Goal: Task Accomplishment & Management: Use online tool/utility

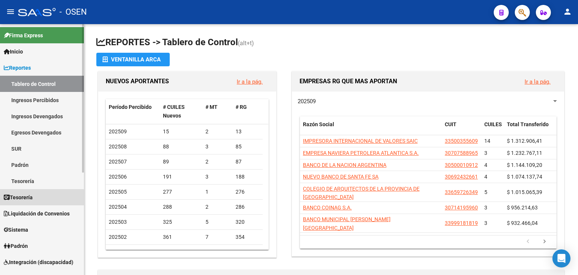
click at [24, 199] on span "Tesorería" at bounding box center [18, 197] width 29 height 8
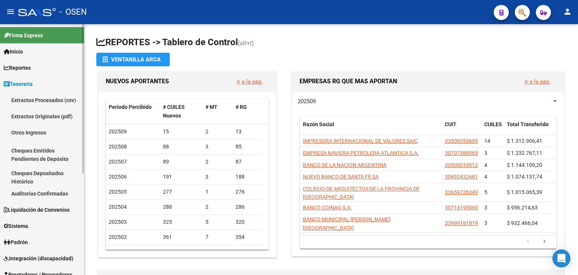
click at [43, 195] on link "Auditorías Confirmadas" at bounding box center [42, 193] width 84 height 16
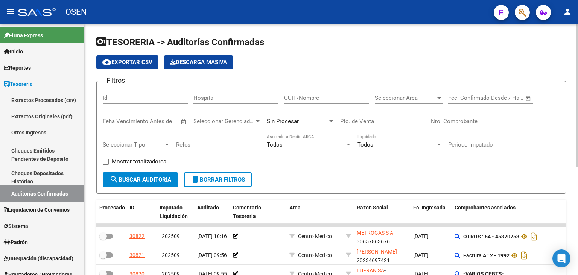
click at [530, 98] on span "Open calendar" at bounding box center [529, 98] width 18 height 18
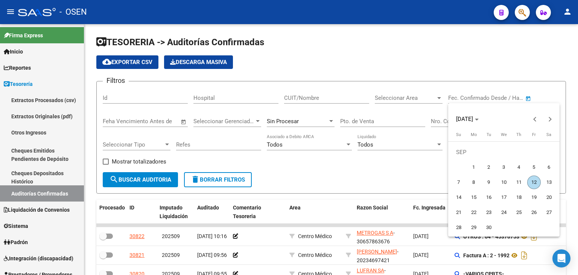
click at [523, 167] on span "4" at bounding box center [520, 167] width 14 height 14
type input "[DATE]"
click at [523, 167] on span "4" at bounding box center [520, 167] width 14 height 14
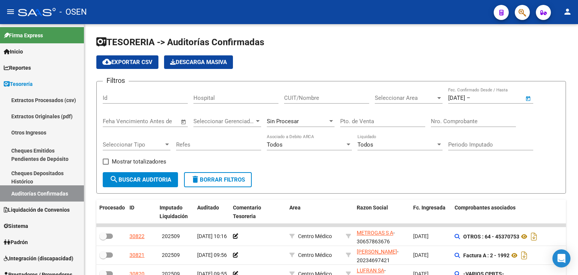
type input "[DATE]"
click at [164, 181] on span "search Buscar Auditoria" at bounding box center [141, 179] width 62 height 7
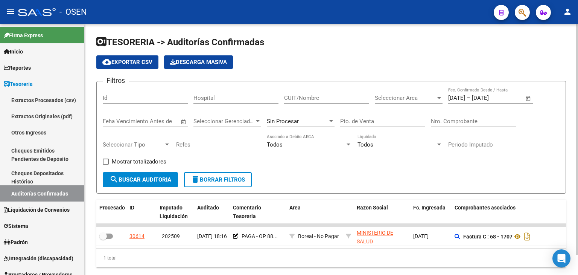
click at [529, 100] on span "Open calendar" at bounding box center [529, 98] width 18 height 18
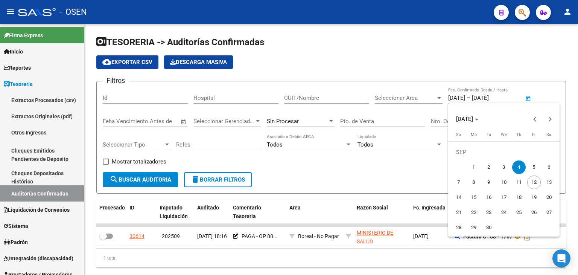
click at [503, 169] on span "3" at bounding box center [504, 167] width 14 height 14
type input "[DATE]"
drag, startPoint x: 506, startPoint y: 165, endPoint x: 491, endPoint y: 161, distance: 15.3
click at [505, 165] on span "3" at bounding box center [504, 167] width 14 height 14
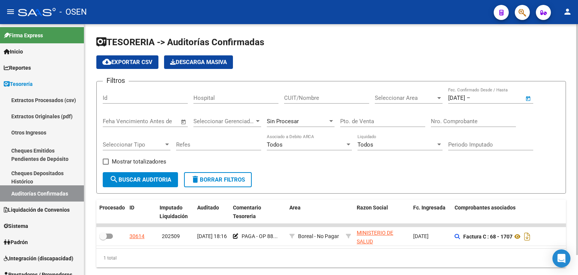
type input "[DATE]"
click at [125, 184] on button "search Buscar Auditoria" at bounding box center [140, 179] width 75 height 15
click at [529, 101] on span "Open calendar" at bounding box center [529, 98] width 18 height 18
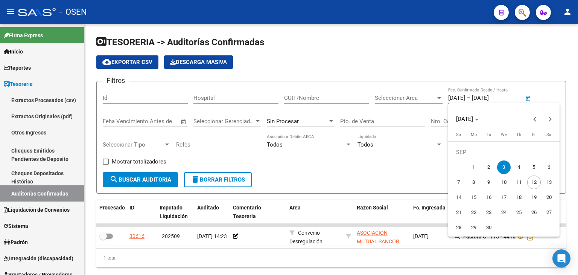
click at [488, 163] on span "2" at bounding box center [489, 167] width 14 height 14
type input "[DATE]"
click at [488, 163] on span "2" at bounding box center [489, 167] width 14 height 14
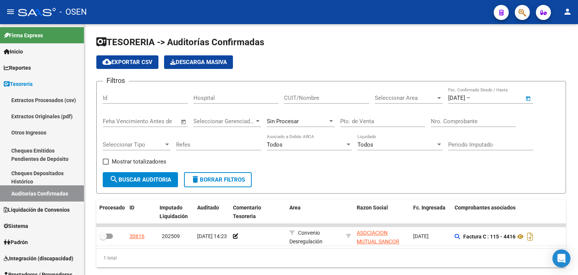
type input "[DATE]"
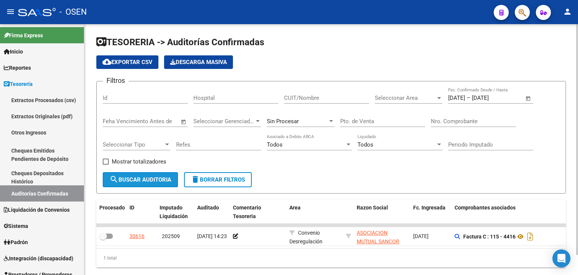
click at [147, 182] on span "search Buscar Auditoria" at bounding box center [141, 179] width 62 height 7
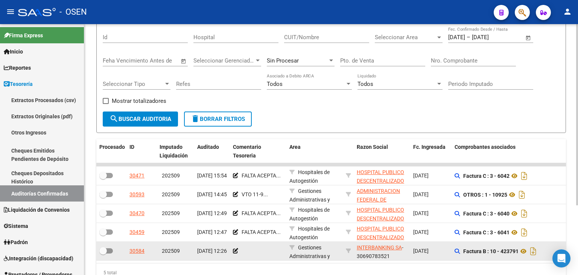
scroll to position [96, 0]
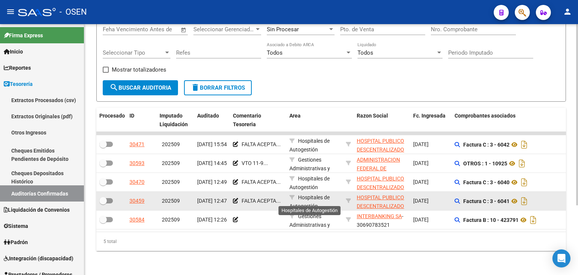
drag, startPoint x: 301, startPoint y: 172, endPoint x: 296, endPoint y: 202, distance: 30.8
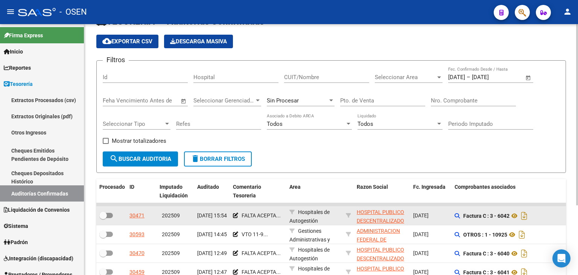
scroll to position [0, 0]
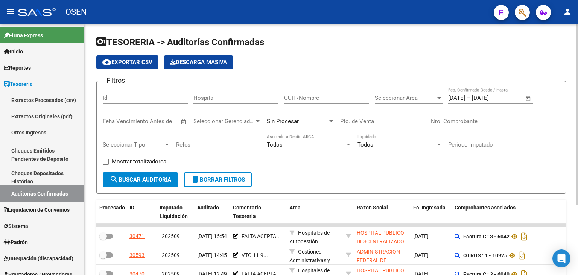
drag, startPoint x: 317, startPoint y: 169, endPoint x: 326, endPoint y: 142, distance: 28.1
click at [243, 176] on span "delete Borrar Filtros" at bounding box center [218, 179] width 54 height 7
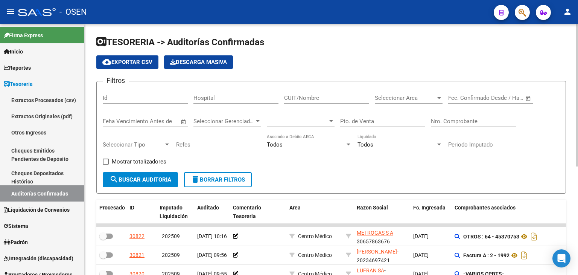
click at [440, 122] on input "Nro. Comprobante" at bounding box center [473, 121] width 85 height 7
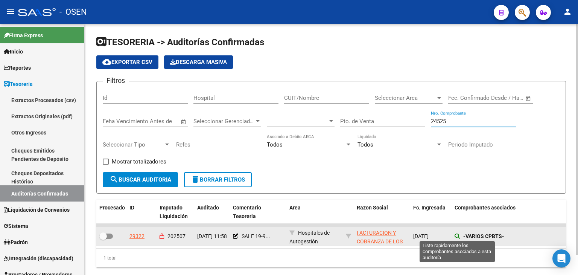
type input "24525"
click at [459, 233] on icon at bounding box center [457, 235] width 5 height 5
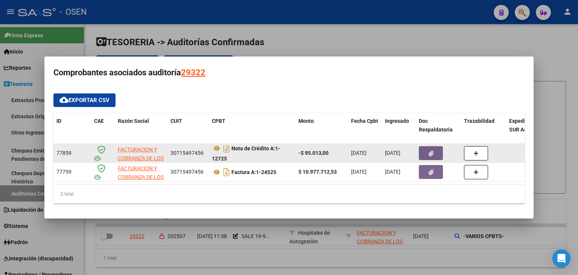
scroll to position [5, 0]
drag, startPoint x: 243, startPoint y: 147, endPoint x: 244, endPoint y: 159, distance: 11.4
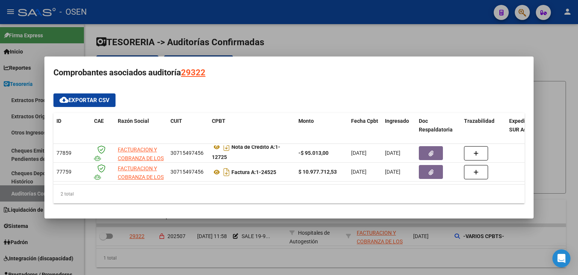
click at [236, 263] on div at bounding box center [289, 137] width 578 height 275
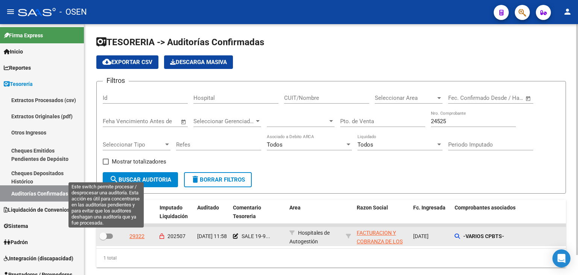
click at [108, 237] on span at bounding box center [106, 235] width 14 height 5
click at [103, 239] on input "checkbox" at bounding box center [103, 239] width 0 height 0
checkbox input "true"
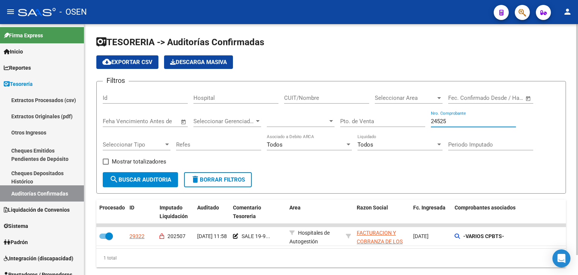
click at [450, 123] on input "24525" at bounding box center [473, 121] width 85 height 7
type input "24728"
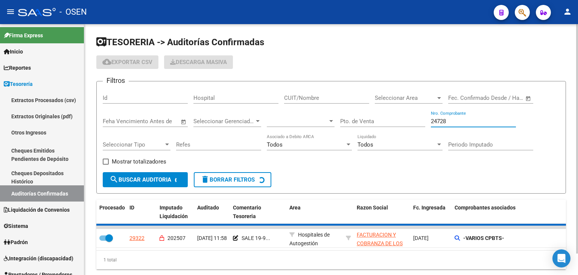
checkbox input "false"
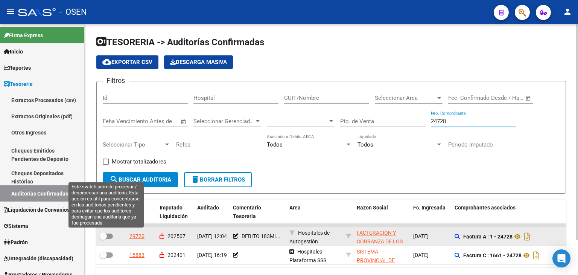
type input "24728"
click at [109, 235] on span at bounding box center [106, 235] width 14 height 5
click at [103, 239] on input "checkbox" at bounding box center [103, 239] width 0 height 0
checkbox input "true"
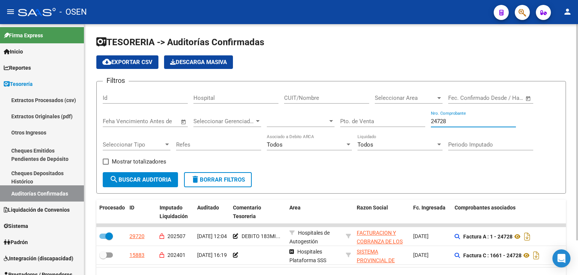
click at [440, 121] on input "24728" at bounding box center [473, 121] width 85 height 7
type input "13189"
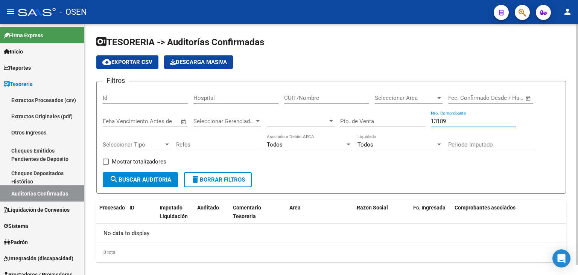
click at [459, 121] on input "13189" at bounding box center [473, 121] width 85 height 7
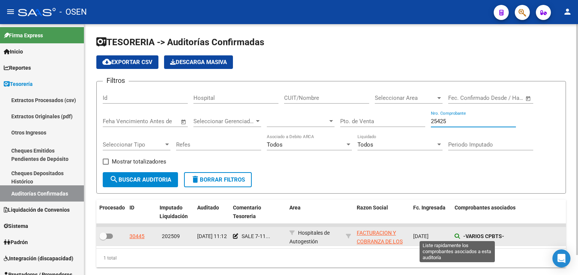
type input "25425"
click at [458, 236] on icon at bounding box center [457, 235] width 5 height 5
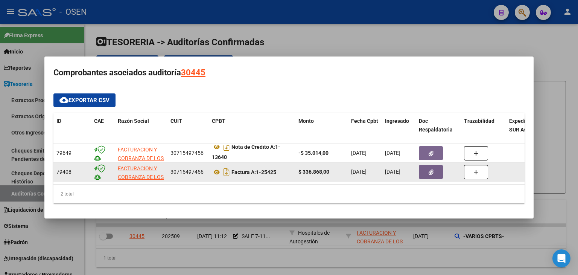
drag, startPoint x: 249, startPoint y: 149, endPoint x: 250, endPoint y: 161, distance: 12.1
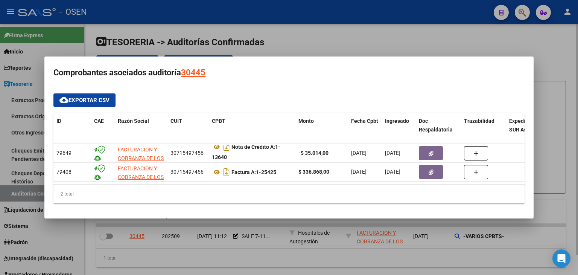
click at [250, 254] on div at bounding box center [289, 137] width 578 height 275
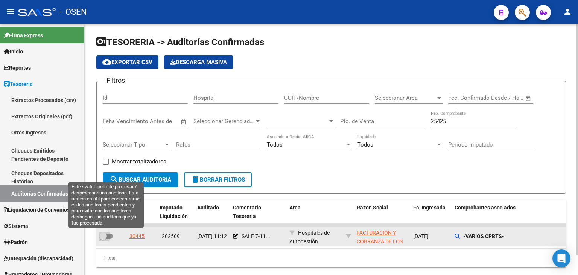
click at [108, 234] on span at bounding box center [106, 235] width 14 height 5
click at [103, 239] on input "checkbox" at bounding box center [103, 239] width 0 height 0
checkbox input "true"
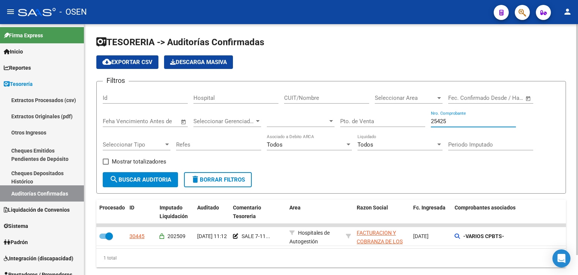
click at [465, 122] on input "25425" at bounding box center [473, 121] width 85 height 7
type input "91"
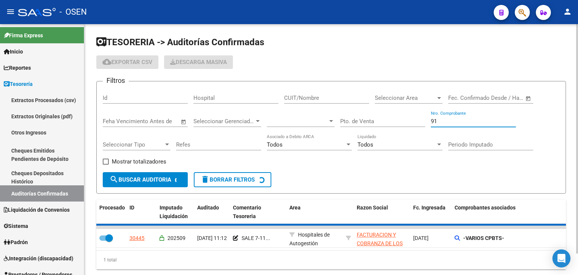
checkbox input "false"
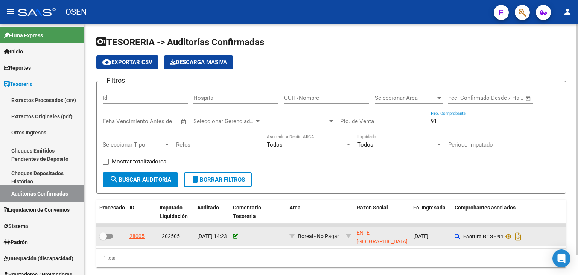
type input "91"
click at [238, 235] on icon at bounding box center [235, 235] width 5 height 5
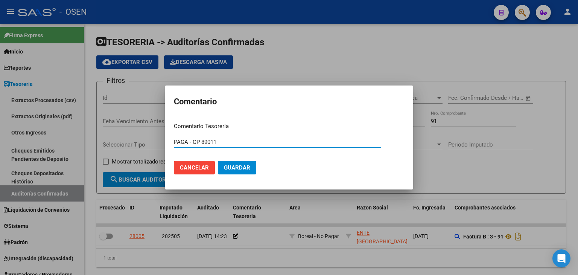
type input "PAGA - OP 89011"
click at [218, 161] on button "Guardar" at bounding box center [237, 168] width 38 height 14
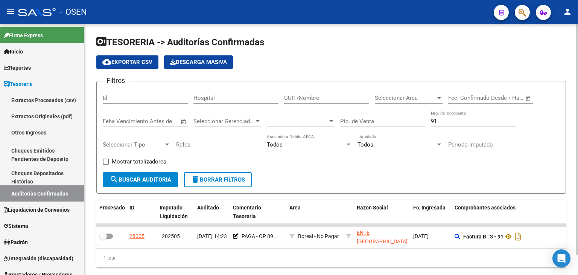
click at [444, 122] on input "91" at bounding box center [473, 121] width 85 height 7
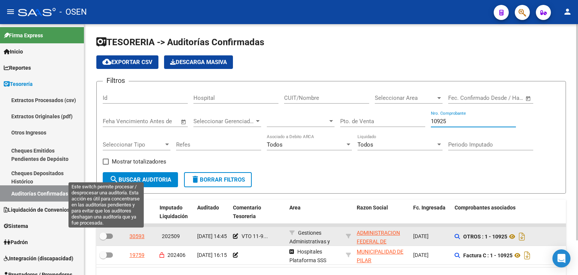
type input "10925"
click at [109, 238] on label at bounding box center [106, 236] width 14 height 9
click at [103, 239] on input "checkbox" at bounding box center [103, 239] width 0 height 0
checkbox input "true"
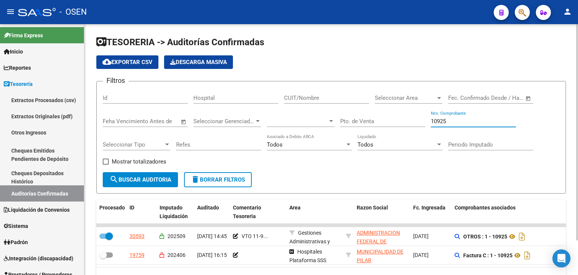
click at [447, 122] on input "10925" at bounding box center [473, 121] width 85 height 7
click at [436, 121] on input "10925" at bounding box center [473, 121] width 85 height 7
type input "100925"
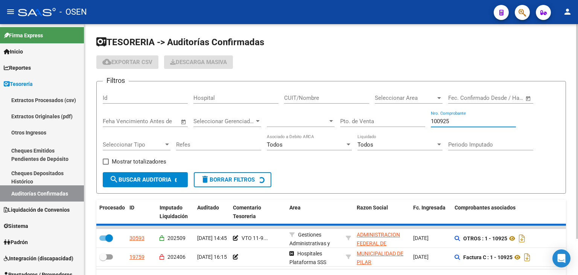
checkbox input "false"
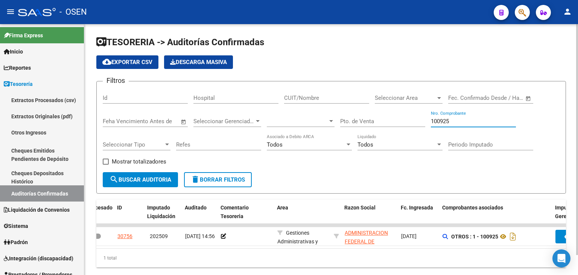
scroll to position [0, 0]
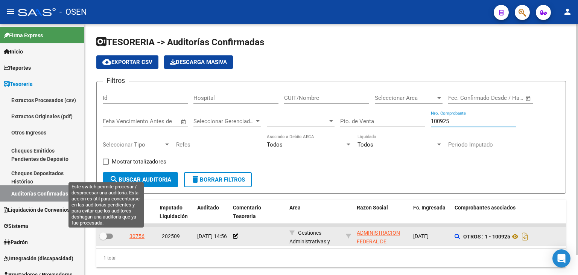
type input "100925"
click at [105, 237] on span at bounding box center [103, 236] width 8 height 8
click at [103, 239] on input "checkbox" at bounding box center [103, 239] width 0 height 0
checkbox input "true"
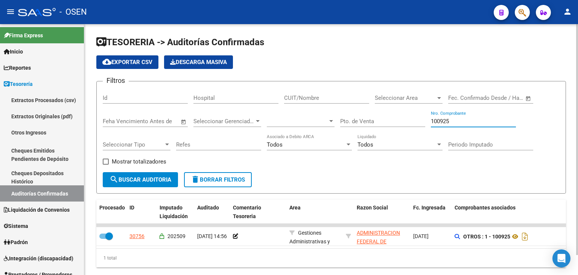
click at [443, 121] on input "100925" at bounding box center [473, 121] width 85 height 7
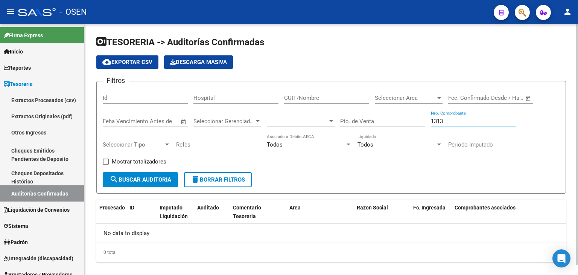
type input "1313"
click at [401, 96] on span "Seleccionar Area" at bounding box center [405, 98] width 61 height 7
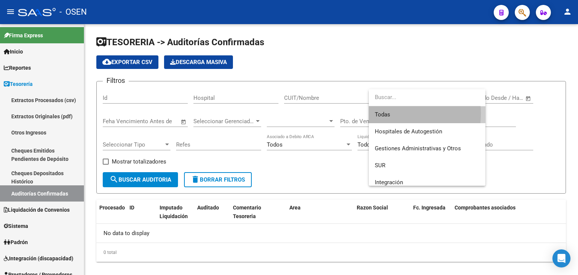
click at [391, 113] on span "Todas" at bounding box center [427, 114] width 105 height 17
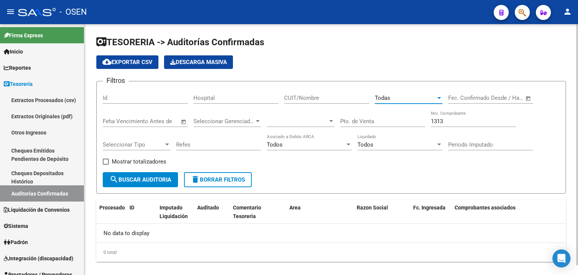
click at [142, 180] on span "search Buscar Auditoria" at bounding box center [141, 179] width 62 height 7
click at [450, 119] on input "1313" at bounding box center [473, 121] width 85 height 7
click at [450, 118] on input "1313" at bounding box center [473, 121] width 85 height 7
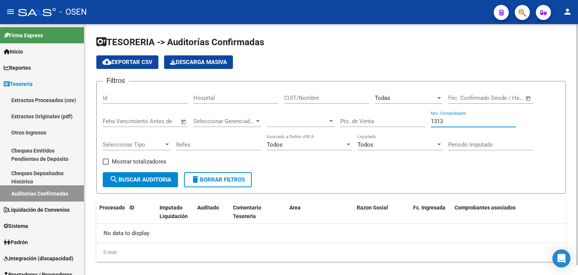
click at [450, 118] on input "1313" at bounding box center [473, 121] width 85 height 7
click at [309, 99] on input "CUIT/Nombre" at bounding box center [326, 98] width 85 height 7
type input "ALONSO"
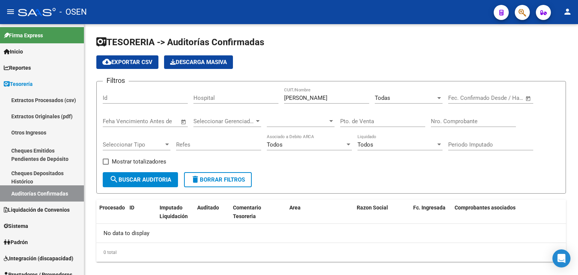
drag, startPoint x: 84, startPoint y: 160, endPoint x: 84, endPoint y: 169, distance: 8.7
click at [84, 169] on mat-sidenav-container "Firma Express Inicio Calendario SSS Instructivos Contacto OS Reportes Tablero d…" at bounding box center [289, 149] width 578 height 251
click at [84, 167] on div at bounding box center [83, 99] width 2 height 150
click at [90, 163] on div "TESORERIA -> Auditorías Confirmadas cloud_download Exportar CSV Descarga Masiva…" at bounding box center [331, 155] width 494 height 262
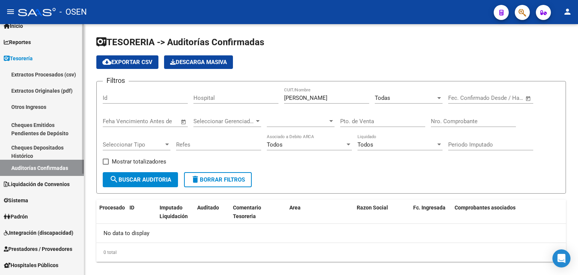
scroll to position [39, 0]
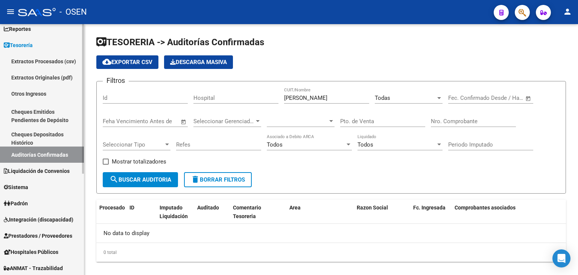
click at [81, 179] on div "Firma Express Inicio Calendario SSS Instructivos Contacto OS Reportes Tablero d…" at bounding box center [43, 195] width 86 height 420
click at [43, 235] on span "Prestadores / Proveedores" at bounding box center [38, 236] width 69 height 8
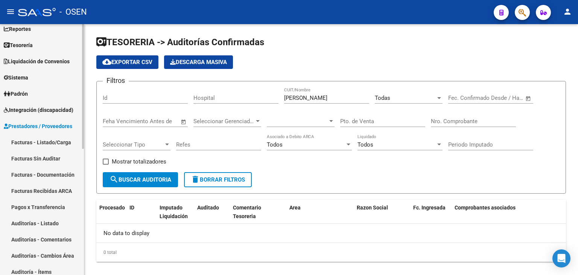
click at [52, 139] on link "Facturas - Listado/Carga" at bounding box center [42, 142] width 84 height 16
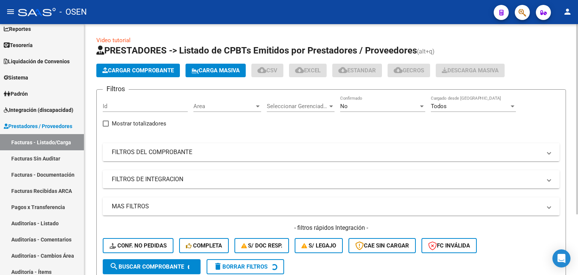
click at [438, 148] on mat-panel-title "FILTROS DEL COMPROBANTE" at bounding box center [327, 152] width 430 height 8
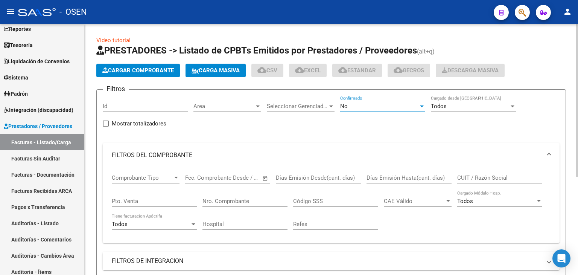
click at [369, 106] on div "No" at bounding box center [379, 106] width 78 height 7
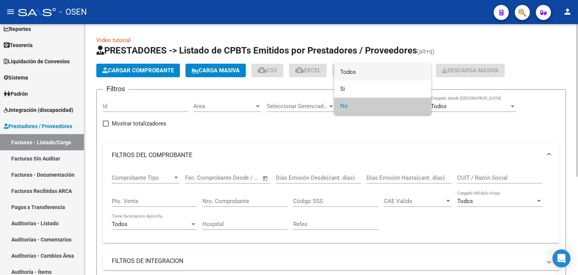
click at [365, 71] on span "Todos" at bounding box center [382, 72] width 85 height 17
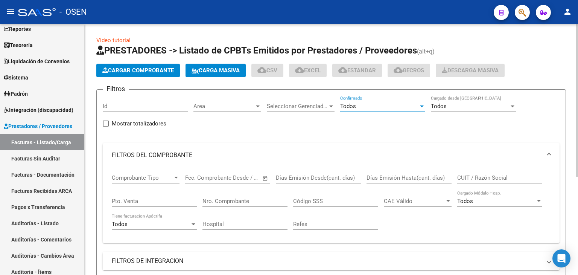
click at [462, 180] on input "CUIT / Razón Social" at bounding box center [500, 177] width 85 height 7
type input "ALONSO"
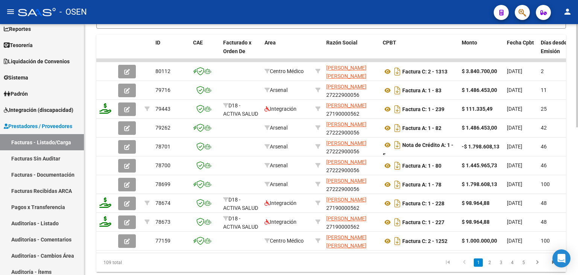
scroll to position [334, 0]
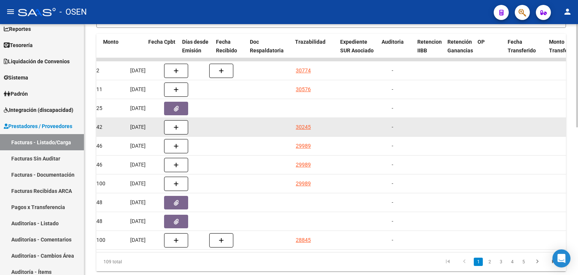
scroll to position [0, 359]
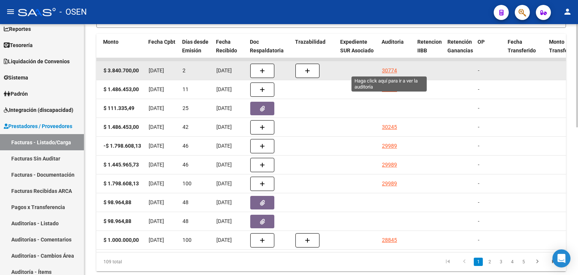
click at [384, 71] on div "30774" at bounding box center [389, 70] width 15 height 9
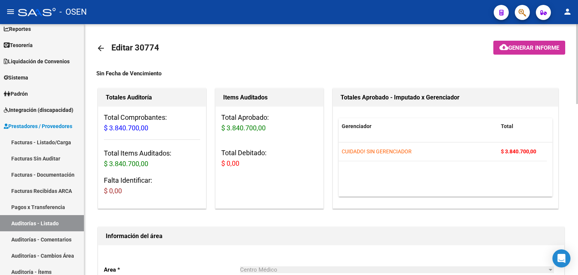
drag, startPoint x: 336, startPoint y: 49, endPoint x: 307, endPoint y: 11, distance: 47.3
click at [31, 49] on span "Tesorería" at bounding box center [18, 45] width 29 height 8
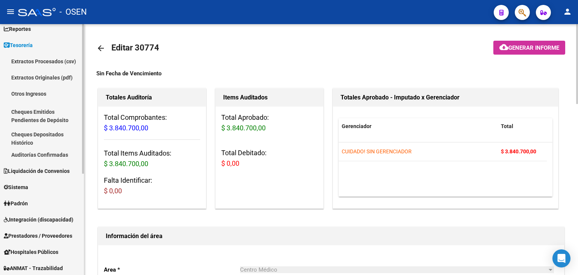
click at [28, 150] on link "Auditorías Confirmadas" at bounding box center [42, 154] width 84 height 16
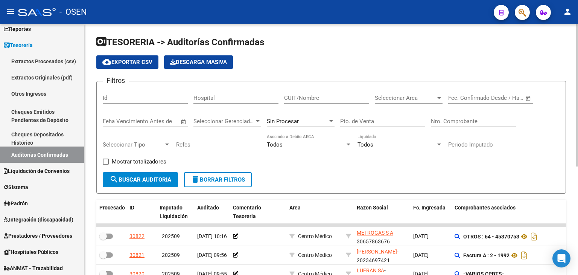
click at [461, 118] on input "Nro. Comprobante" at bounding box center [473, 121] width 85 height 7
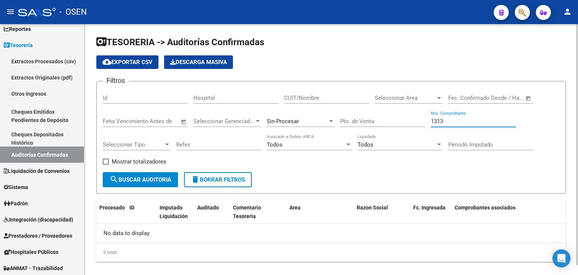
click at [326, 122] on div "Sin Procesar" at bounding box center [297, 121] width 61 height 7
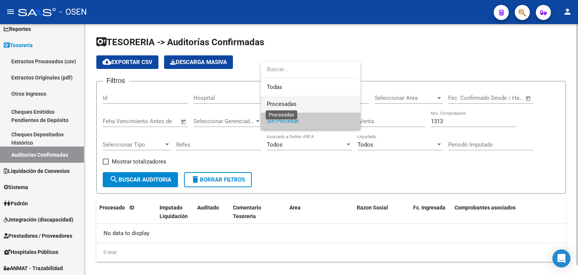
drag, startPoint x: 292, startPoint y: 104, endPoint x: 230, endPoint y: 130, distance: 66.8
click at [291, 104] on span "Procesadas" at bounding box center [282, 104] width 30 height 7
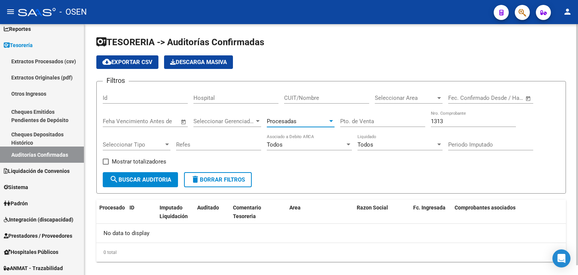
click at [153, 177] on span "search Buscar Auditoria" at bounding box center [141, 179] width 62 height 7
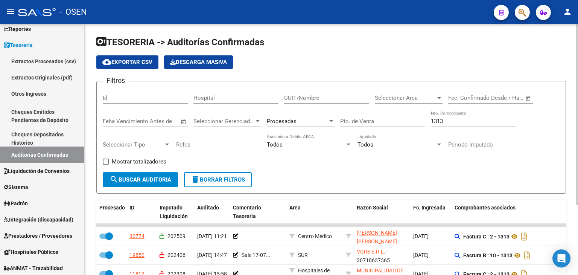
click at [328, 115] on div "Procesadas" at bounding box center [301, 119] width 68 height 16
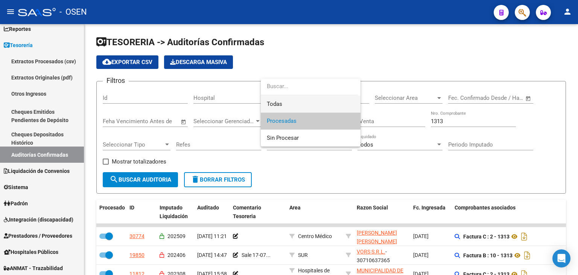
click at [310, 108] on span "Todas" at bounding box center [311, 104] width 88 height 17
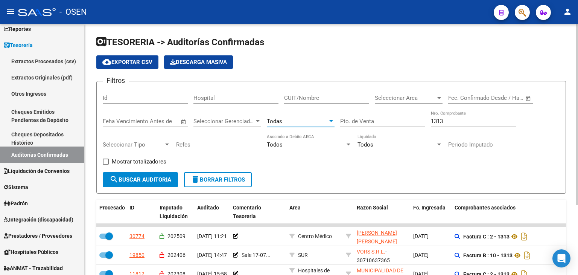
click at [471, 119] on input "1313" at bounding box center [473, 121] width 85 height 7
click at [473, 119] on input "1313" at bounding box center [473, 121] width 85 height 7
type input "1"
type input "74"
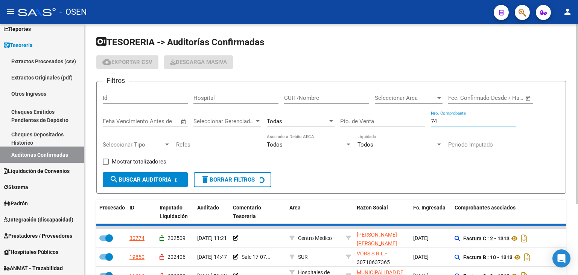
checkbox input "false"
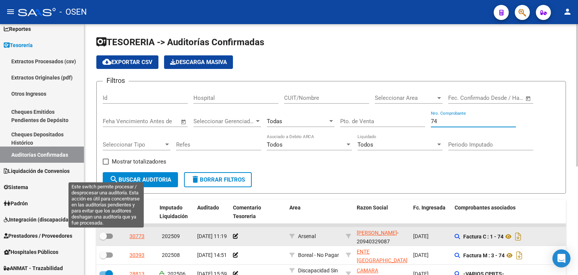
type input "74"
click at [108, 235] on span at bounding box center [106, 235] width 14 height 5
click at [103, 239] on input "checkbox" at bounding box center [103, 239] width 0 height 0
checkbox input "true"
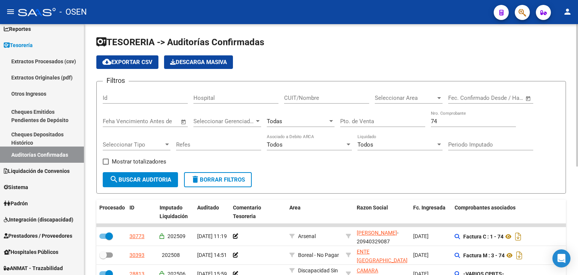
click at [444, 124] on input "74" at bounding box center [473, 121] width 85 height 7
type input "59390023"
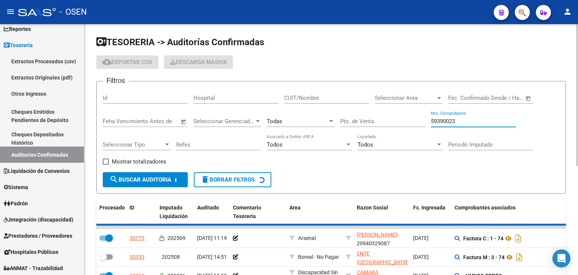
checkbox input "false"
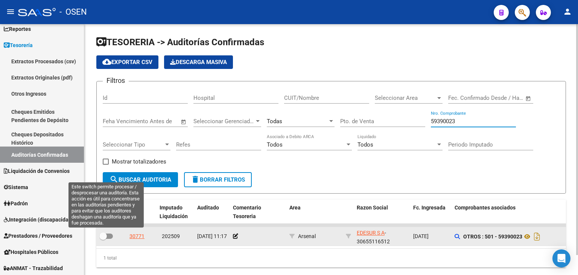
type input "59390023"
click at [103, 235] on span at bounding box center [103, 236] width 8 height 8
click at [103, 239] on input "checkbox" at bounding box center [103, 239] width 0 height 0
checkbox input "true"
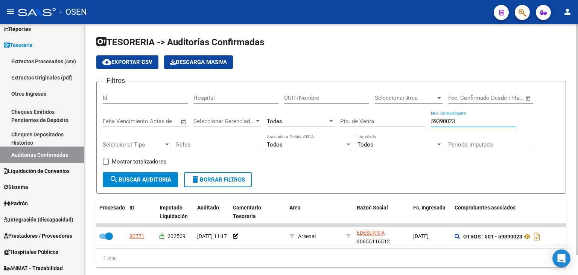
drag, startPoint x: 446, startPoint y: 121, endPoint x: 441, endPoint y: 120, distance: 5.0
click at [441, 120] on input "59390023" at bounding box center [473, 121] width 85 height 7
type input "59333763"
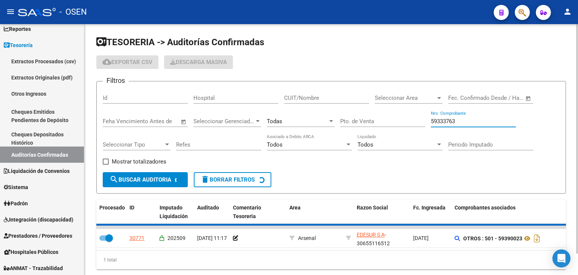
checkbox input "false"
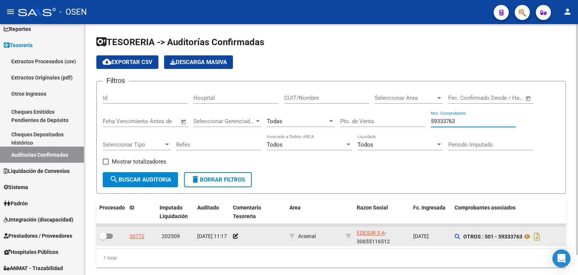
type input "59333763"
click at [105, 238] on span at bounding box center [103, 236] width 8 height 8
click at [103, 239] on input "checkbox" at bounding box center [103, 239] width 0 height 0
checkbox input "true"
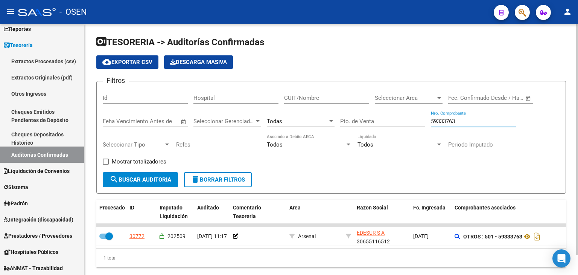
click at [444, 122] on input "59333763" at bounding box center [473, 121] width 85 height 7
type input "2889621"
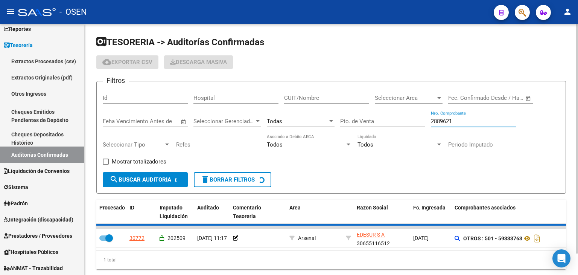
checkbox input "false"
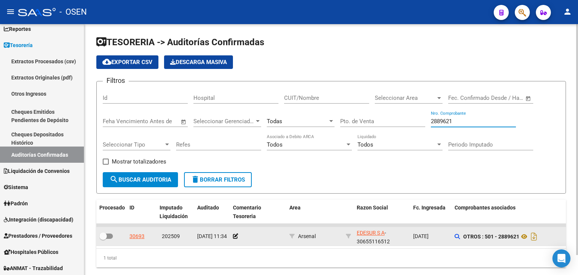
type input "2889621"
click at [112, 235] on span at bounding box center [106, 235] width 14 height 5
click at [103, 239] on input "checkbox" at bounding box center [103, 239] width 0 height 0
checkbox input "true"
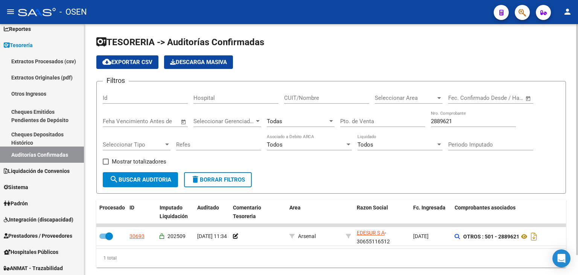
click at [442, 120] on input "2889621" at bounding box center [473, 121] width 85 height 7
click at [443, 120] on input "2889621" at bounding box center [473, 121] width 85 height 7
type input "45320933"
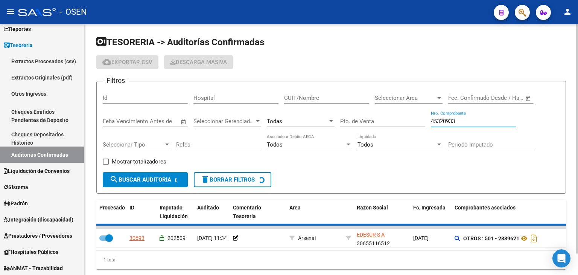
checkbox input "false"
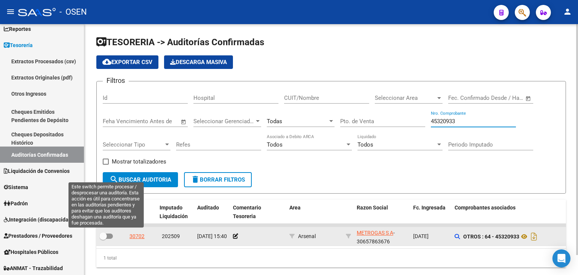
type input "45320933"
click at [109, 235] on span at bounding box center [106, 235] width 14 height 5
click at [103, 239] on input "checkbox" at bounding box center [103, 239] width 0 height 0
checkbox input "true"
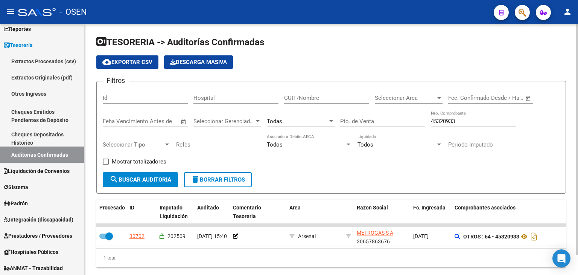
click at [441, 125] on div "45320933 Nro. Comprobante" at bounding box center [473, 119] width 85 height 16
click at [440, 125] on div "45320933 Nro. Comprobante" at bounding box center [473, 119] width 85 height 16
click at [439, 124] on div "45320933 Nro. Comprobante" at bounding box center [473, 119] width 85 height 16
click at [438, 124] on input "45320933" at bounding box center [473, 121] width 85 height 7
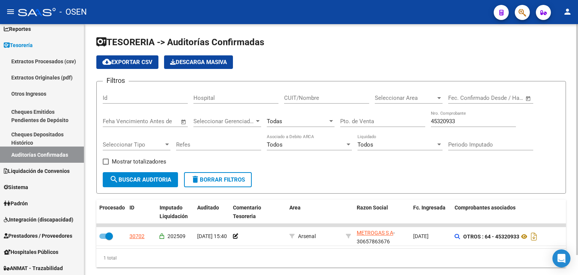
drag, startPoint x: 409, startPoint y: 146, endPoint x: 406, endPoint y: 125, distance: 21.8
click at [235, 34] on div "TESORERIA -> Auditorías Confirmadas cloud_download Exportar CSV Descarga Masiva…" at bounding box center [331, 157] width 494 height 267
click at [446, 122] on input "45320933" at bounding box center [473, 121] width 85 height 7
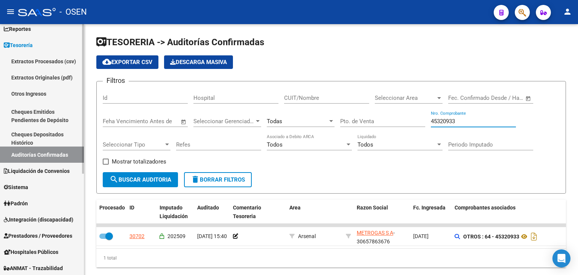
click at [42, 162] on mat-nav-list "Firma Express Inicio Calendario SSS Instructivos Contacto OS Reportes Tablero d…" at bounding box center [42, 195] width 84 height 420
click at [61, 154] on link "Auditorías Confirmadas" at bounding box center [42, 154] width 84 height 16
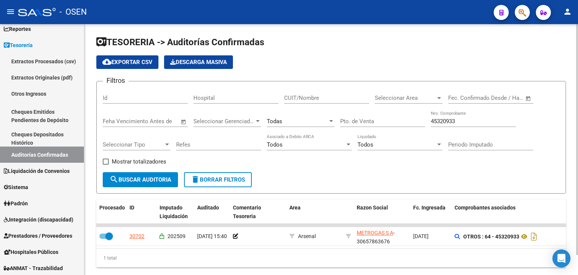
drag, startPoint x: 235, startPoint y: 178, endPoint x: 244, endPoint y: 175, distance: 9.7
click at [235, 178] on span "delete Borrar Filtros" at bounding box center [218, 179] width 54 height 7
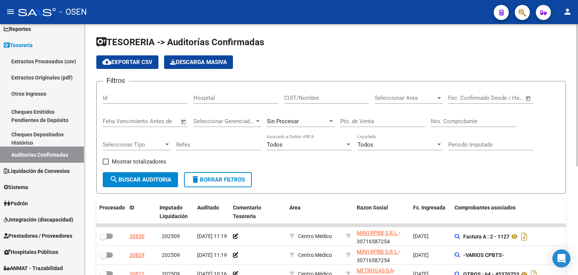
click at [529, 95] on span "Open calendar" at bounding box center [529, 98] width 18 height 18
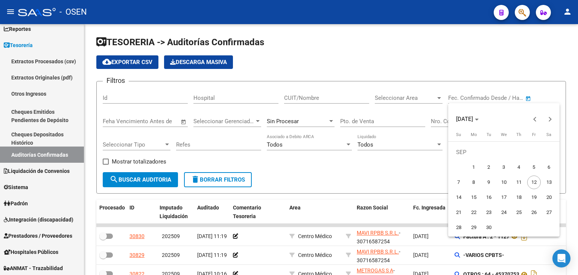
drag, startPoint x: 531, startPoint y: 166, endPoint x: 524, endPoint y: 182, distance: 17.2
click at [531, 166] on span "5" at bounding box center [535, 167] width 14 height 14
type input "[DATE]"
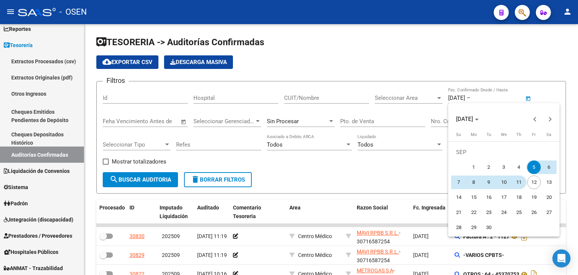
click at [523, 184] on span "11" at bounding box center [520, 182] width 14 height 14
type input "[DATE]"
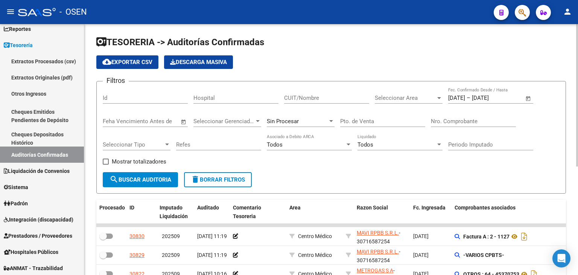
click at [422, 103] on div "Seleccionar Area Seleccionar Area" at bounding box center [409, 95] width 68 height 16
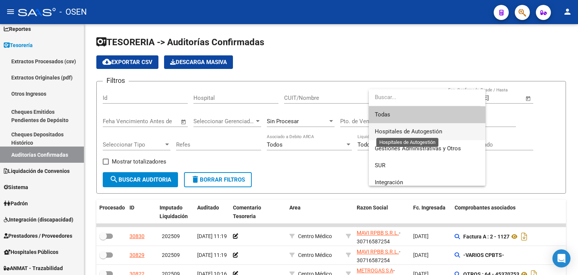
click at [396, 131] on span "Hospitales de Autogestión" at bounding box center [408, 131] width 67 height 7
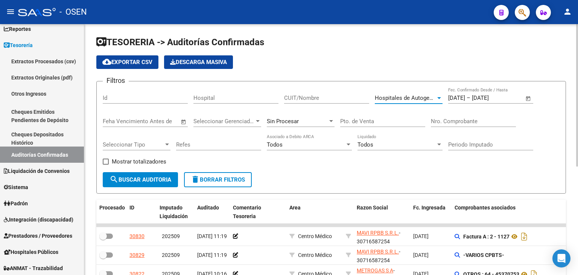
click at [120, 181] on span "search Buscar Auditoria" at bounding box center [141, 179] width 62 height 7
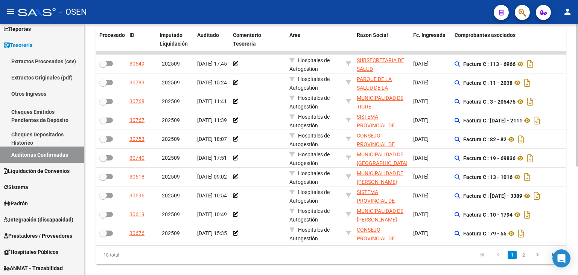
scroll to position [191, 0]
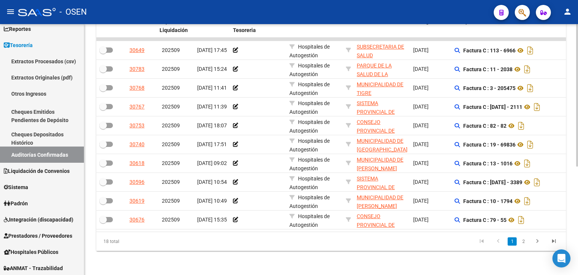
drag, startPoint x: 339, startPoint y: 32, endPoint x: 334, endPoint y: 61, distance: 29.8
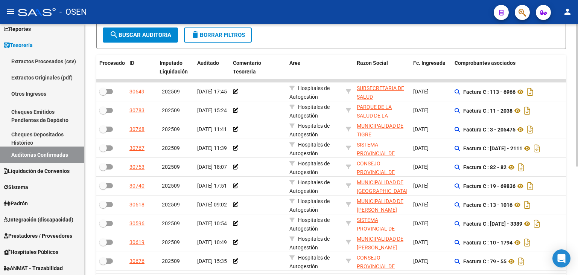
scroll to position [143, 0]
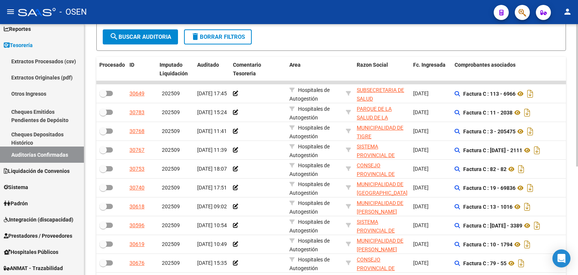
click at [571, 110] on div "TESORERIA -> Auditorías Confirmadas cloud_download Exportar CSV Descarga Masiva…" at bounding box center [332, 99] width 496 height 437
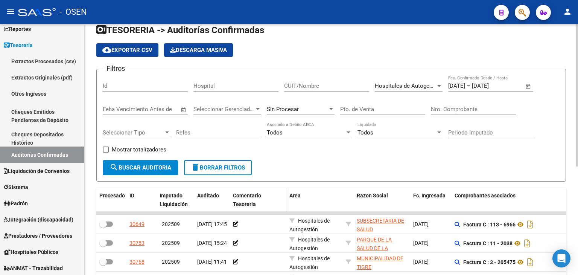
drag, startPoint x: 264, startPoint y: 110, endPoint x: 263, endPoint y: 92, distance: 17.7
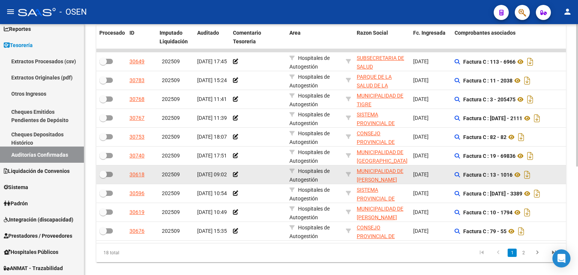
drag, startPoint x: 301, startPoint y: 148, endPoint x: 317, endPoint y: 165, distance: 23.7
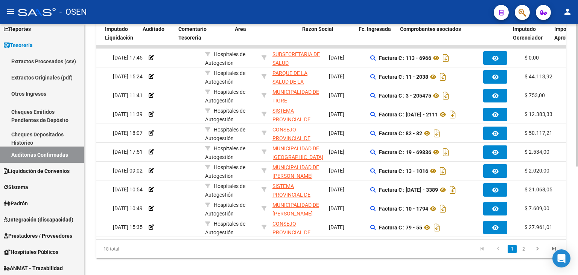
scroll to position [0, 0]
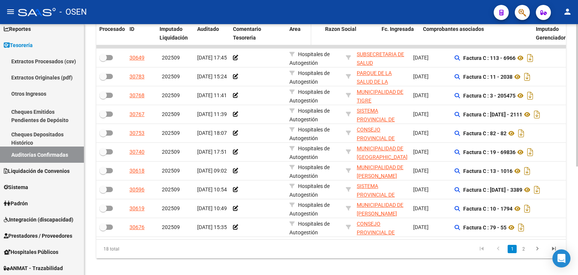
drag, startPoint x: 340, startPoint y: 34, endPoint x: 309, endPoint y: 36, distance: 31.7
click at [309, 36] on span at bounding box center [309, 33] width 3 height 25
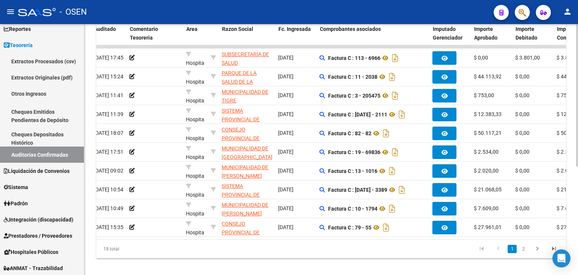
scroll to position [0, 101]
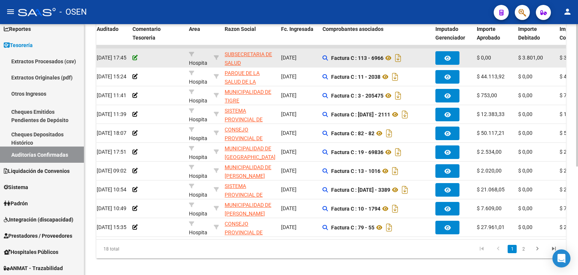
click at [133, 59] on icon at bounding box center [135, 57] width 5 height 5
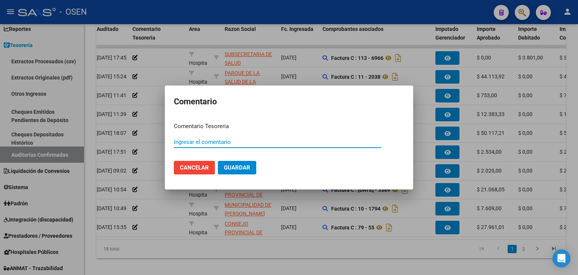
click at [233, 142] on input "Ingresar el comentario" at bounding box center [278, 142] width 208 height 7
type input "SALE 29-10"
click at [218, 161] on button "Guardar" at bounding box center [237, 168] width 38 height 14
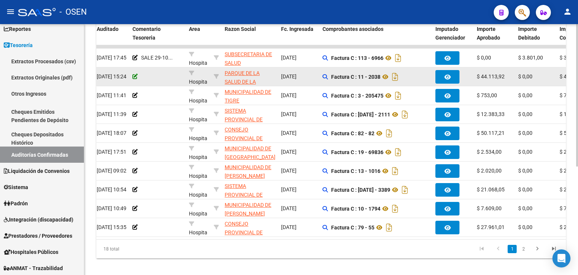
click at [135, 78] on icon at bounding box center [135, 76] width 5 height 5
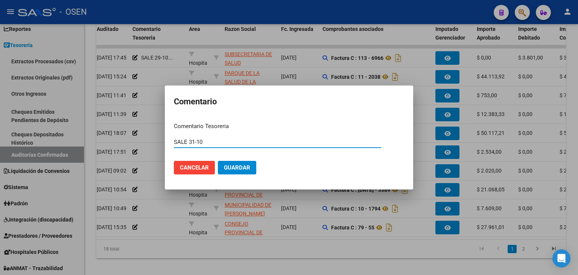
type input "SALE 31-10"
click at [218, 161] on button "Guardar" at bounding box center [237, 168] width 38 height 14
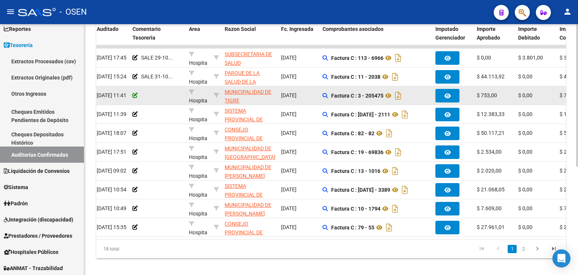
click at [136, 93] on icon at bounding box center [135, 95] width 5 height 5
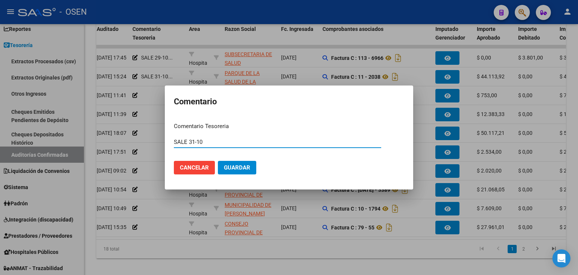
type input "SALE 31-10"
click at [218, 161] on button "Guardar" at bounding box center [237, 168] width 38 height 14
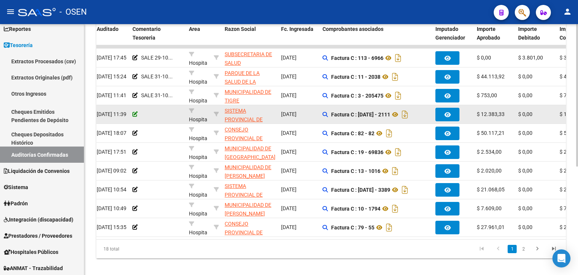
click at [135, 111] on icon at bounding box center [135, 113] width 5 height 5
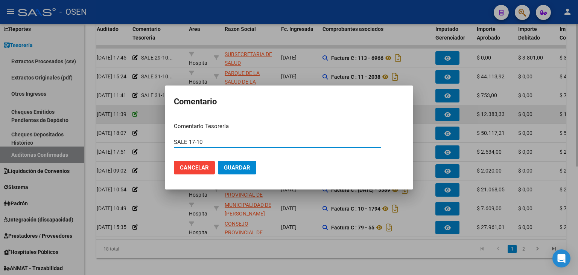
type input "SALE 17-10"
click at [218, 161] on button "Guardar" at bounding box center [237, 168] width 38 height 14
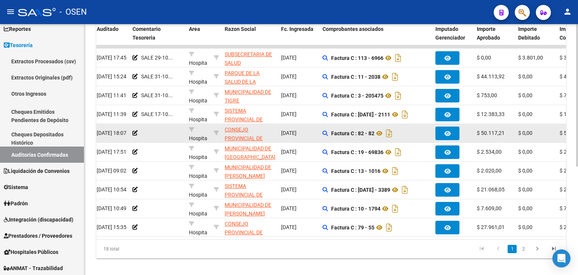
click at [135, 135] on app-comentario-tesoreria at bounding box center [135, 133] width 5 height 6
click at [132, 132] on datatable-body-cell at bounding box center [158, 133] width 56 height 18
click at [131, 129] on datatable-body-cell at bounding box center [158, 133] width 56 height 18
click at [130, 133] on datatable-body-cell at bounding box center [158, 133] width 56 height 18
click at [134, 132] on icon at bounding box center [135, 132] width 5 height 5
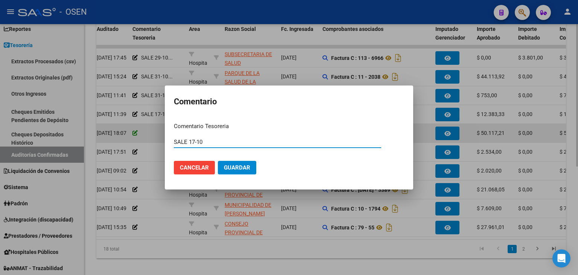
type input "SALE 17-10"
click at [218, 161] on button "Guardar" at bounding box center [237, 168] width 38 height 14
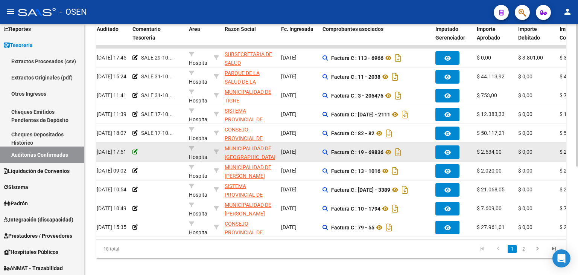
click at [136, 151] on icon at bounding box center [135, 151] width 5 height 5
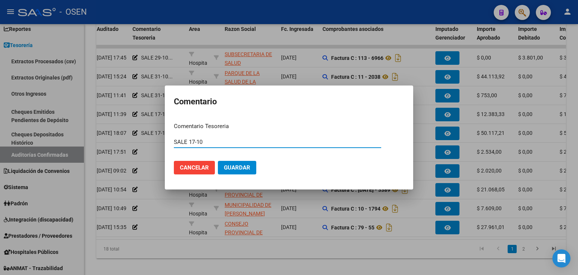
type input "SALE 17-10"
click at [218, 161] on button "Guardar" at bounding box center [237, 168] width 38 height 14
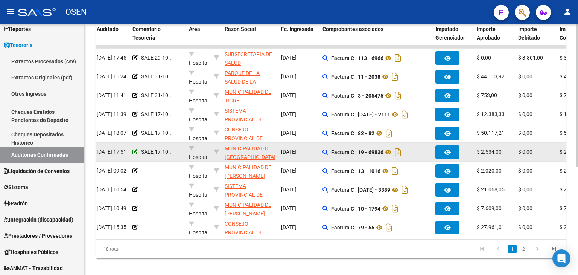
click at [133, 151] on icon at bounding box center [135, 151] width 5 height 5
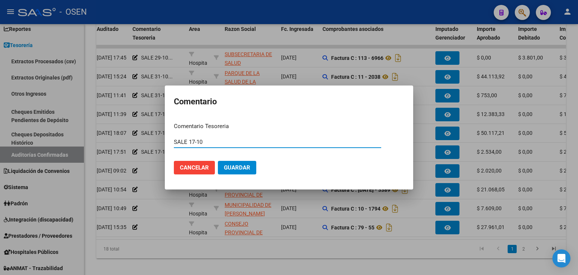
click at [190, 141] on input "SALE 17-10" at bounding box center [278, 142] width 208 height 7
click at [190, 142] on input "SALE 17-10" at bounding box center [278, 142] width 208 height 7
type input "SALE 30-10"
click at [218, 161] on button "Guardar" at bounding box center [237, 168] width 38 height 14
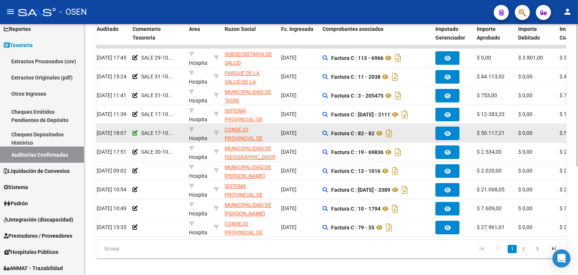
click at [135, 131] on icon at bounding box center [135, 132] width 5 height 5
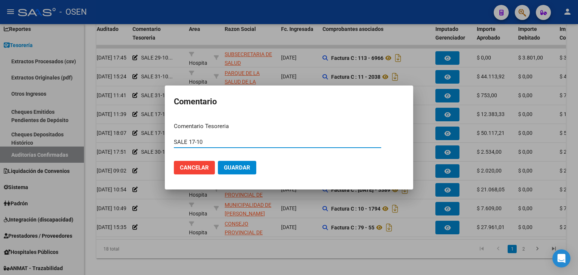
drag, startPoint x: 195, startPoint y: 142, endPoint x: 189, endPoint y: 143, distance: 5.7
click at [189, 143] on input "SALE 17-10" at bounding box center [278, 142] width 208 height 7
type input "SALE 31-10"
click at [218, 161] on button "Guardar" at bounding box center [237, 168] width 38 height 14
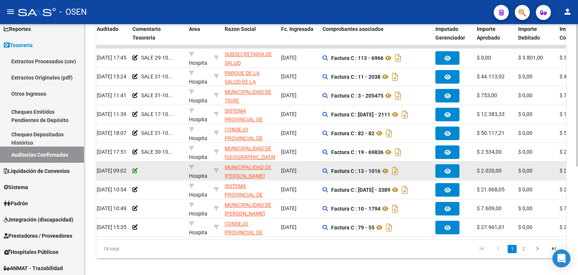
click at [136, 172] on icon at bounding box center [135, 170] width 5 height 5
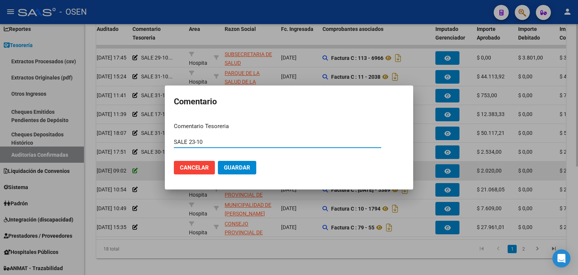
type input "SALE 23-10"
click at [218, 161] on button "Guardar" at bounding box center [237, 168] width 38 height 14
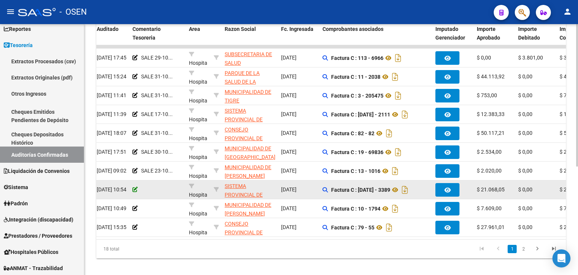
click at [136, 188] on icon at bounding box center [135, 189] width 5 height 5
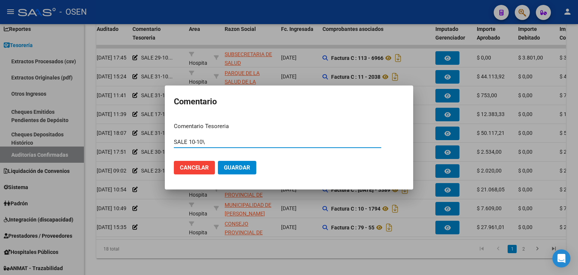
type input "SALE 10-10\"
click at [218, 161] on button "Guardar" at bounding box center [237, 168] width 38 height 14
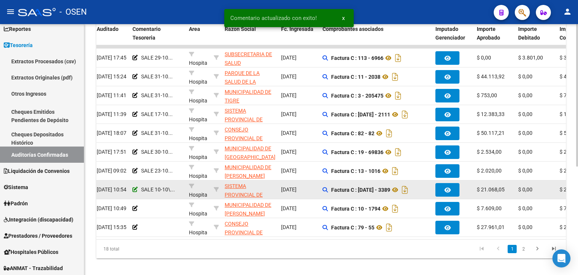
click at [137, 189] on icon at bounding box center [135, 189] width 5 height 5
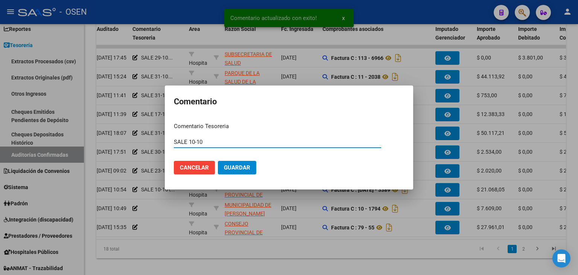
type input "SALE 10-10"
click at [218, 161] on button "Guardar" at bounding box center [237, 168] width 38 height 14
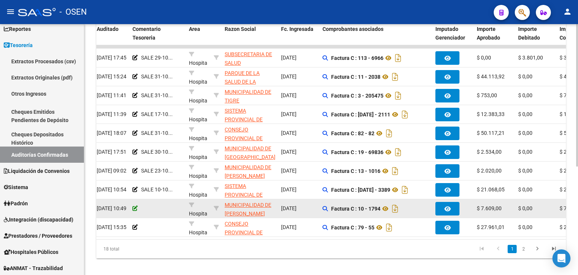
click at [134, 206] on icon at bounding box center [135, 208] width 5 height 5
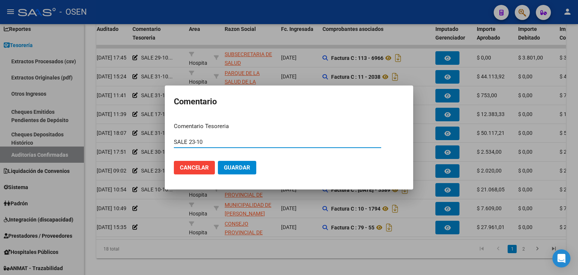
type input "SALE 23-10"
click at [218, 161] on button "Guardar" at bounding box center [237, 168] width 38 height 14
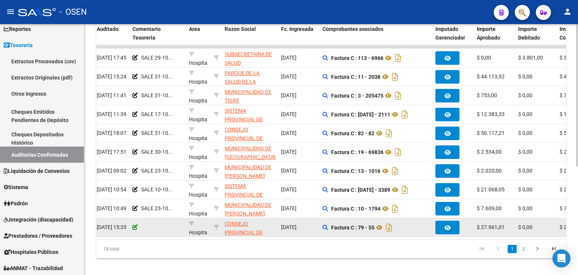
click at [133, 226] on icon at bounding box center [135, 226] width 5 height 5
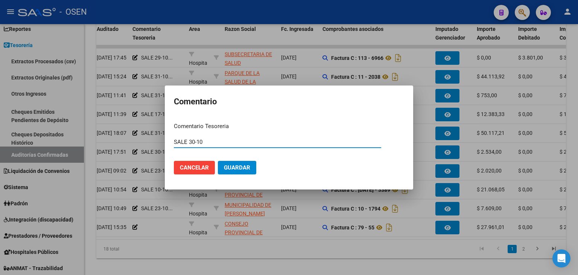
type input "SALE 30-10"
click at [218, 161] on button "Guardar" at bounding box center [237, 168] width 38 height 14
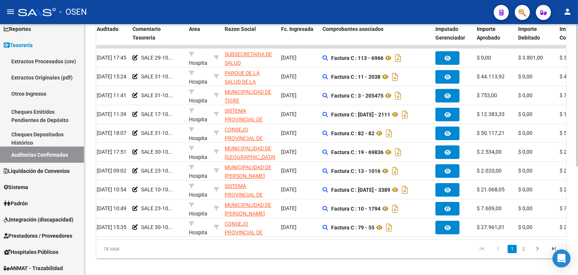
click at [527, 253] on link "2" at bounding box center [523, 249] width 9 height 8
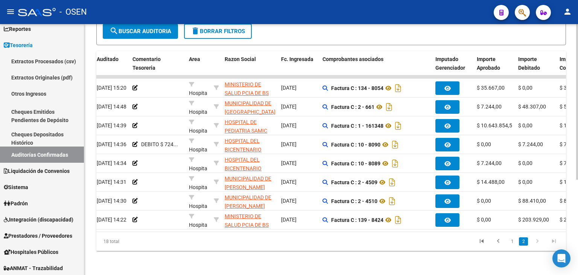
scroll to position [153, 0]
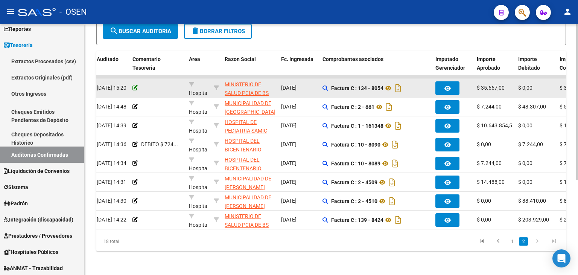
click at [137, 85] on icon at bounding box center [135, 87] width 5 height 5
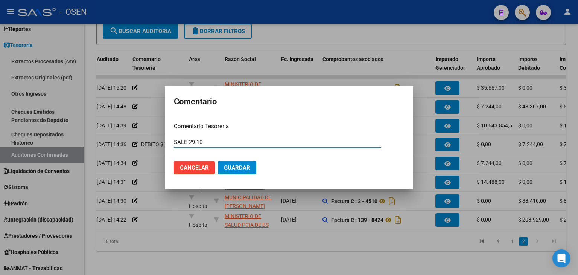
type input "SALE 29-10"
click at [218, 161] on button "Guardar" at bounding box center [237, 168] width 38 height 14
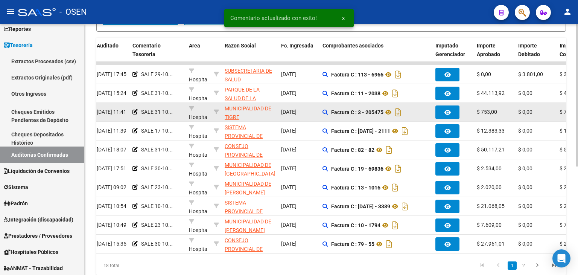
scroll to position [174, 0]
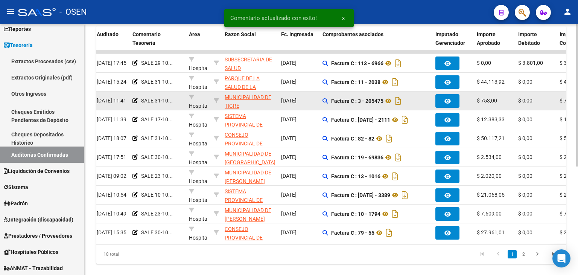
drag, startPoint x: 410, startPoint y: 84, endPoint x: 414, endPoint y: 101, distance: 18.1
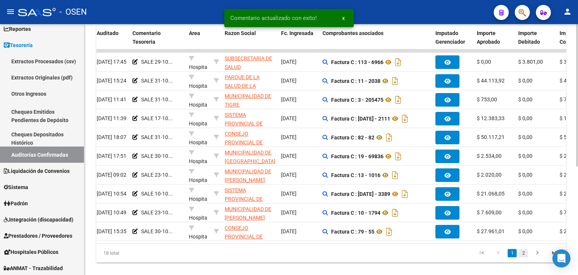
click at [526, 257] on link "2" at bounding box center [523, 253] width 9 height 8
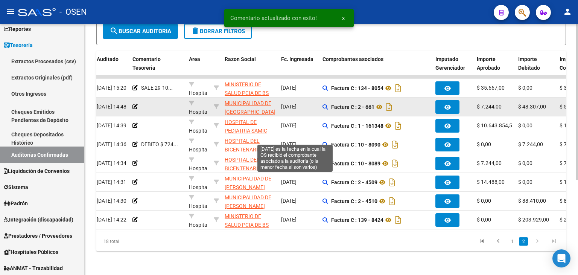
scroll to position [153, 0]
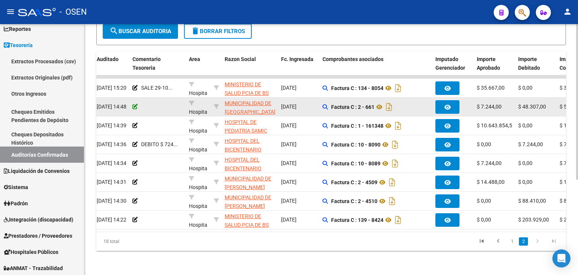
click at [132, 101] on datatable-body-cell at bounding box center [158, 107] width 56 height 18
click at [133, 104] on app-comentario-tesoreria at bounding box center [135, 107] width 5 height 6
click at [134, 104] on icon at bounding box center [135, 106] width 5 height 5
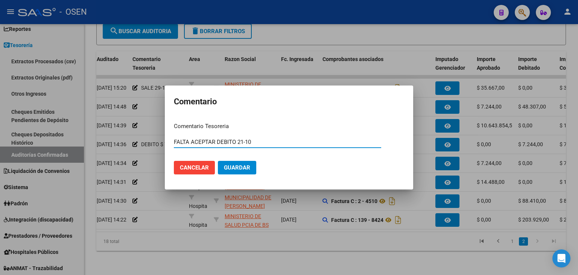
type input "FALTA ACEPTAR DEBITO 21-10"
click at [218, 161] on button "Guardar" at bounding box center [237, 168] width 38 height 14
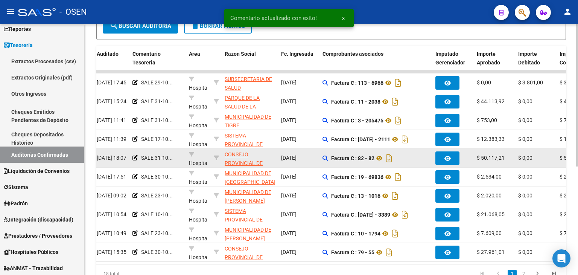
drag, startPoint x: 500, startPoint y: 128, endPoint x: 503, endPoint y: 157, distance: 29.5
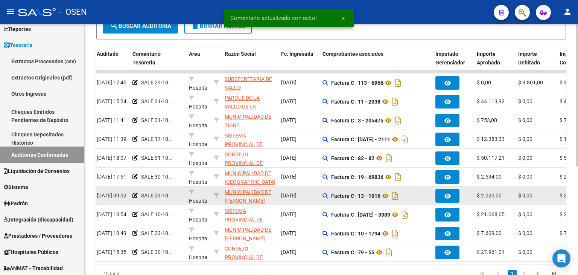
scroll to position [160, 0]
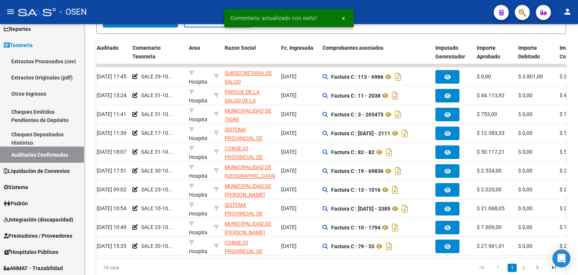
click at [523, 271] on link "2" at bounding box center [523, 268] width 9 height 8
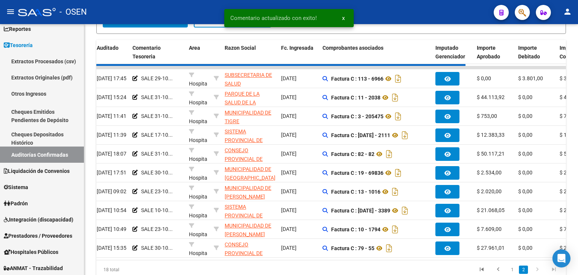
scroll to position [153, 0]
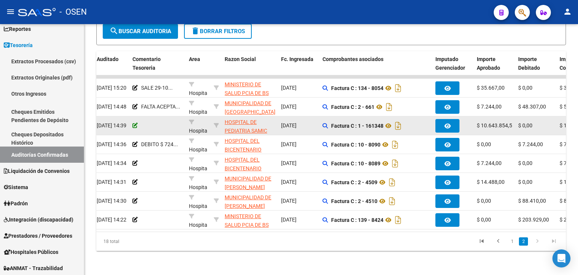
click at [134, 123] on icon at bounding box center [135, 125] width 5 height 5
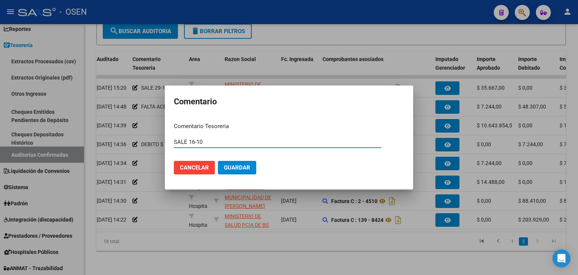
type input "SALE 16-10"
click at [218, 161] on button "Guardar" at bounding box center [237, 168] width 38 height 14
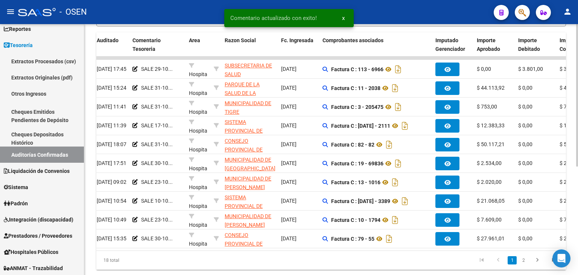
drag, startPoint x: 495, startPoint y: 258, endPoint x: 513, endPoint y: 264, distance: 18.3
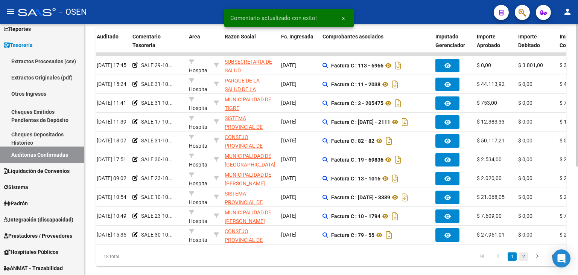
click at [520, 261] on link "2" at bounding box center [523, 256] width 9 height 8
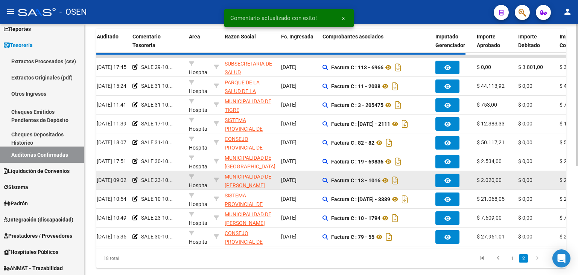
scroll to position [153, 0]
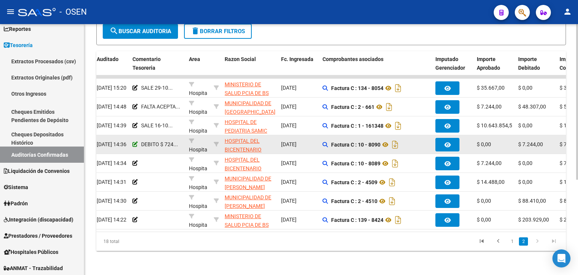
click at [134, 142] on icon at bounding box center [135, 144] width 5 height 5
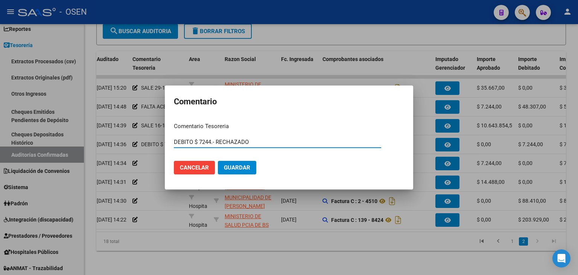
click at [261, 143] on input "DEBITO $ 7244.- RECHAZADO" at bounding box center [278, 142] width 208 height 7
type input "DEBITO $ 7244.- RECHAZADO SALE 17-10"
click at [218, 161] on button "Guardar" at bounding box center [237, 168] width 38 height 14
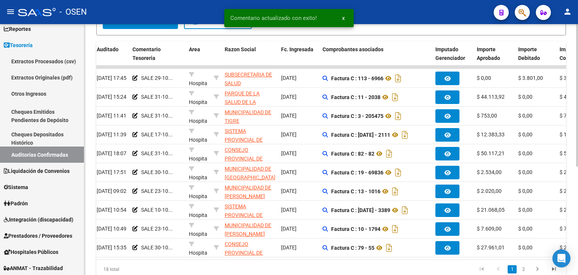
scroll to position [189, 0]
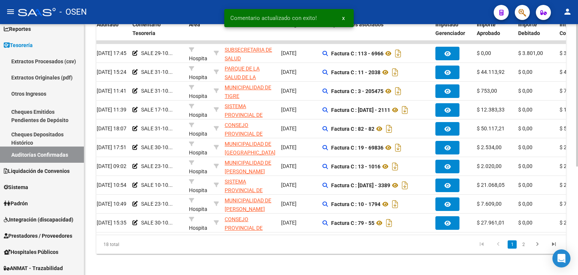
drag, startPoint x: 528, startPoint y: 195, endPoint x: 524, endPoint y: 228, distance: 33.8
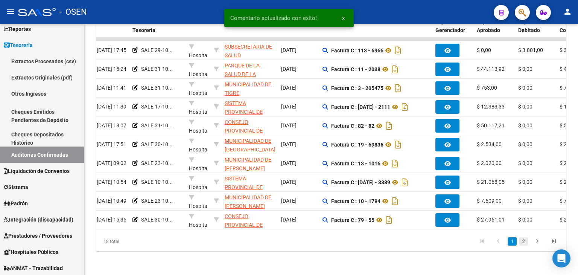
click at [521, 243] on link "2" at bounding box center [523, 241] width 9 height 8
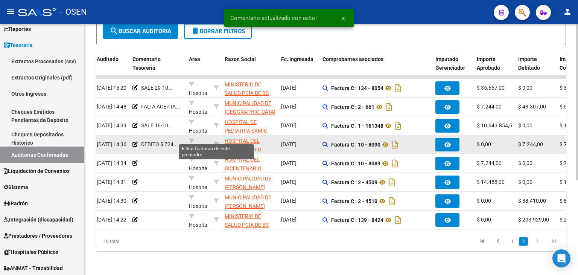
scroll to position [153, 0]
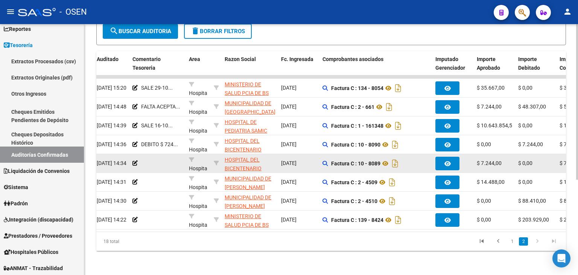
click at [136, 160] on icon at bounding box center [135, 162] width 5 height 5
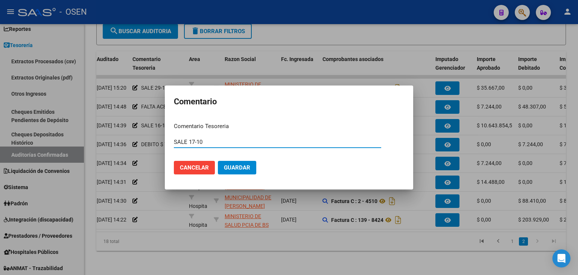
type input "SALE 17-10"
click at [218, 161] on button "Guardar" at bounding box center [237, 168] width 38 height 14
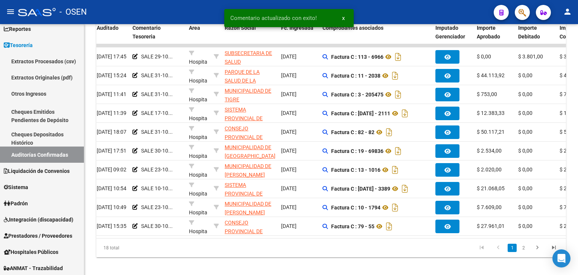
drag, startPoint x: 568, startPoint y: 195, endPoint x: 562, endPoint y: 235, distance: 40.4
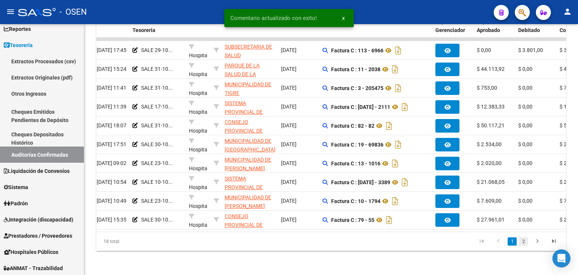
click at [520, 239] on link "2" at bounding box center [523, 241] width 9 height 8
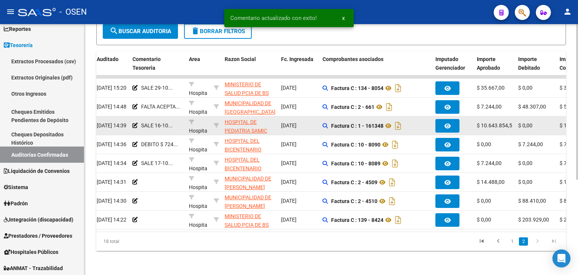
scroll to position [153, 0]
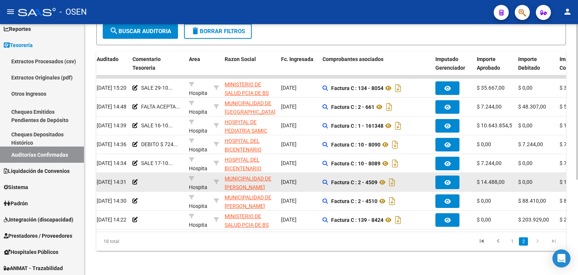
click at [138, 178] on div at bounding box center [158, 182] width 50 height 9
click at [135, 179] on icon at bounding box center [135, 181] width 5 height 5
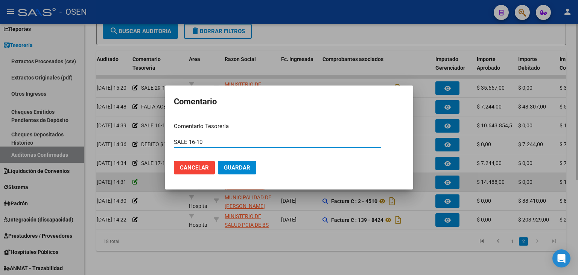
type input "SALE 16-10"
click at [218, 161] on button "Guardar" at bounding box center [237, 168] width 38 height 14
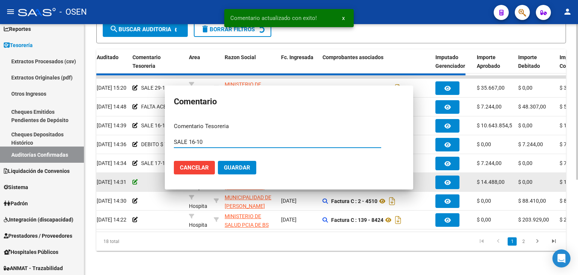
scroll to position [154, 0]
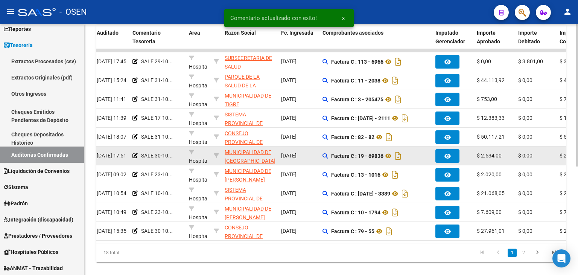
drag, startPoint x: 514, startPoint y: 142, endPoint x: 517, endPoint y: 173, distance: 31.8
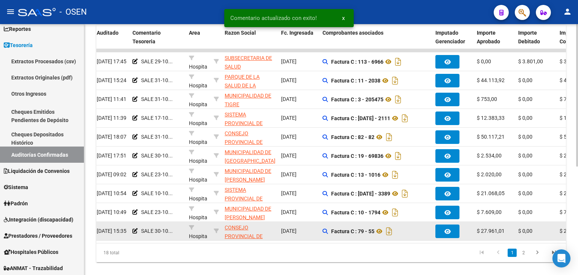
scroll to position [191, 0]
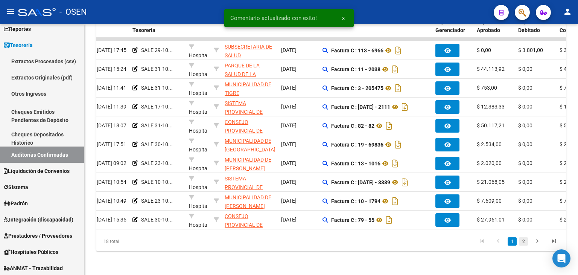
click at [526, 238] on link "2" at bounding box center [523, 241] width 9 height 8
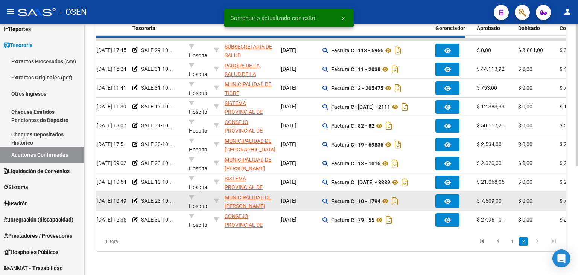
scroll to position [153, 0]
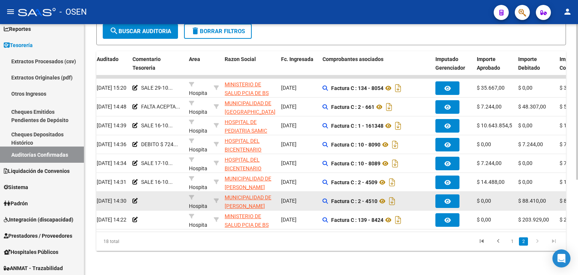
click at [166, 198] on div at bounding box center [158, 201] width 50 height 9
click at [133, 198] on icon at bounding box center [135, 200] width 5 height 5
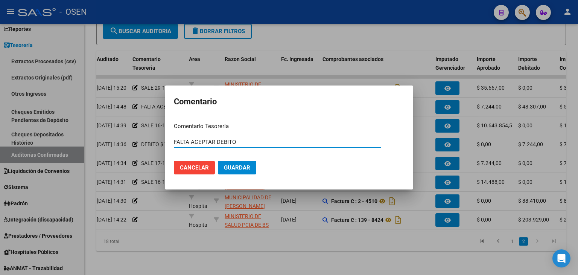
type input "FALTA ACEPTAR DEBITO"
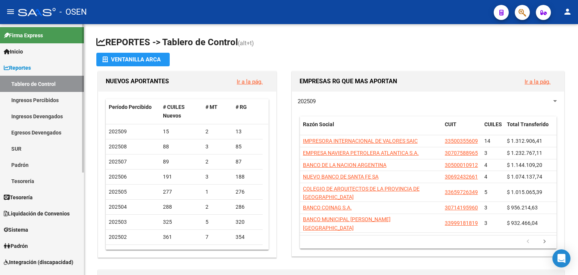
click at [31, 200] on span "Tesorería" at bounding box center [18, 197] width 29 height 8
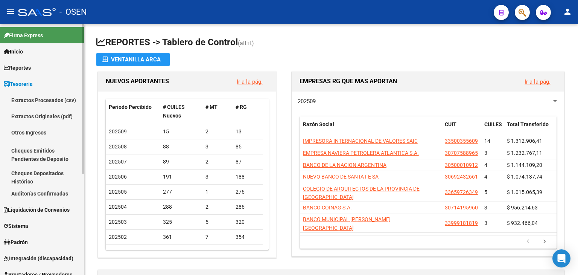
click at [42, 193] on link "Auditorías Confirmadas" at bounding box center [42, 193] width 84 height 16
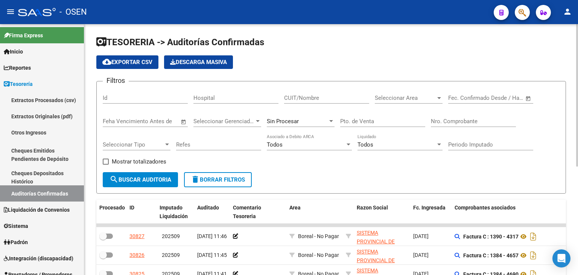
click at [522, 91] on span "Open calendar" at bounding box center [529, 98] width 18 height 18
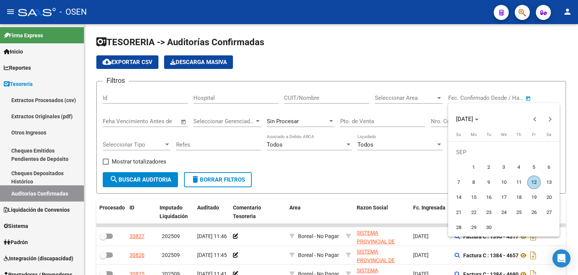
click at [535, 167] on span "5" at bounding box center [535, 167] width 14 height 14
type input "[DATE]"
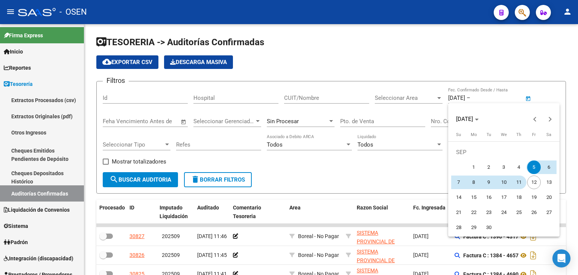
click at [524, 180] on span "11" at bounding box center [520, 182] width 14 height 14
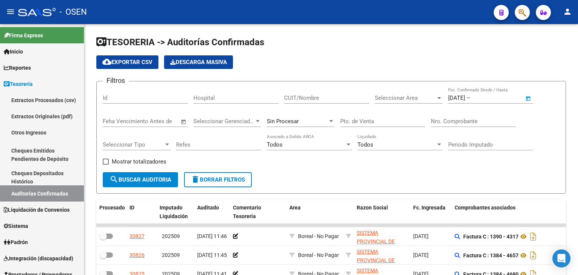
type input "[DATE]"
click at [423, 104] on div "Seleccionar Area Seleccionar Area" at bounding box center [409, 98] width 68 height 23
click at [413, 103] on div "Seleccionar Area Seleccionar Area" at bounding box center [409, 95] width 68 height 16
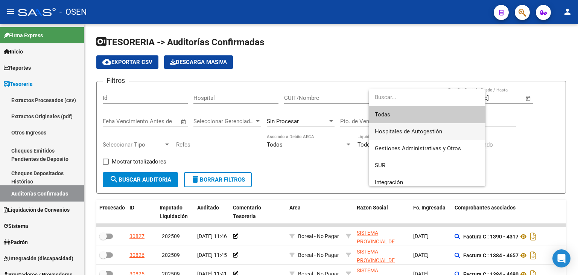
click at [406, 128] on span "Hospitales de Autogestión" at bounding box center [408, 131] width 67 height 7
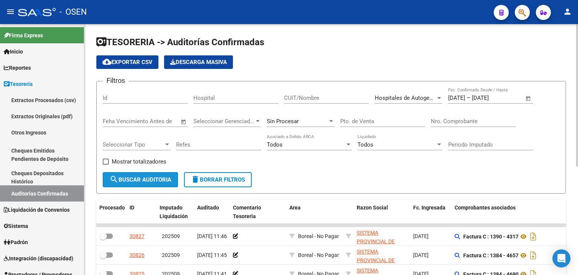
click at [127, 184] on button "search Buscar Auditoria" at bounding box center [140, 179] width 75 height 15
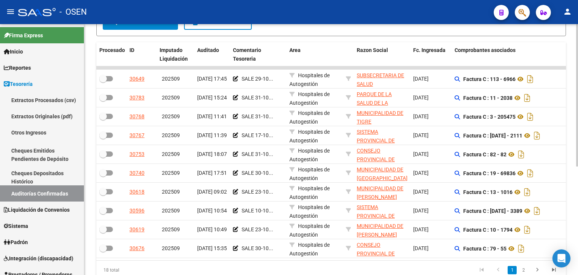
click at [563, 199] on div "TESORERIA -> Auditorías Confirmadas cloud_download Exportar CSV Descarga Masiva…" at bounding box center [332, 85] width 496 height 437
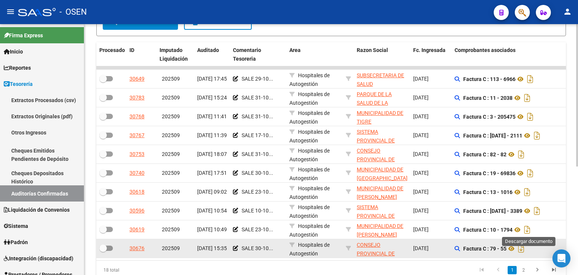
scroll to position [158, 0]
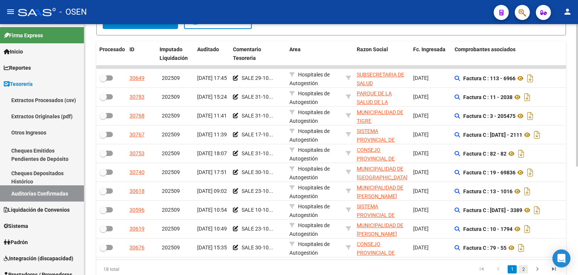
click at [523, 272] on link "2" at bounding box center [523, 269] width 9 height 8
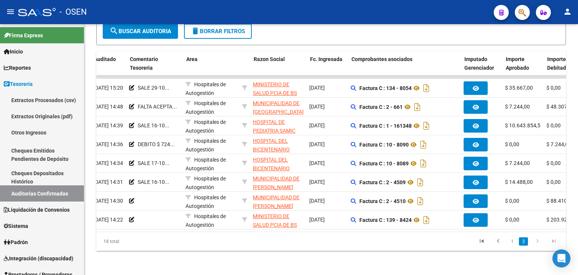
scroll to position [0, 99]
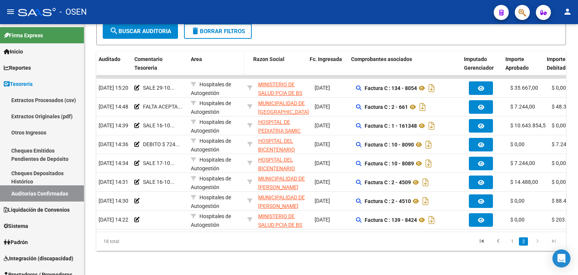
drag, startPoint x: 254, startPoint y: 57, endPoint x: 215, endPoint y: 54, distance: 38.9
click at [215, 54] on div "Procesado ID Imputado Liquidación Auditado Comentario Tesoreria Area Razon Soci…" at bounding box center [496, 63] width 996 height 25
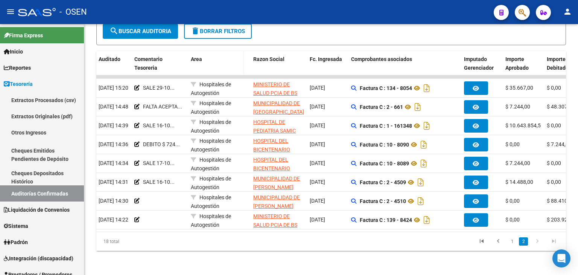
click at [243, 56] on span at bounding box center [242, 63] width 3 height 25
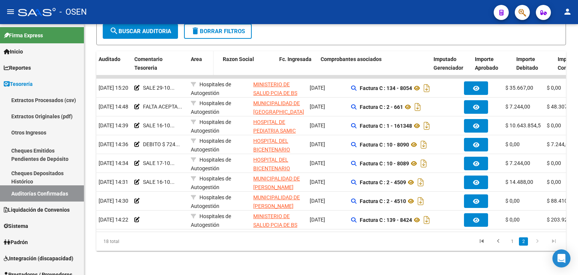
drag, startPoint x: 242, startPoint y: 55, endPoint x: 212, endPoint y: 52, distance: 30.6
click at [212, 52] on span at bounding box center [212, 63] width 3 height 25
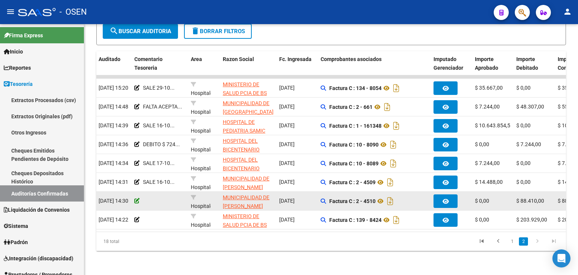
click at [137, 198] on icon at bounding box center [136, 200] width 5 height 5
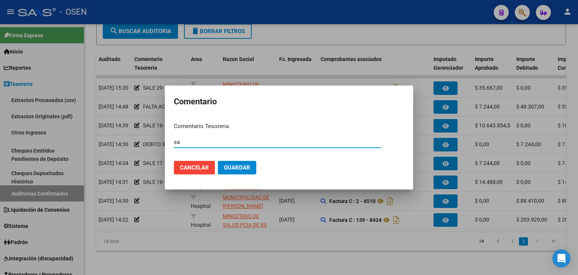
type input "s"
type input "SALE 16-10"
click at [218, 161] on button "Guardar" at bounding box center [237, 168] width 38 height 14
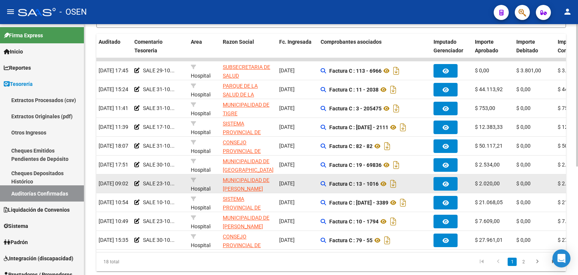
scroll to position [191, 0]
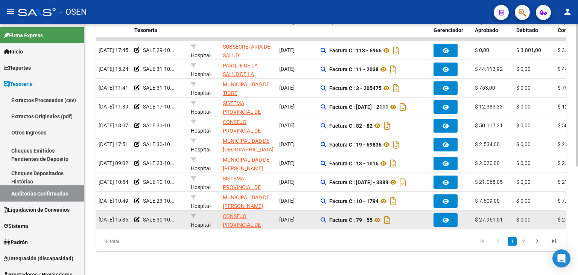
drag, startPoint x: 332, startPoint y: 160, endPoint x: 397, endPoint y: 208, distance: 80.8
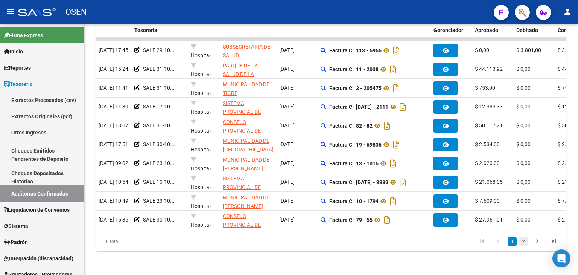
click at [527, 242] on link "2" at bounding box center [523, 241] width 9 height 8
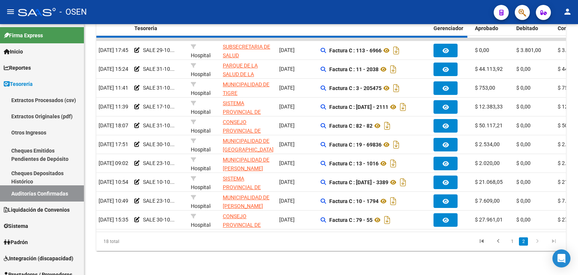
scroll to position [153, 0]
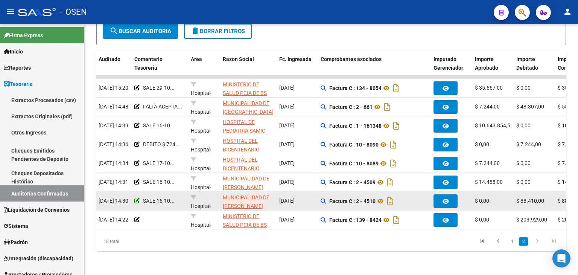
click at [136, 198] on icon at bounding box center [136, 200] width 5 height 5
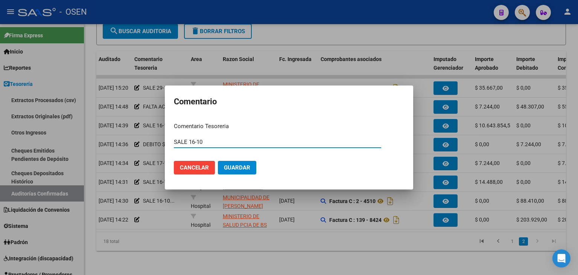
drag, startPoint x: 187, startPoint y: 145, endPoint x: 166, endPoint y: 142, distance: 20.9
click at [166, 142] on mat-dialog-content "Comentario Tesoreria SALE 16-10 Ingresar el comentario Cancelar Guardar" at bounding box center [289, 148] width 249 height 64
type input "FALTA ACEPTAR DEBITO 16-10"
click at [218, 161] on button "Guardar" at bounding box center [237, 168] width 38 height 14
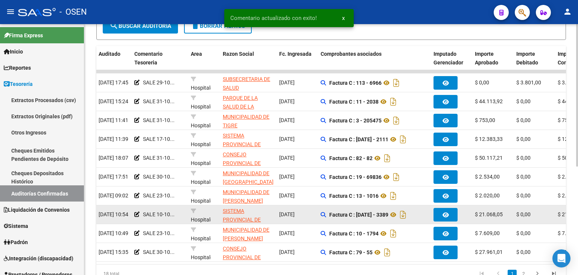
scroll to position [191, 0]
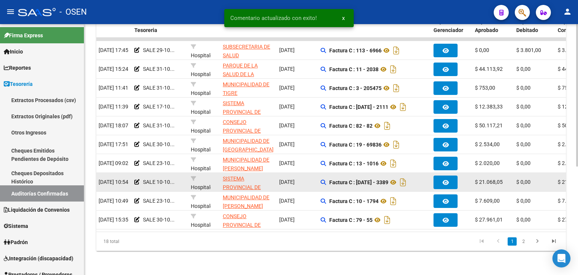
drag, startPoint x: 510, startPoint y: 127, endPoint x: 520, endPoint y: 179, distance: 53.5
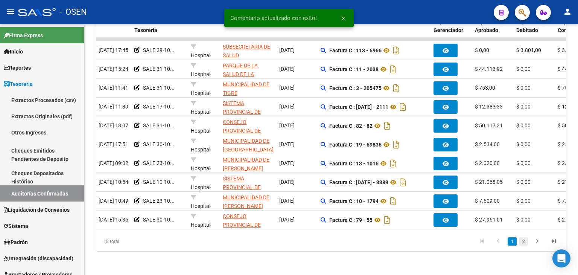
click at [526, 240] on link "2" at bounding box center [523, 241] width 9 height 8
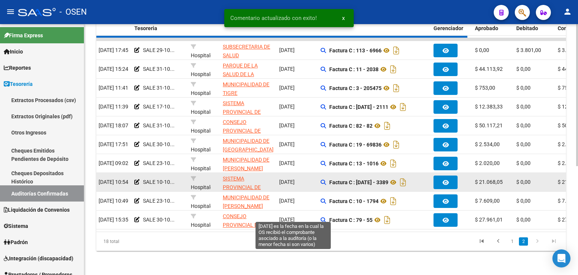
scroll to position [153, 0]
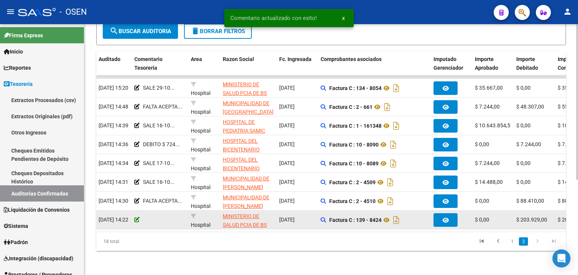
click at [137, 217] on icon at bounding box center [136, 219] width 5 height 5
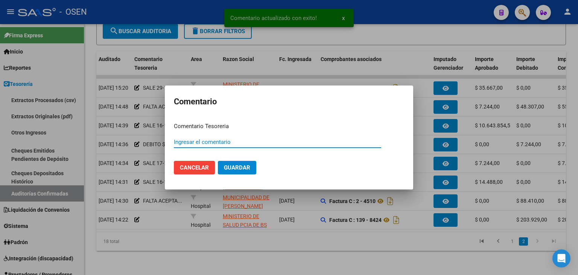
click at [199, 143] on input "Ingresar el comentario" at bounding box center [278, 142] width 208 height 7
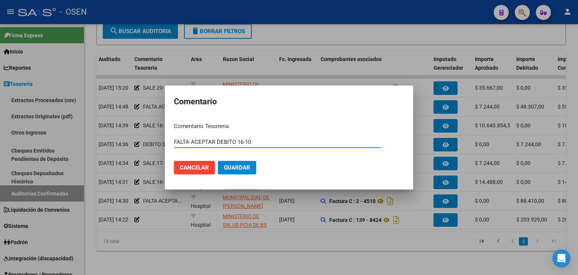
type input "FALTA ACEPTAR DEBITO 16-10"
click at [218, 161] on button "Guardar" at bounding box center [237, 168] width 38 height 14
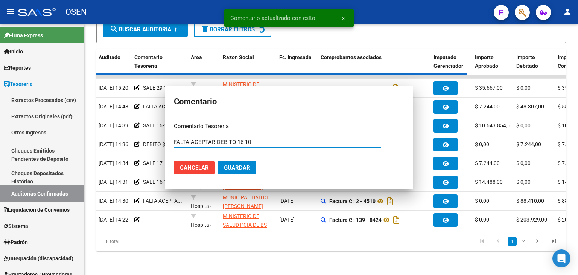
scroll to position [154, 0]
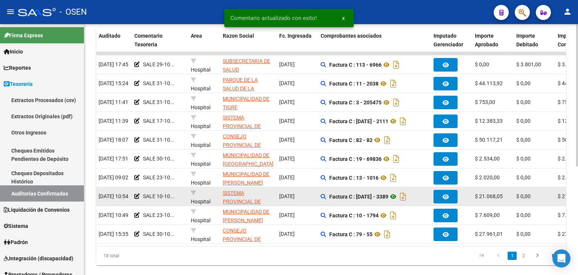
drag, startPoint x: 378, startPoint y: 148, endPoint x: 387, endPoint y: 179, distance: 32.2
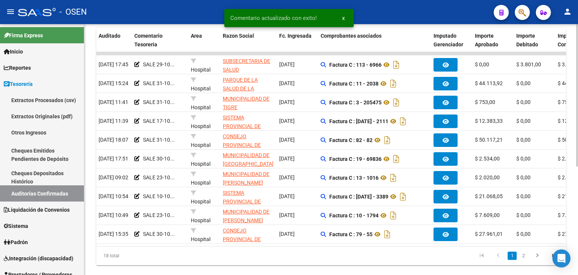
scroll to position [191, 0]
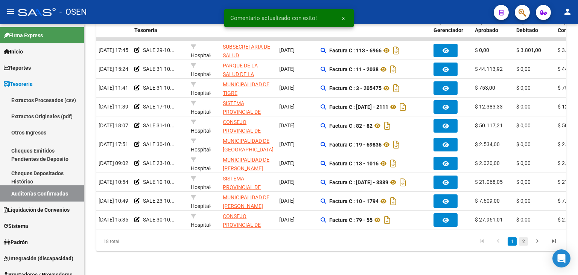
click at [524, 238] on link "2" at bounding box center [523, 241] width 9 height 8
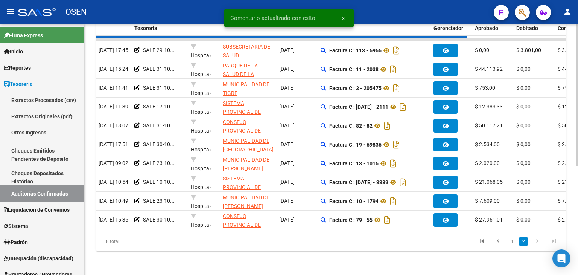
scroll to position [153, 0]
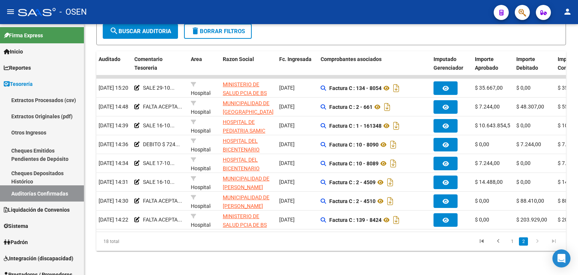
click at [519, 244] on link "2" at bounding box center [523, 241] width 9 height 8
click at [515, 243] on link "1" at bounding box center [512, 241] width 9 height 8
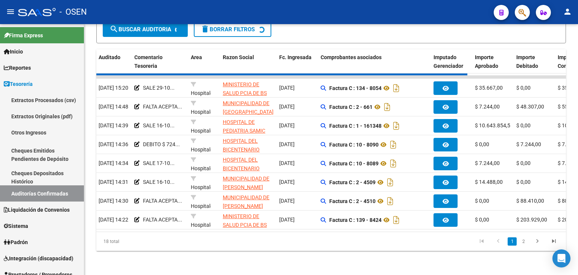
scroll to position [154, 0]
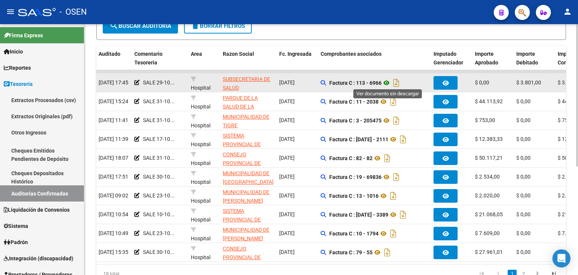
click at [389, 84] on icon at bounding box center [387, 82] width 10 height 9
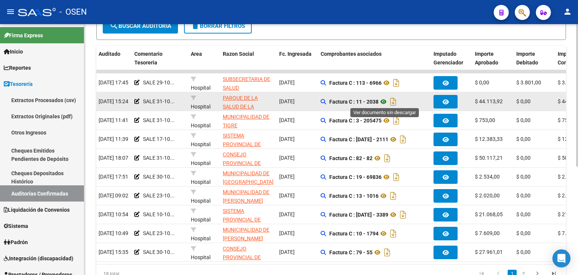
click at [386, 100] on icon at bounding box center [384, 101] width 10 height 9
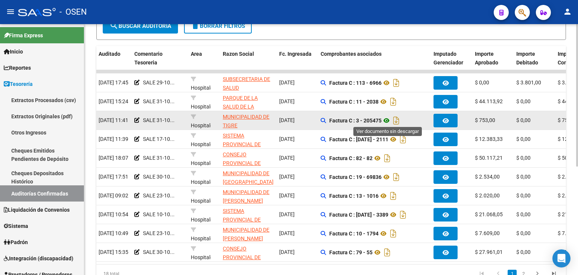
click at [390, 122] on icon at bounding box center [387, 120] width 10 height 9
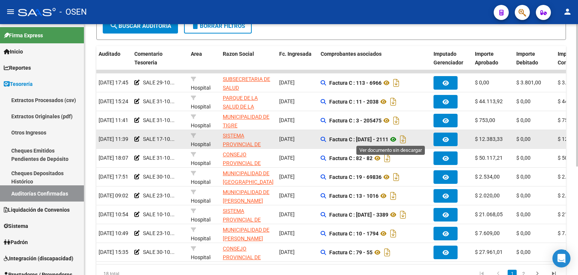
click at [391, 137] on icon at bounding box center [394, 139] width 10 height 9
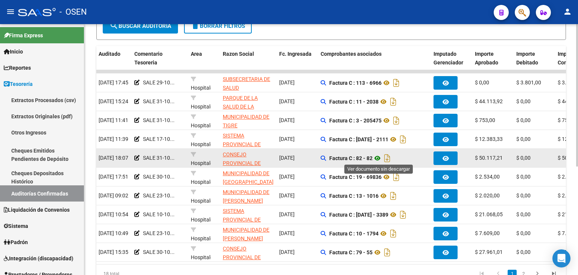
click at [379, 154] on icon at bounding box center [378, 158] width 10 height 9
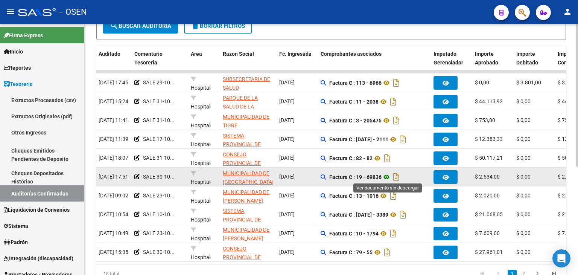
click at [388, 178] on icon at bounding box center [387, 176] width 10 height 9
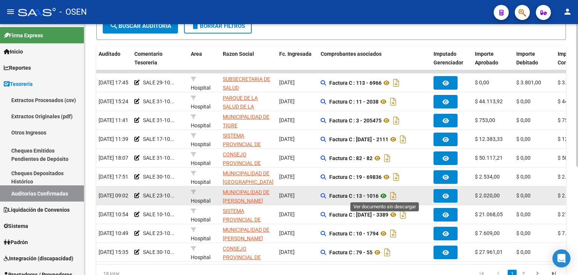
click at [381, 193] on icon at bounding box center [384, 195] width 10 height 9
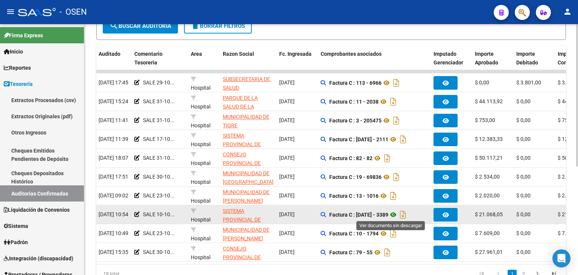
click at [389, 215] on icon at bounding box center [394, 214] width 10 height 9
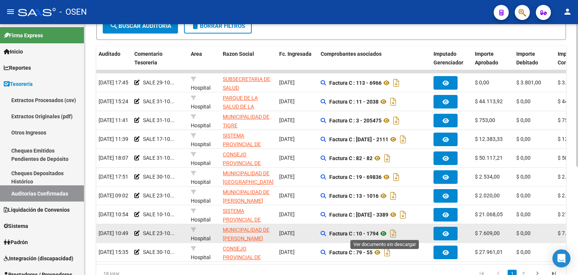
click at [381, 233] on icon at bounding box center [384, 233] width 10 height 9
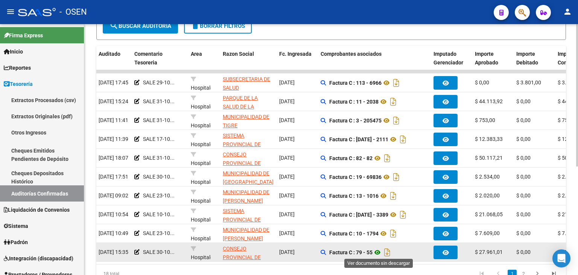
click at [380, 253] on icon at bounding box center [378, 252] width 10 height 9
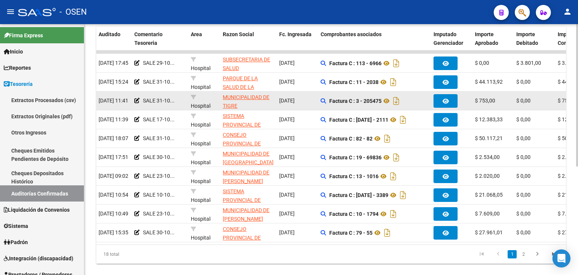
drag, startPoint x: 414, startPoint y: 37, endPoint x: 411, endPoint y: 86, distance: 49.4
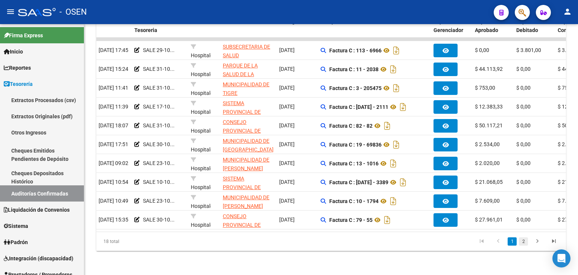
click at [527, 242] on link "2" at bounding box center [523, 241] width 9 height 8
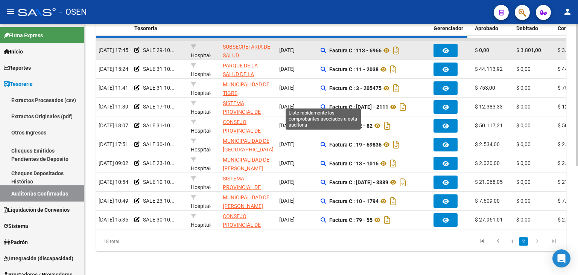
scroll to position [153, 0]
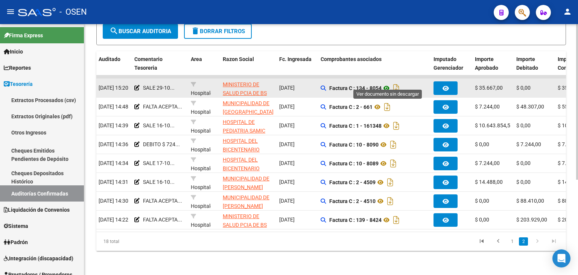
click at [388, 84] on icon at bounding box center [387, 88] width 10 height 9
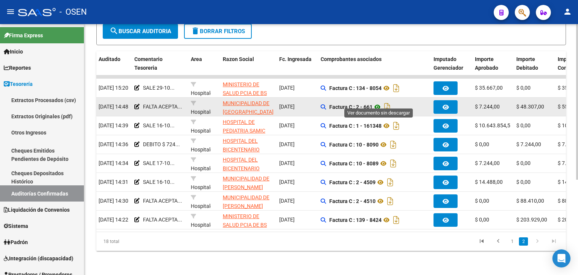
click at [380, 102] on icon at bounding box center [378, 106] width 10 height 9
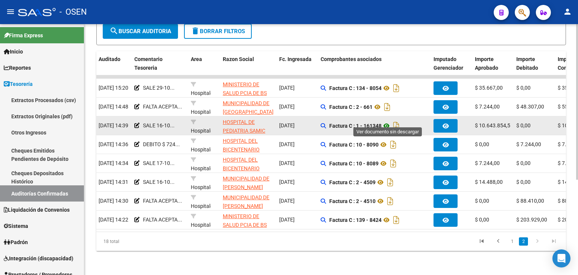
click at [386, 121] on icon at bounding box center [387, 125] width 10 height 9
click at [371, 123] on strong "Factura C : 1 - 161348" at bounding box center [356, 126] width 52 height 6
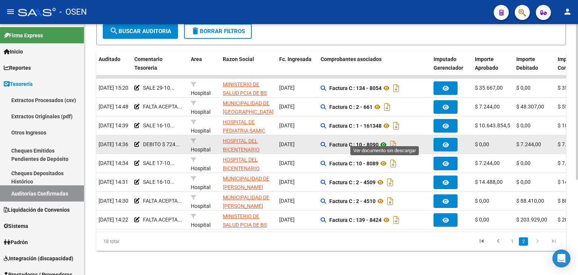
click at [387, 140] on icon at bounding box center [384, 144] width 10 height 9
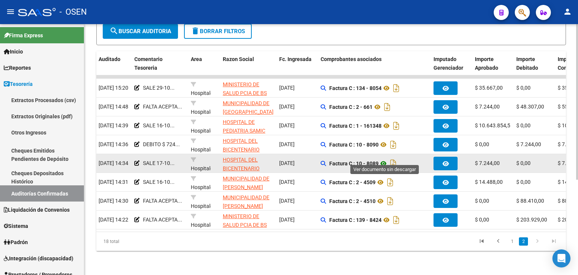
click at [383, 159] on icon at bounding box center [384, 163] width 10 height 9
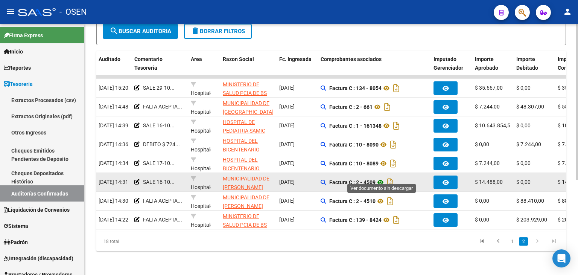
click at [381, 178] on icon at bounding box center [381, 182] width 10 height 9
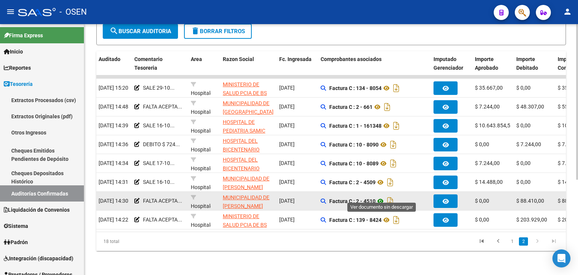
click at [380, 197] on icon at bounding box center [381, 201] width 10 height 9
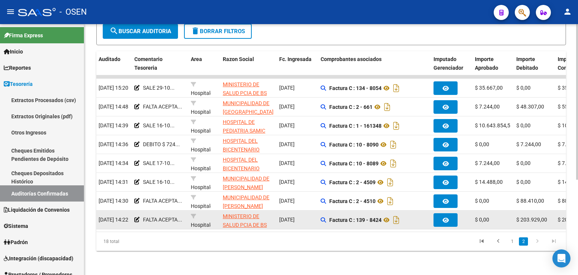
click at [390, 219] on div "Factura C : 139 - 8424" at bounding box center [374, 220] width 107 height 12
click at [389, 215] on icon at bounding box center [387, 219] width 10 height 9
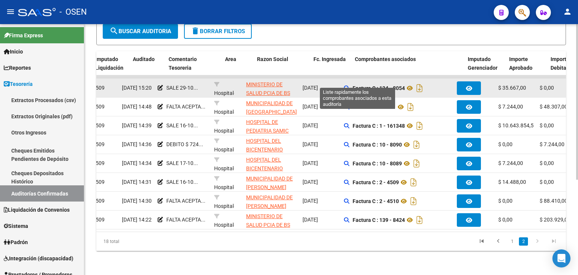
scroll to position [0, 2]
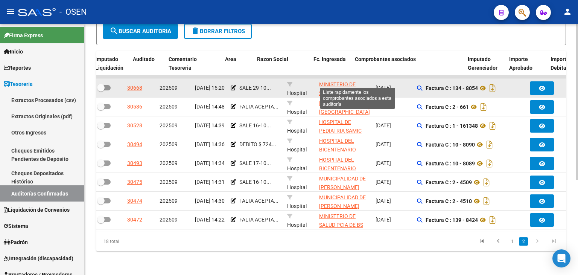
drag, startPoint x: 392, startPoint y: 131, endPoint x: 346, endPoint y: 82, distance: 67.7
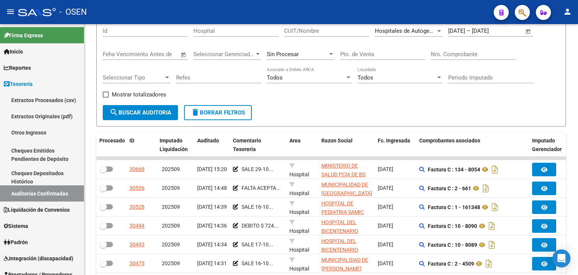
scroll to position [0, 0]
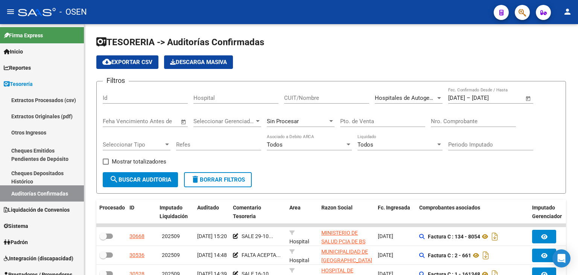
drag, startPoint x: 334, startPoint y: 34, endPoint x: 326, endPoint y: -29, distance: 63.7
click at [400, 99] on span "Hospitales de Autogestión" at bounding box center [408, 98] width 67 height 7
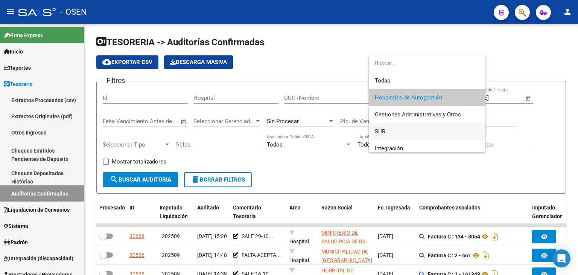
click at [400, 130] on span "SUR" at bounding box center [427, 131] width 105 height 17
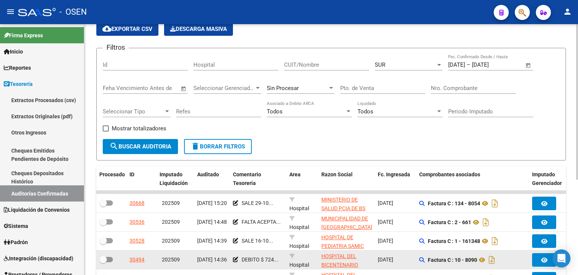
scroll to position [153, 0]
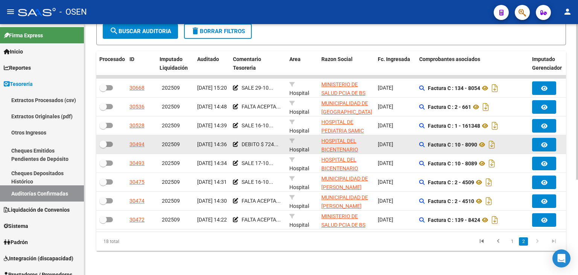
drag, startPoint x: 343, startPoint y: 63, endPoint x: 363, endPoint y: 137, distance: 77.5
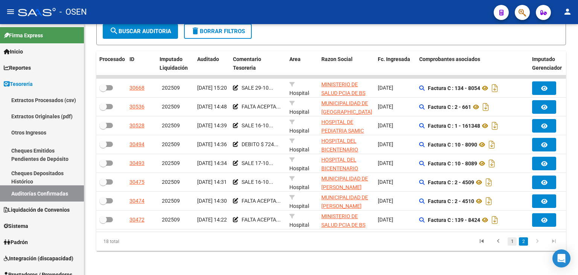
click at [517, 242] on link "1" at bounding box center [512, 241] width 9 height 8
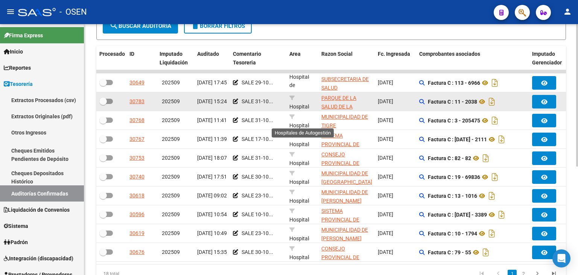
scroll to position [18, 0]
drag, startPoint x: 304, startPoint y: 79, endPoint x: 308, endPoint y: 103, distance: 24.3
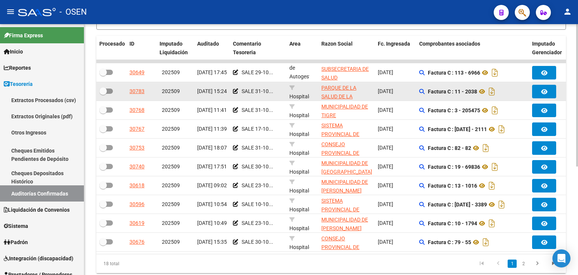
scroll to position [167, 0]
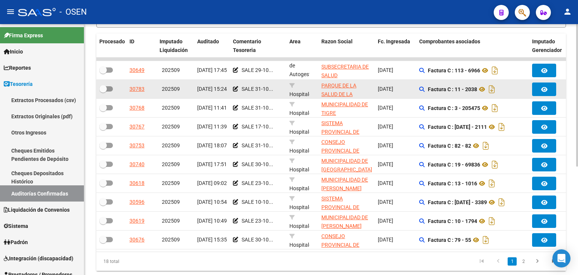
drag, startPoint x: 314, startPoint y: 83, endPoint x: 315, endPoint y: 96, distance: 12.8
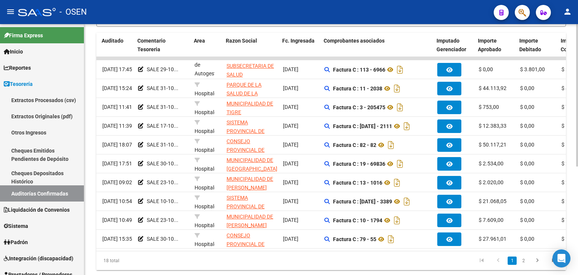
scroll to position [0, 98]
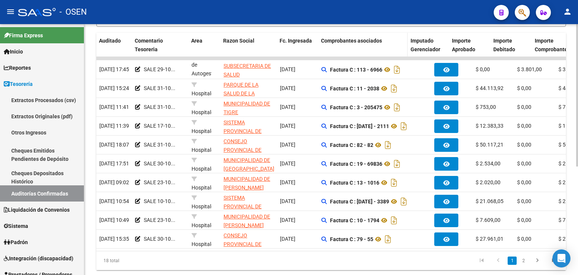
drag, startPoint x: 429, startPoint y: 44, endPoint x: 406, endPoint y: 44, distance: 23.4
click at [406, 44] on span at bounding box center [405, 45] width 3 height 25
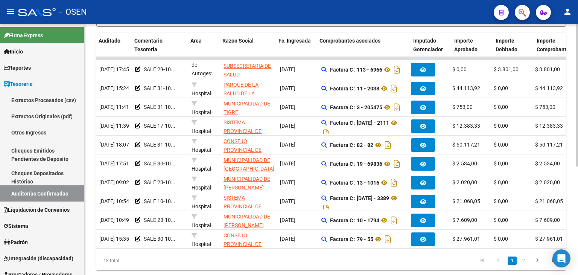
drag, startPoint x: 406, startPoint y: 44, endPoint x: 410, endPoint y: 44, distance: 4.5
click at [410, 44] on div "Procesado ID Imputado Liquidación Auditado Comentario Tesoreria Area Razon Soci…" at bounding box center [466, 45] width 937 height 25
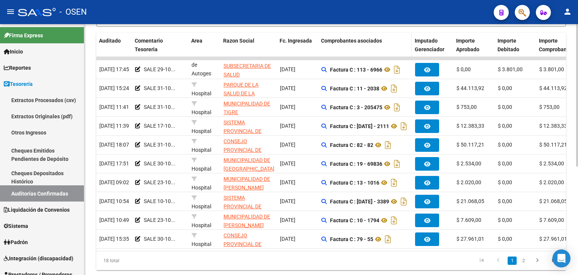
click at [401, 46] on datatable-header-cell "Comprobantes asociados" at bounding box center [365, 45] width 94 height 25
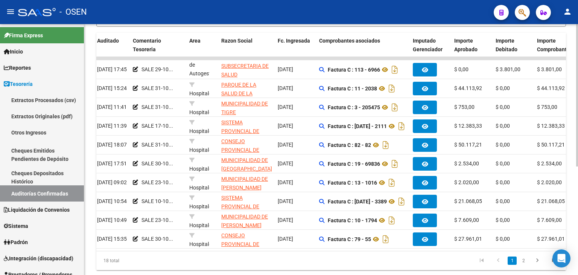
scroll to position [0, 99]
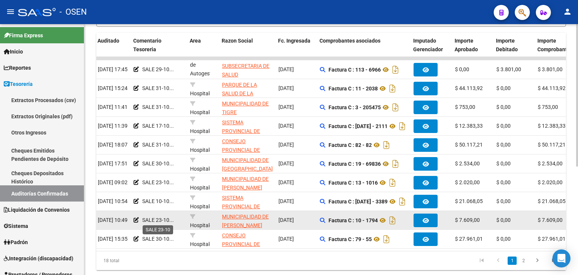
click at [164, 221] on span "SALE 23-10..." at bounding box center [158, 220] width 32 height 6
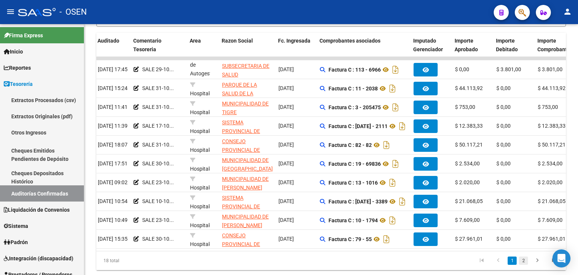
click at [521, 265] on link "2" at bounding box center [523, 260] width 9 height 8
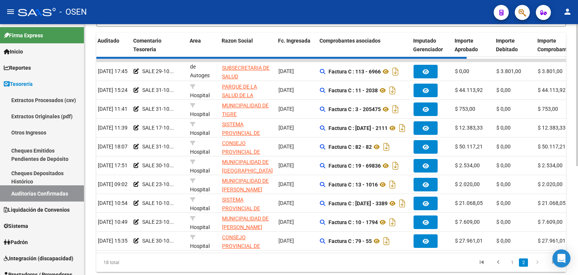
scroll to position [153, 0]
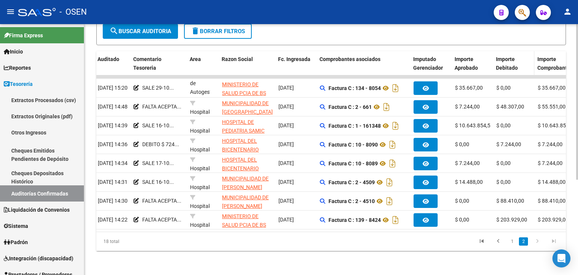
click at [493, 60] on datatable-header-cell "Importe Debitado" at bounding box center [513, 63] width 41 height 25
drag, startPoint x: 491, startPoint y: 60, endPoint x: 487, endPoint y: 60, distance: 4.6
click at [487, 60] on span at bounding box center [486, 63] width 3 height 25
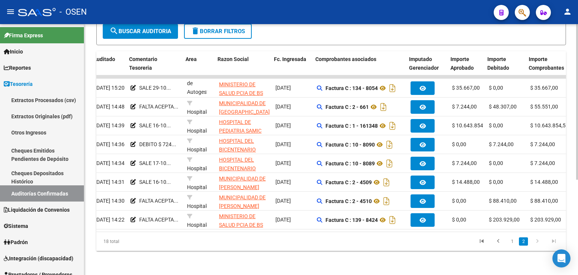
scroll to position [0, 105]
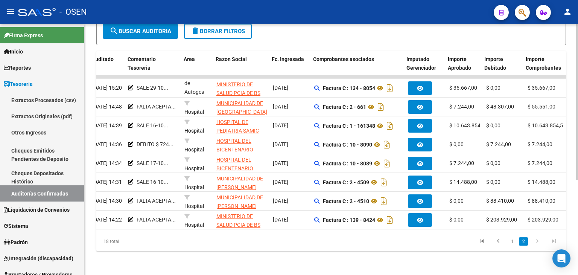
click at [569, 61] on div "TESORERIA -> Auditorías Confirmadas cloud_download Exportar CSV Descarga Masiva…" at bounding box center [331, 75] width 494 height 399
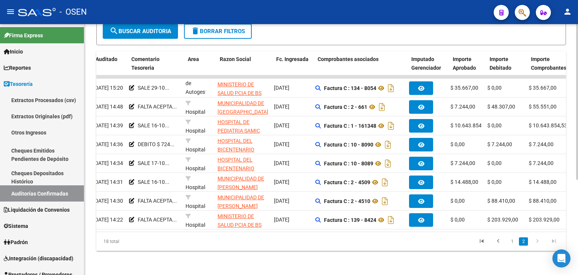
scroll to position [0, 100]
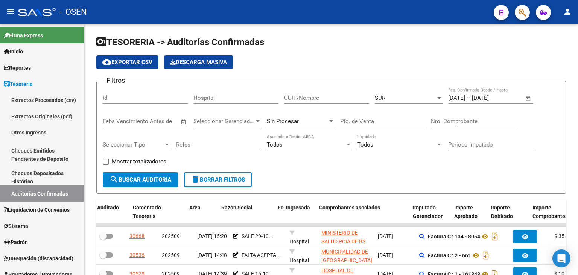
scroll to position [18, 0]
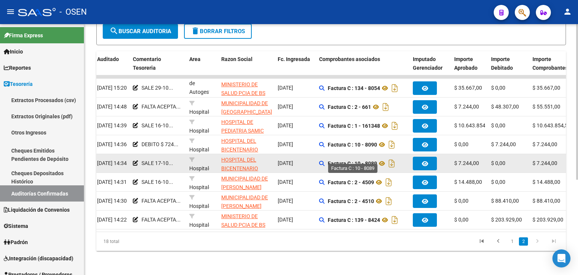
click at [334, 160] on strong "Factura C : 10 - 8089" at bounding box center [352, 163] width 49 height 6
click at [335, 165] on datatable-body-cell "Factura C : 10 - 8089" at bounding box center [363, 163] width 94 height 18
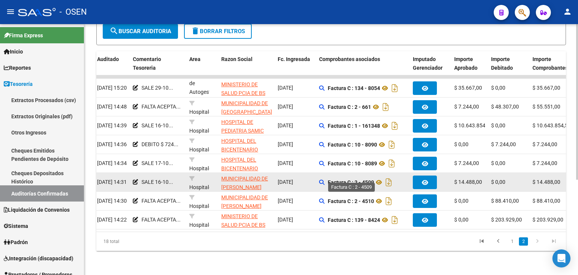
click at [337, 179] on strong "Factura C : 2 - 4509" at bounding box center [351, 182] width 46 height 6
click at [339, 185] on datatable-body-cell "Factura C : 2 - 4509" at bounding box center [363, 182] width 94 height 18
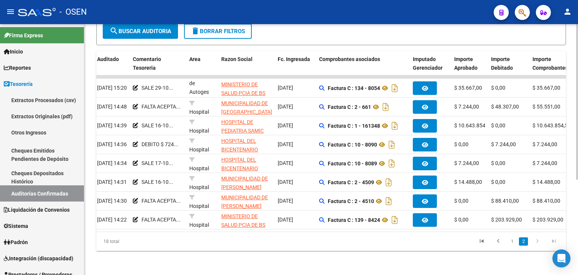
click at [513, 242] on link "1" at bounding box center [512, 241] width 9 height 8
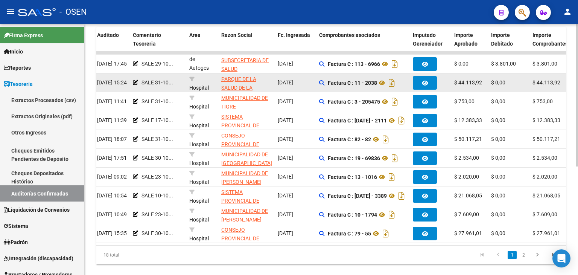
scroll to position [191, 0]
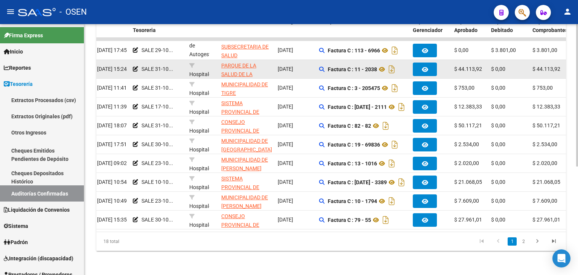
drag, startPoint x: 178, startPoint y: 124, endPoint x: 199, endPoint y: 169, distance: 50.2
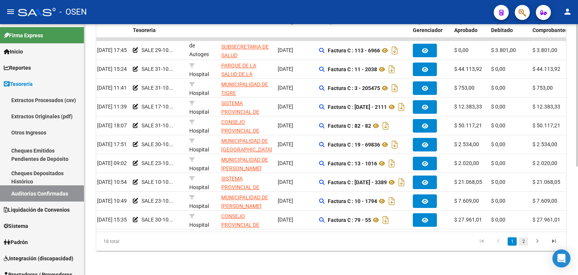
click at [528, 239] on link "2" at bounding box center [523, 241] width 9 height 8
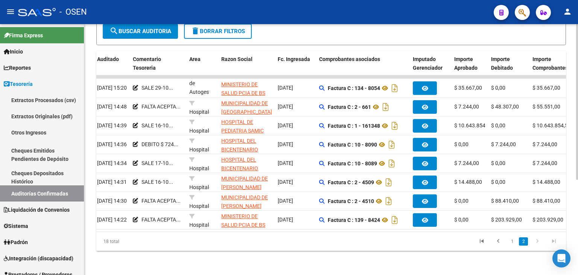
scroll to position [153, 0]
click at [509, 243] on link "1" at bounding box center [512, 241] width 9 height 8
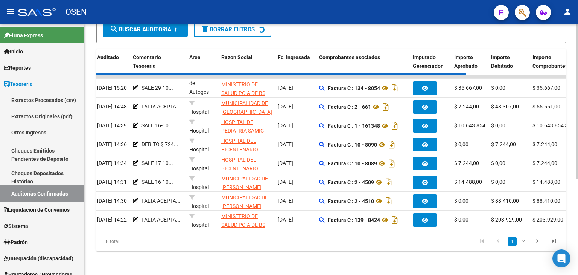
scroll to position [154, 0]
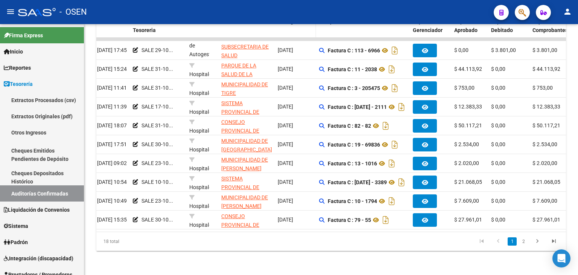
drag, startPoint x: 298, startPoint y: 41, endPoint x: 298, endPoint y: 51, distance: 10.2
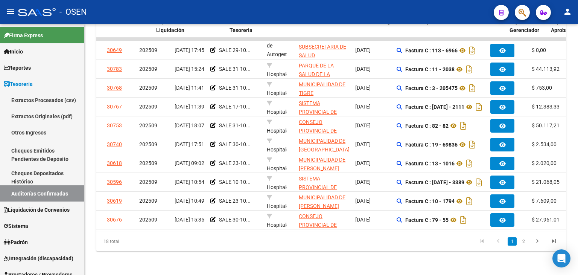
scroll to position [0, 0]
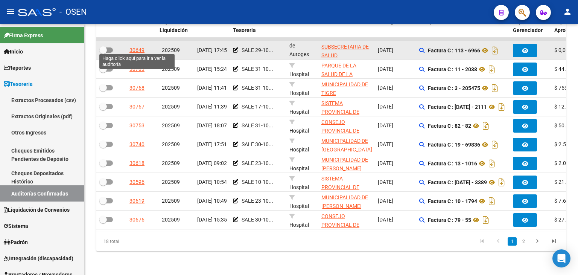
click at [142, 47] on div "30649" at bounding box center [137, 50] width 15 height 9
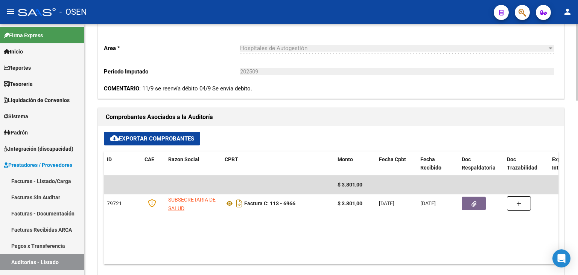
drag, startPoint x: 279, startPoint y: 117, endPoint x: 278, endPoint y: 128, distance: 11.0
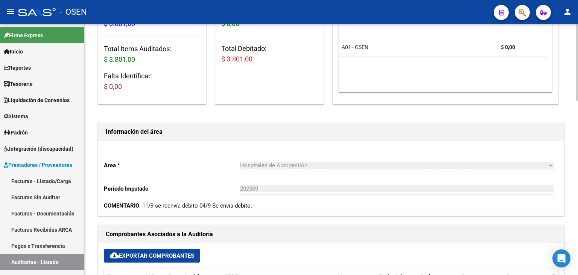
scroll to position [247, 0]
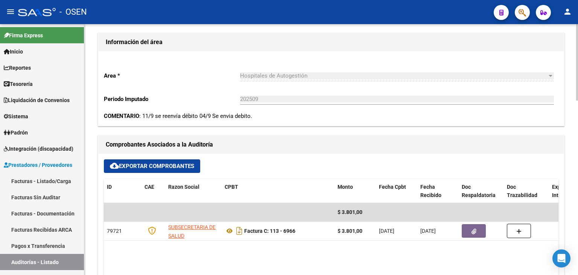
drag, startPoint x: 275, startPoint y: 118, endPoint x: 267, endPoint y: 121, distance: 8.5
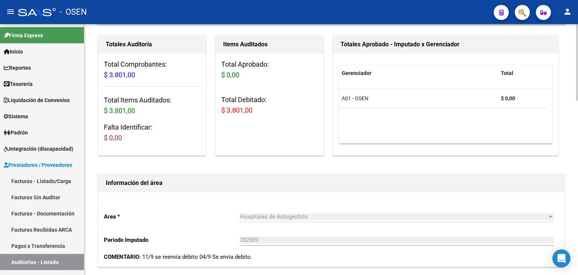
drag, startPoint x: 295, startPoint y: 113, endPoint x: 289, endPoint y: 79, distance: 35.2
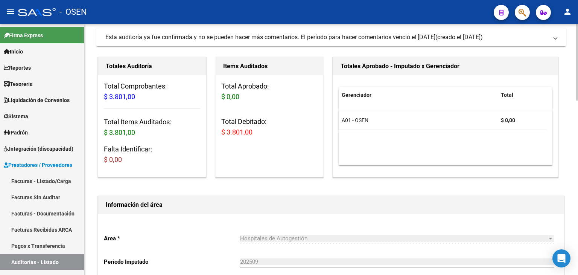
scroll to position [0, 0]
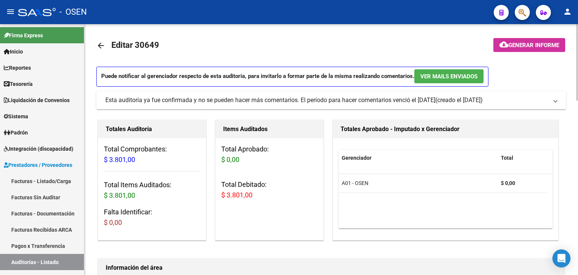
drag, startPoint x: 211, startPoint y: 109, endPoint x: 189, endPoint y: 50, distance: 63.2
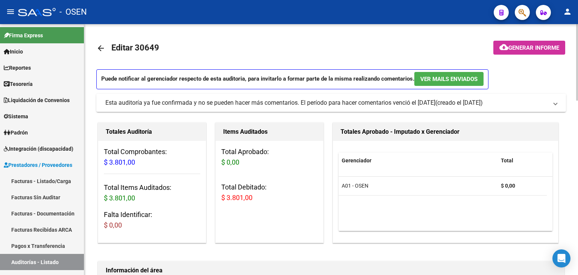
click at [99, 47] on mat-icon "arrow_back" at bounding box center [100, 48] width 9 height 9
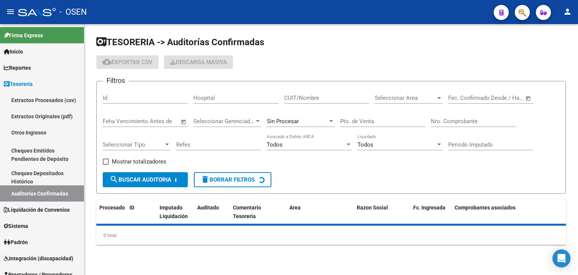
click at [529, 95] on span "Open calendar" at bounding box center [529, 98] width 18 height 18
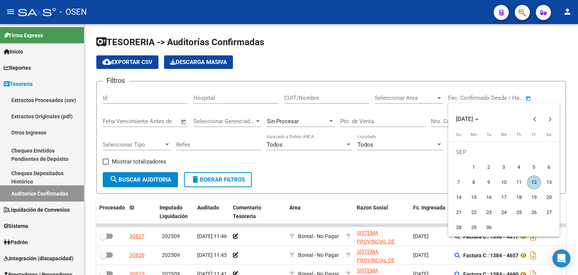
click at [530, 169] on span "5" at bounding box center [535, 167] width 14 height 14
type input "[DATE]"
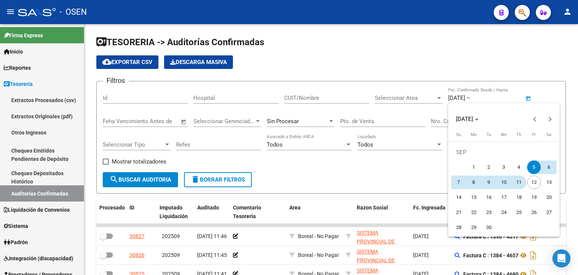
click at [520, 183] on span "11" at bounding box center [520, 182] width 14 height 14
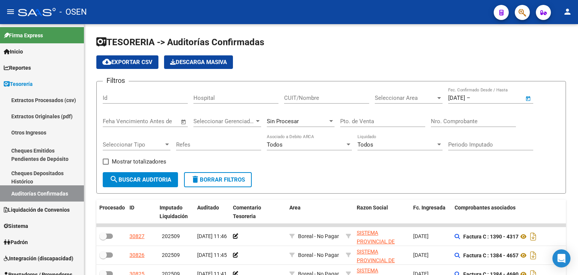
type input "[DATE]"
click at [417, 96] on span "Seleccionar Area" at bounding box center [405, 98] width 61 height 7
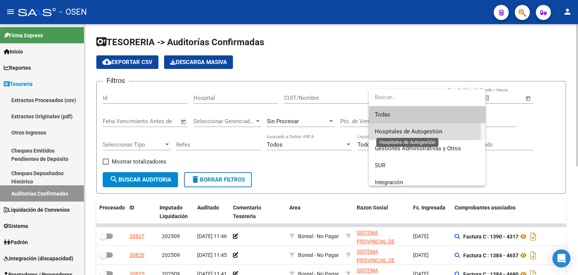
drag, startPoint x: 393, startPoint y: 130, endPoint x: 283, endPoint y: 168, distance: 116.1
click at [392, 130] on span "Hospitales de Autogestión" at bounding box center [408, 131] width 67 height 7
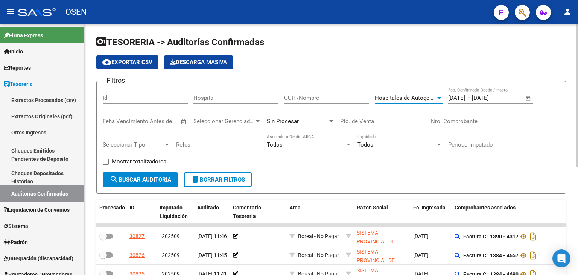
click at [132, 182] on span "search Buscar Auditoria" at bounding box center [141, 179] width 62 height 7
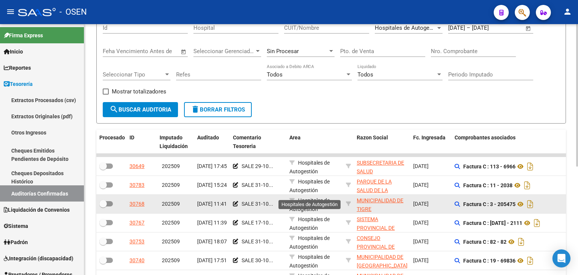
drag, startPoint x: 299, startPoint y: 171, endPoint x: 286, endPoint y: 192, distance: 24.0
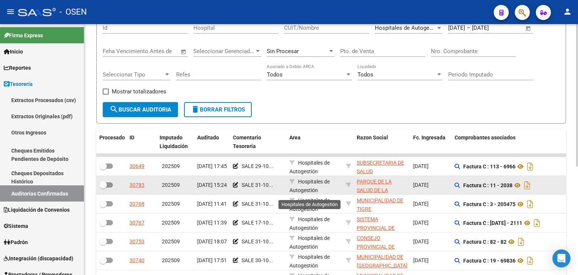
scroll to position [79, 0]
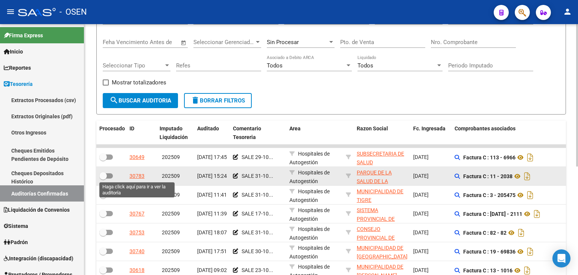
click at [142, 174] on div "30783" at bounding box center [137, 176] width 15 height 9
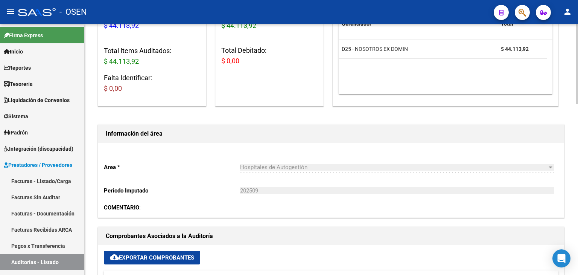
drag, startPoint x: 262, startPoint y: 64, endPoint x: 267, endPoint y: 94, distance: 30.5
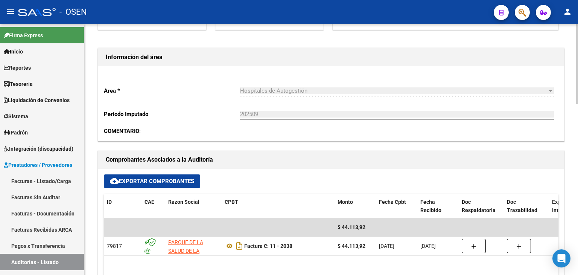
scroll to position [207, 0]
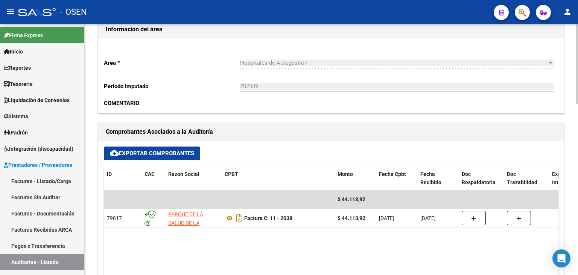
drag, startPoint x: 268, startPoint y: 102, endPoint x: 273, endPoint y: 119, distance: 18.3
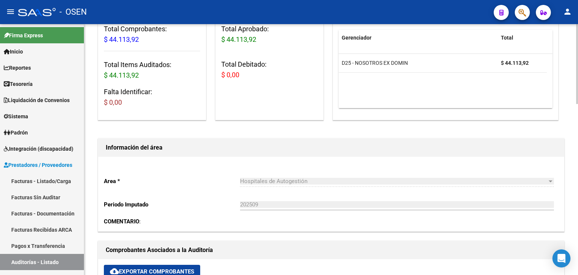
drag, startPoint x: 285, startPoint y: 120, endPoint x: 284, endPoint y: 83, distance: 37.3
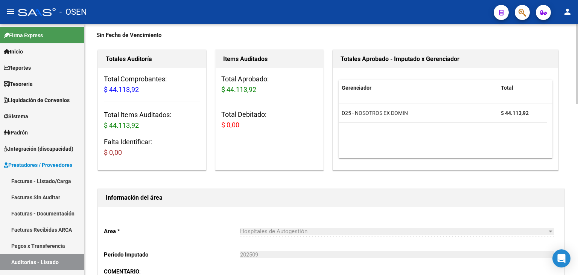
scroll to position [0, 0]
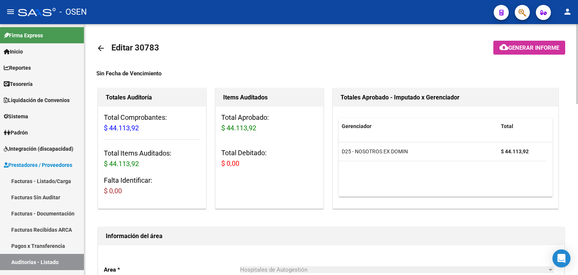
drag, startPoint x: 158, startPoint y: 148, endPoint x: 125, endPoint y: 76, distance: 78.7
click at [103, 47] on mat-icon "arrow_back" at bounding box center [100, 48] width 9 height 9
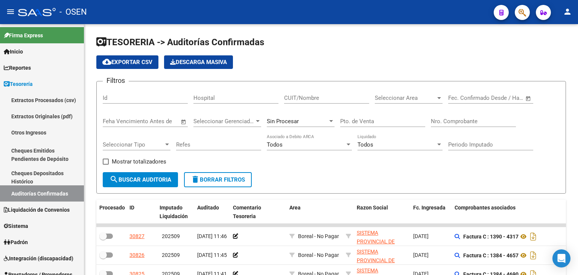
click at [526, 95] on span "Open calendar" at bounding box center [529, 98] width 18 height 18
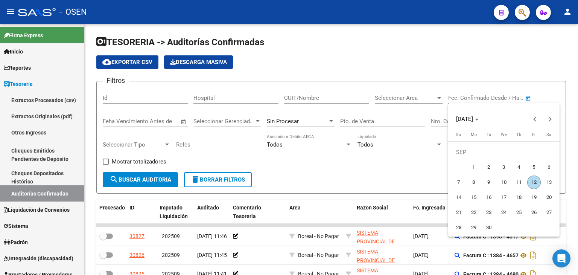
click at [534, 169] on span "5" at bounding box center [535, 167] width 14 height 14
type input "[DATE]"
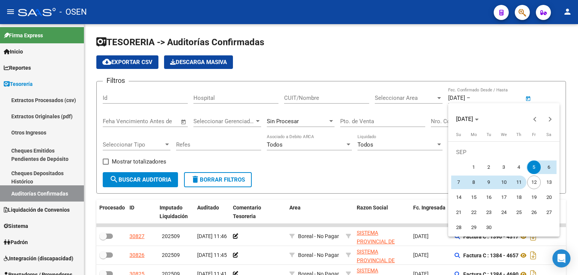
click at [518, 182] on span "11" at bounding box center [520, 182] width 14 height 14
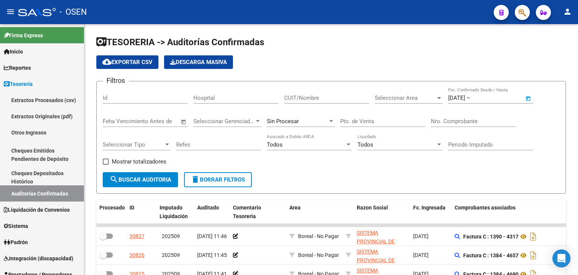
type input "[DATE]"
click at [418, 97] on span "Seleccionar Area" at bounding box center [405, 98] width 61 height 7
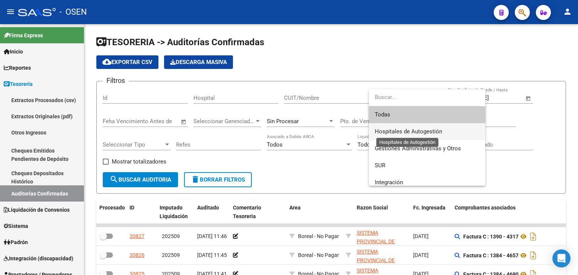
click at [406, 133] on span "Hospitales de Autogestión" at bounding box center [408, 131] width 67 height 7
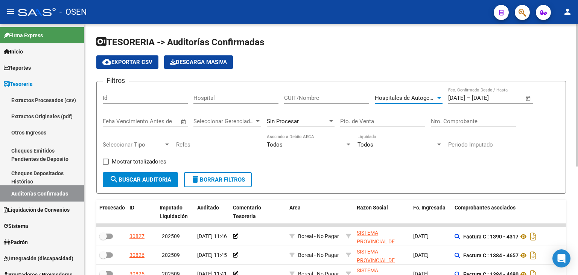
click at [111, 180] on mat-icon "search" at bounding box center [114, 179] width 9 height 9
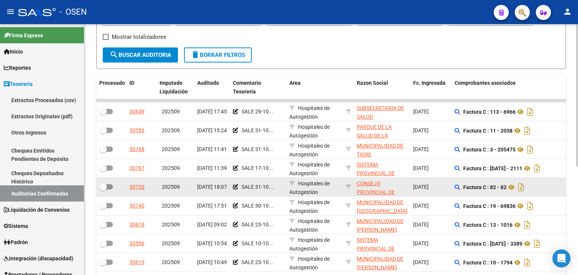
scroll to position [142, 0]
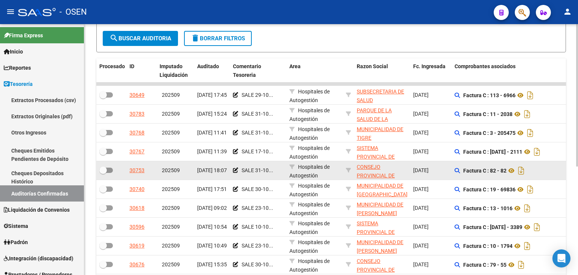
drag, startPoint x: 346, startPoint y: 161, endPoint x: 333, endPoint y: 172, distance: 18.2
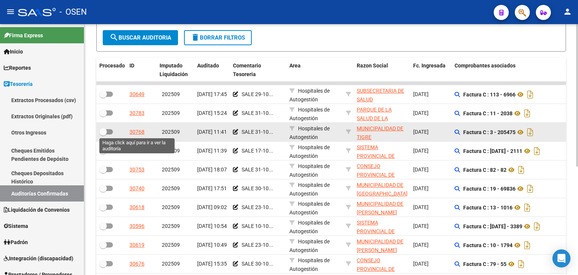
click at [133, 133] on div "30768" at bounding box center [137, 132] width 15 height 9
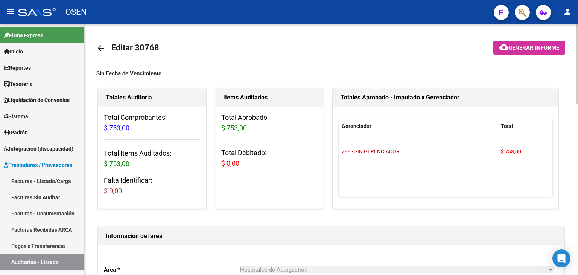
click at [104, 50] on link "arrow_back" at bounding box center [103, 48] width 15 height 18
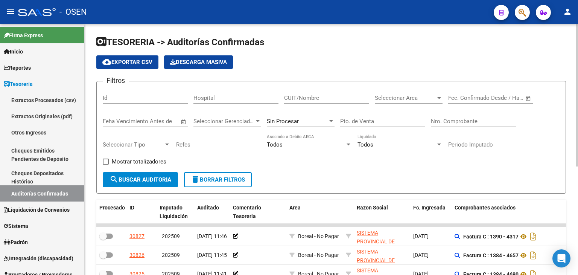
click at [526, 98] on span "Open calendar" at bounding box center [529, 98] width 18 height 18
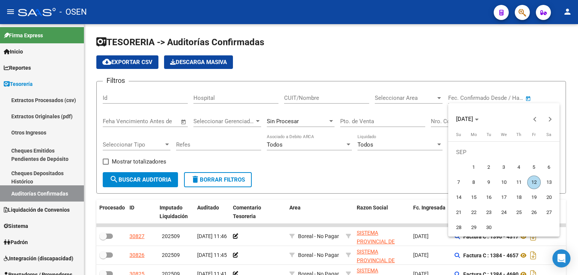
click at [533, 168] on span "5" at bounding box center [535, 167] width 14 height 14
type input "[DATE]"
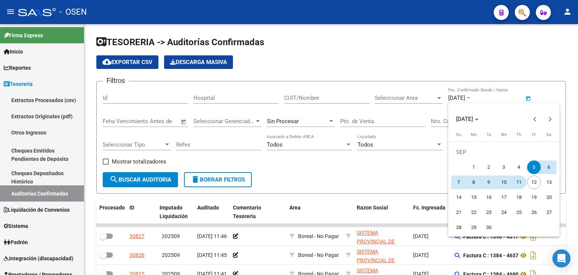
click at [518, 183] on span "11" at bounding box center [520, 182] width 14 height 14
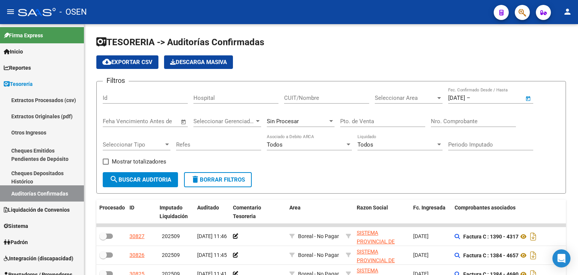
type input "[DATE]"
click at [399, 100] on span "Seleccionar Area" at bounding box center [405, 98] width 61 height 7
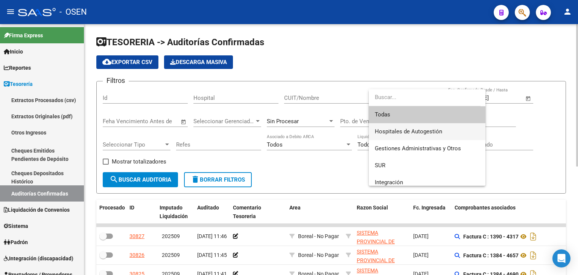
drag, startPoint x: 391, startPoint y: 126, endPoint x: 279, endPoint y: 157, distance: 115.2
click at [391, 127] on span "Hospitales de Autogestión" at bounding box center [427, 131] width 105 height 17
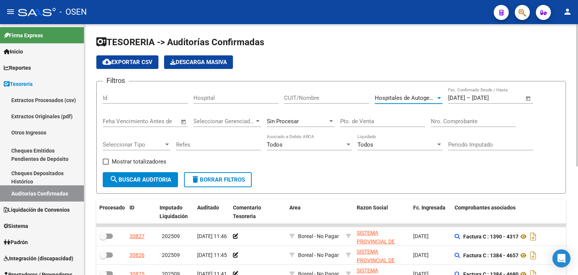
click at [113, 183] on mat-icon "search" at bounding box center [114, 179] width 9 height 9
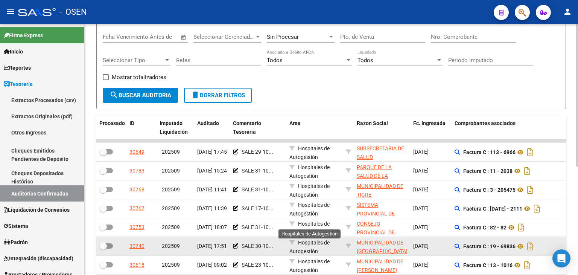
drag, startPoint x: 309, startPoint y: 182, endPoint x: 308, endPoint y: 211, distance: 29.0
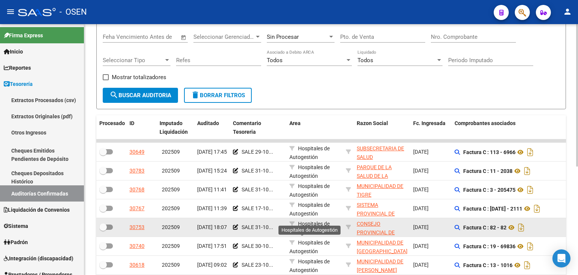
scroll to position [129, 0]
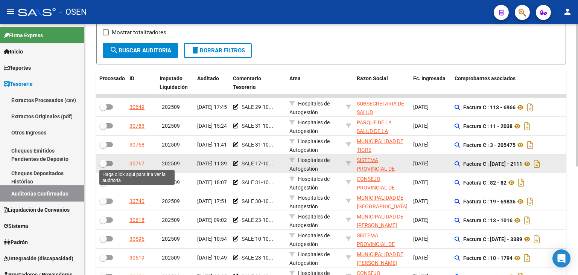
click at [137, 165] on div "30767" at bounding box center [137, 163] width 15 height 9
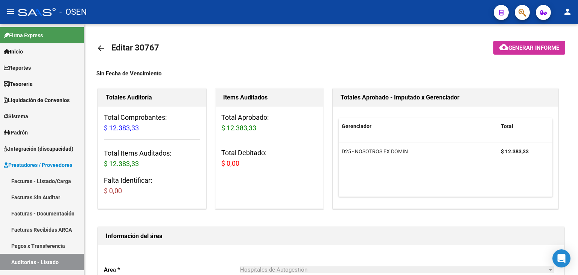
drag, startPoint x: 243, startPoint y: 104, endPoint x: 202, endPoint y: -25, distance: 135.1
click at [102, 50] on mat-icon "arrow_back" at bounding box center [100, 48] width 9 height 9
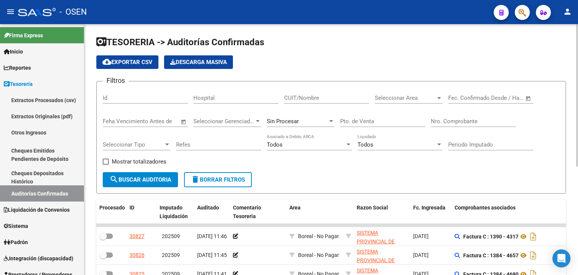
click at [532, 99] on span "Open calendar" at bounding box center [529, 98] width 18 height 18
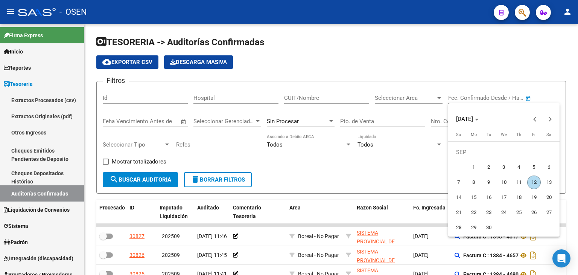
click at [534, 167] on span "5" at bounding box center [535, 167] width 14 height 14
type input "[DATE]"
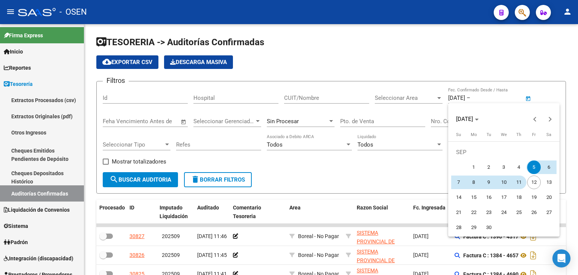
click at [522, 181] on span "11" at bounding box center [520, 182] width 14 height 14
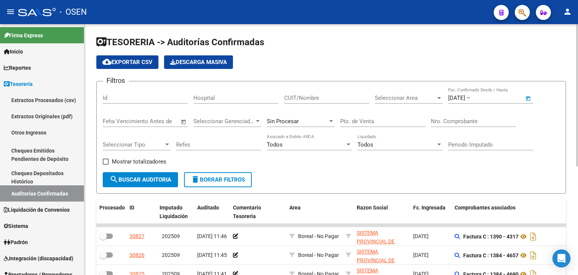
type input "[DATE]"
click at [423, 96] on span "Seleccionar Area" at bounding box center [405, 98] width 61 height 7
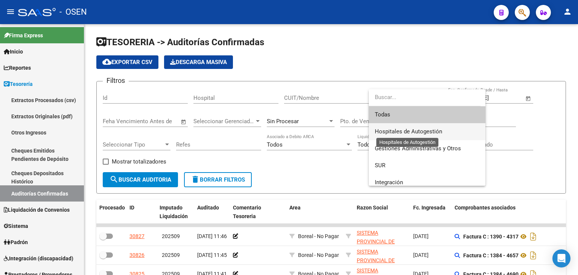
click at [392, 129] on span "Hospitales de Autogestión" at bounding box center [408, 131] width 67 height 7
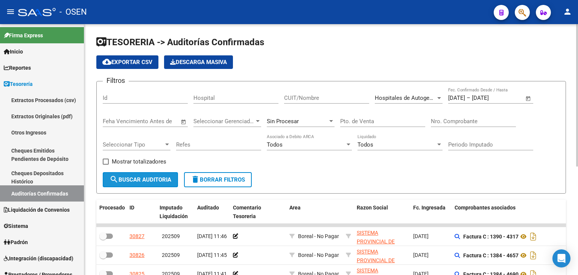
click at [127, 185] on button "search Buscar Auditoria" at bounding box center [140, 179] width 75 height 15
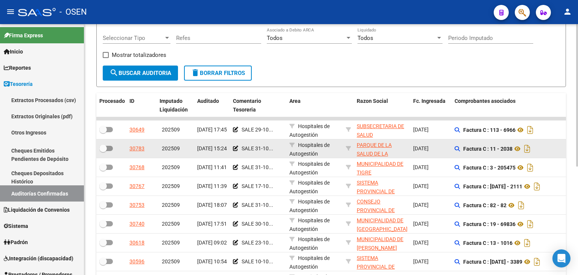
drag, startPoint x: 346, startPoint y: 175, endPoint x: 345, endPoint y: 211, distance: 36.2
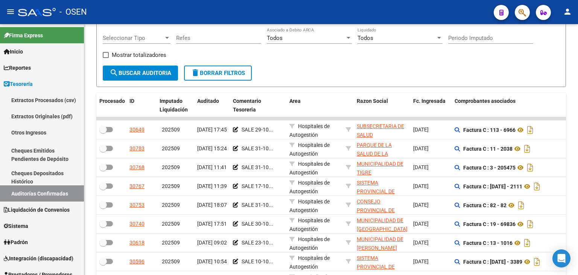
scroll to position [117, 0]
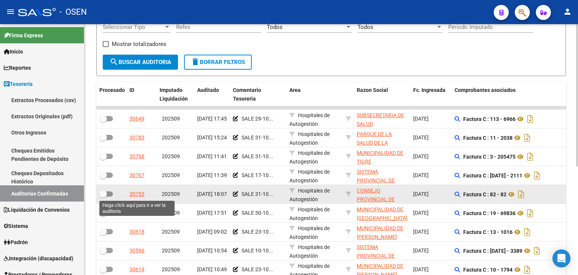
click at [134, 194] on div "30753" at bounding box center [137, 194] width 15 height 9
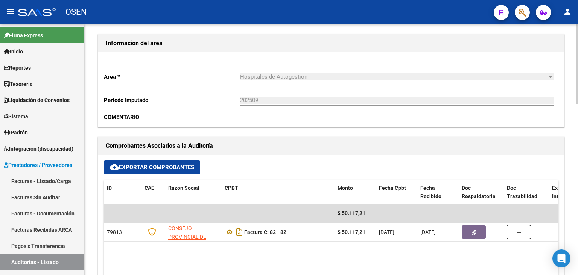
drag, startPoint x: 253, startPoint y: 65, endPoint x: 252, endPoint y: 89, distance: 24.1
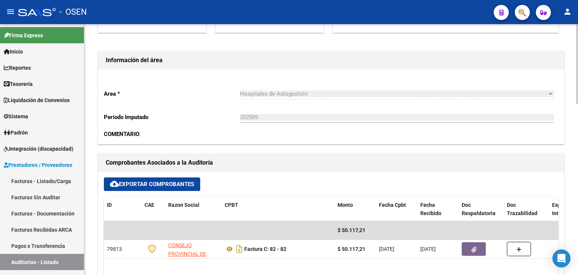
scroll to position [9, 0]
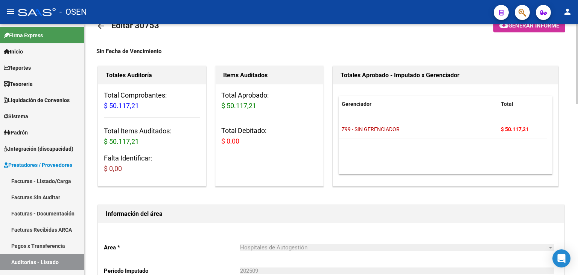
drag, startPoint x: 294, startPoint y: 130, endPoint x: 282, endPoint y: 84, distance: 47.0
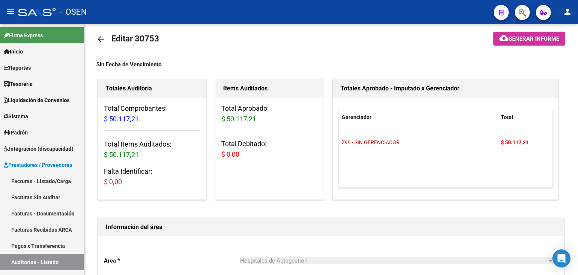
scroll to position [0, 0]
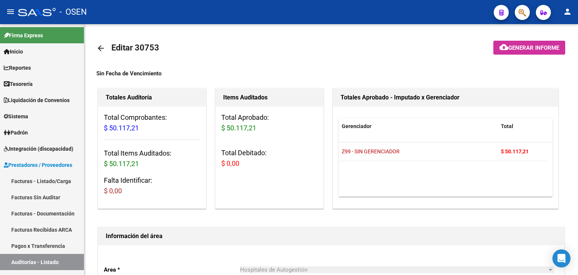
drag, startPoint x: 277, startPoint y: 51, endPoint x: 239, endPoint y: 21, distance: 48.3
click at [101, 47] on mat-icon "arrow_back" at bounding box center [100, 48] width 9 height 9
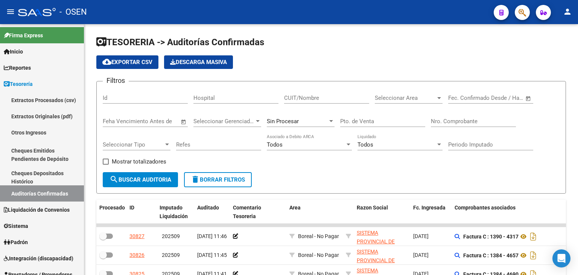
click at [525, 95] on span "Open calendar" at bounding box center [529, 98] width 18 height 18
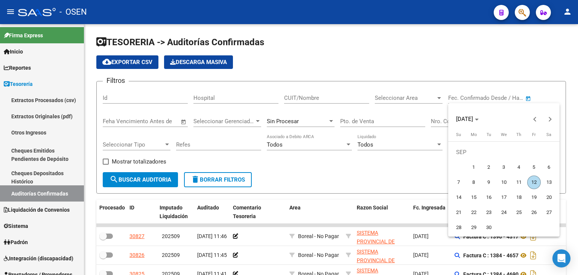
click at [530, 169] on span "5" at bounding box center [535, 167] width 14 height 14
type input "[DATE]"
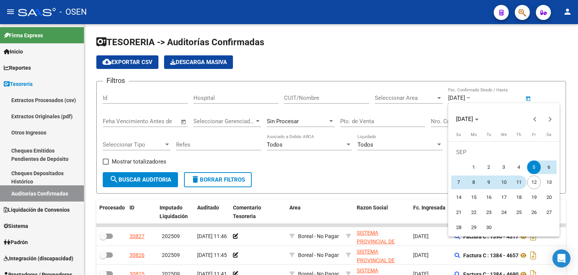
click at [516, 183] on span "11" at bounding box center [520, 182] width 14 height 14
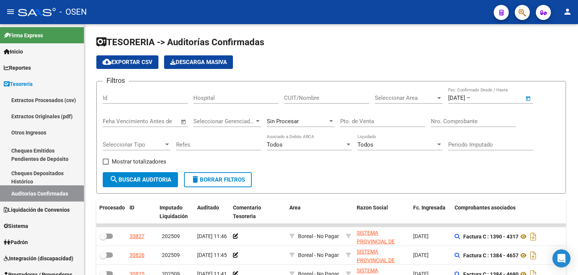
type input "[DATE]"
click at [400, 100] on span "Seleccionar Area" at bounding box center [405, 98] width 61 height 7
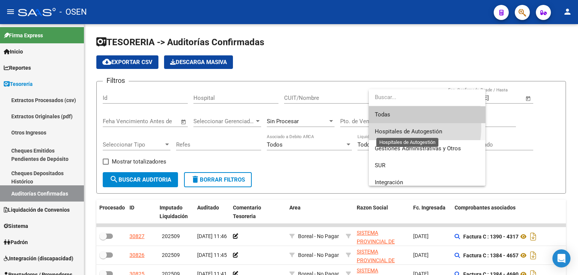
click at [396, 128] on span "Hospitales de Autogestión" at bounding box center [408, 131] width 67 height 7
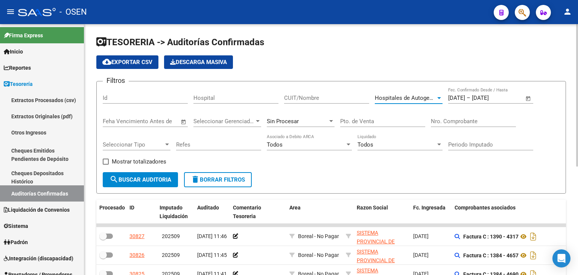
click at [140, 182] on span "search Buscar Auditoria" at bounding box center [141, 179] width 62 height 7
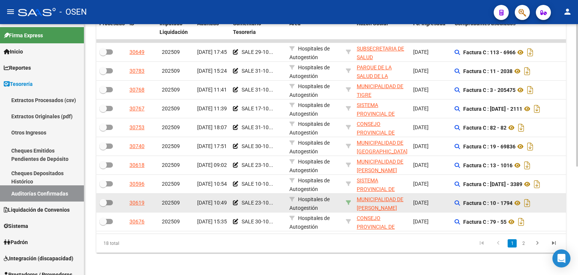
drag, startPoint x: 350, startPoint y: 181, endPoint x: 348, endPoint y: 196, distance: 15.2
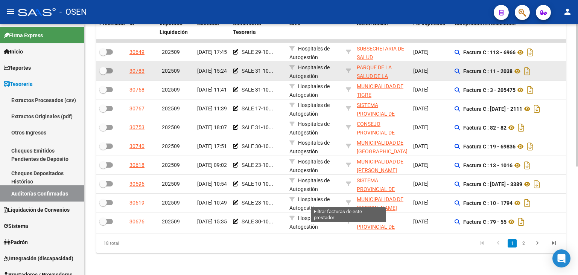
scroll to position [191, 0]
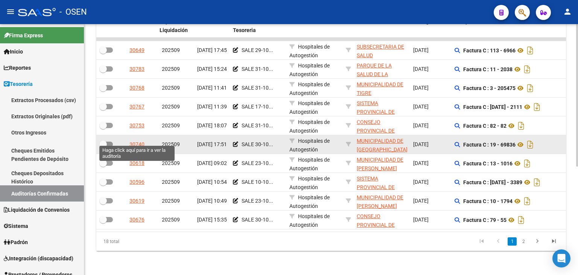
click at [137, 140] on div "30740" at bounding box center [137, 144] width 15 height 9
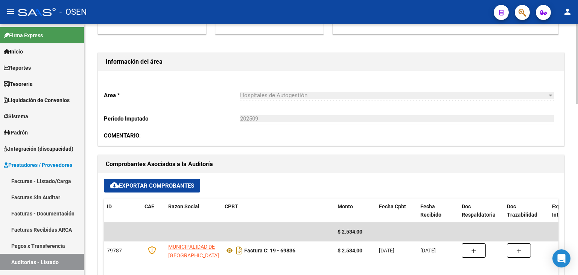
drag, startPoint x: 302, startPoint y: 60, endPoint x: 295, endPoint y: 60, distance: 6.8
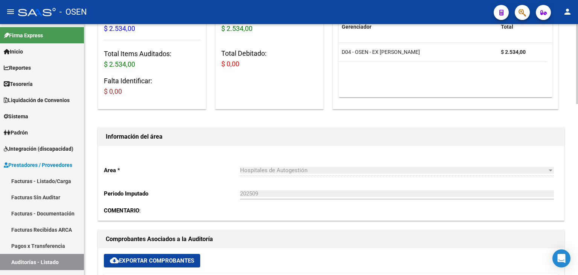
drag, startPoint x: 293, startPoint y: 64, endPoint x: 291, endPoint y: 47, distance: 17.1
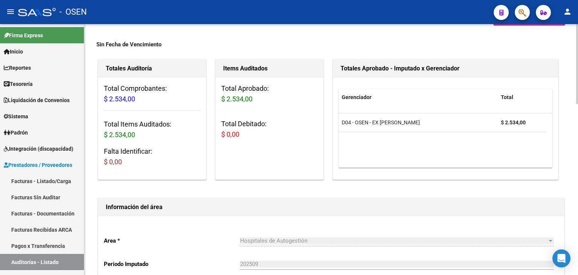
scroll to position [0, 0]
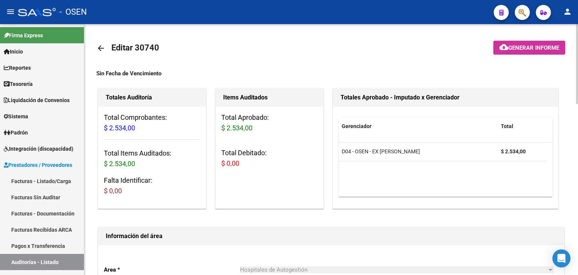
drag, startPoint x: 267, startPoint y: 116, endPoint x: 266, endPoint y: 74, distance: 42.2
click at [102, 49] on mat-icon "arrow_back" at bounding box center [100, 48] width 9 height 9
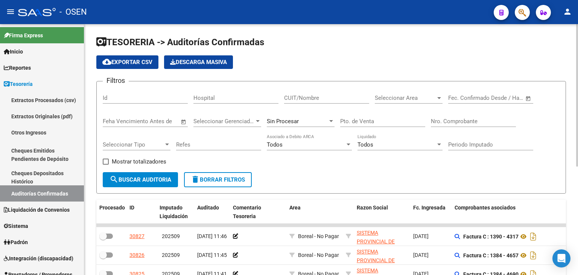
click at [529, 100] on span "Open calendar" at bounding box center [529, 98] width 18 height 18
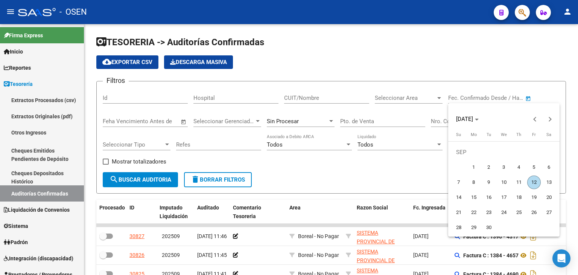
click at [532, 168] on span "5" at bounding box center [535, 167] width 14 height 14
type input "[DATE]"
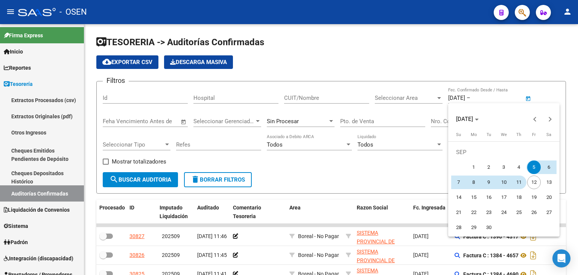
drag, startPoint x: 520, startPoint y: 180, endPoint x: 447, endPoint y: 119, distance: 94.7
click at [520, 180] on span "11" at bounding box center [520, 182] width 14 height 14
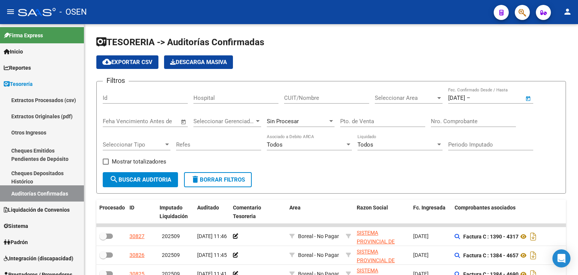
type input "[DATE]"
click at [417, 97] on span "Seleccionar Area" at bounding box center [405, 98] width 61 height 7
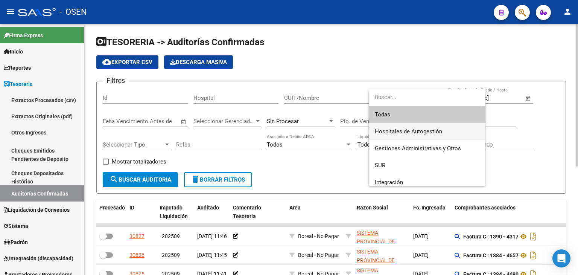
click at [410, 131] on span "Hospitales de Autogestión" at bounding box center [408, 131] width 67 height 7
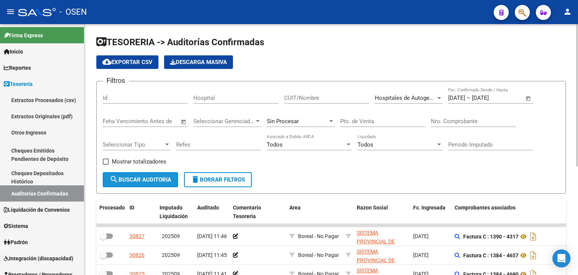
click at [117, 180] on mat-icon "search" at bounding box center [114, 179] width 9 height 9
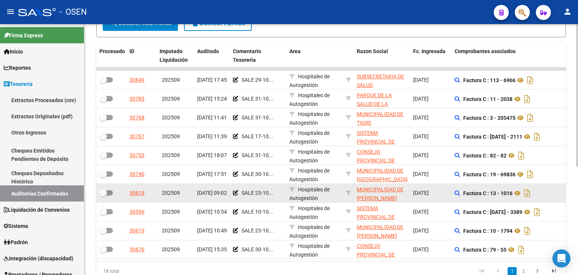
drag, startPoint x: 322, startPoint y: 171, endPoint x: 319, endPoint y: 186, distance: 16.2
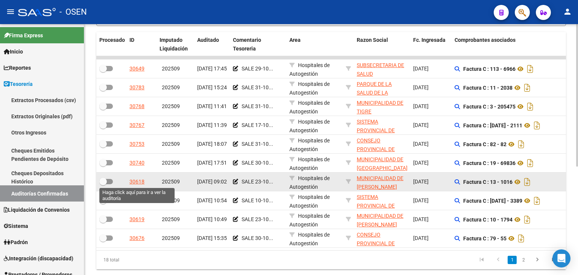
click at [139, 178] on div "30618" at bounding box center [137, 181] width 15 height 9
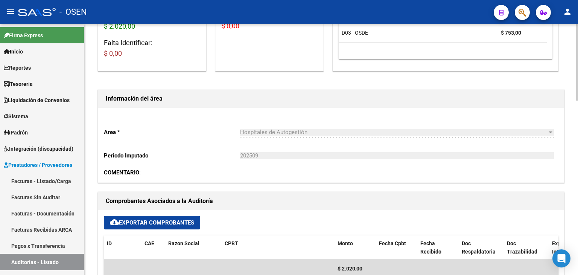
scroll to position [14, 0]
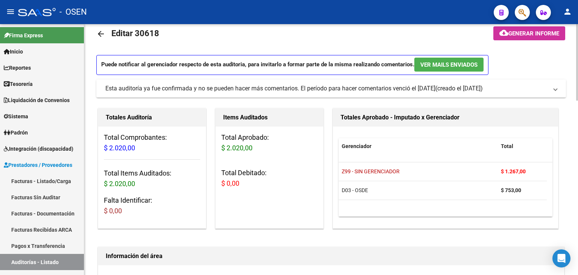
drag, startPoint x: 285, startPoint y: 174, endPoint x: 274, endPoint y: 113, distance: 61.3
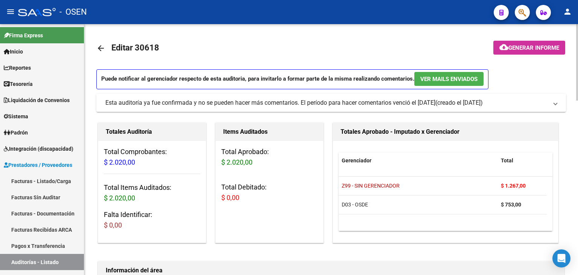
drag, startPoint x: 200, startPoint y: 58, endPoint x: 178, endPoint y: 41, distance: 27.9
click at [96, 52] on mat-icon "arrow_back" at bounding box center [100, 48] width 9 height 9
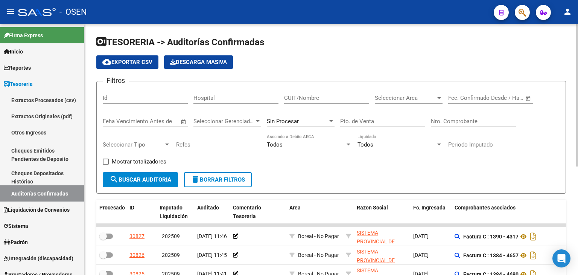
click at [526, 97] on span "Open calendar" at bounding box center [529, 98] width 18 height 18
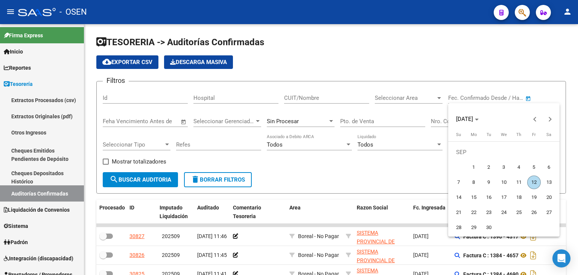
click at [531, 167] on span "5" at bounding box center [535, 167] width 14 height 14
type input "[DATE]"
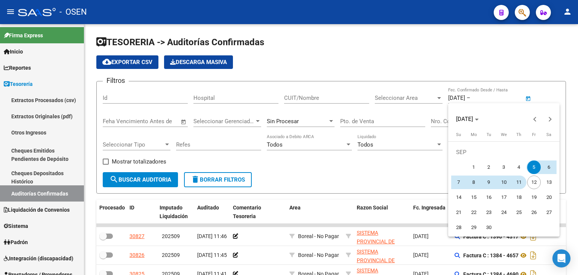
click at [519, 179] on span "11" at bounding box center [520, 182] width 14 height 14
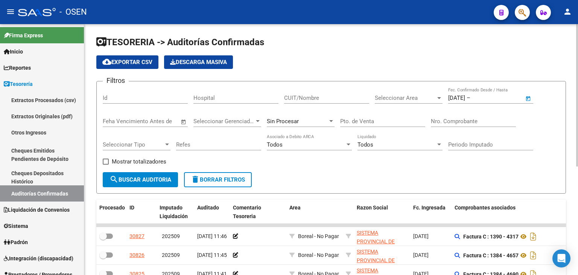
type input "[DATE]"
click at [432, 101] on div "Seleccionar Area Seleccionar Area" at bounding box center [409, 95] width 68 height 16
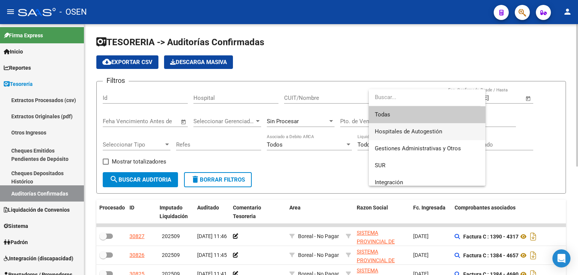
click at [414, 128] on span "Hospitales de Autogestión" at bounding box center [408, 131] width 67 height 7
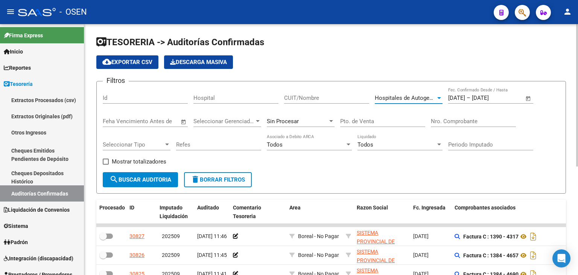
click at [128, 183] on button "search Buscar Auditoria" at bounding box center [140, 179] width 75 height 15
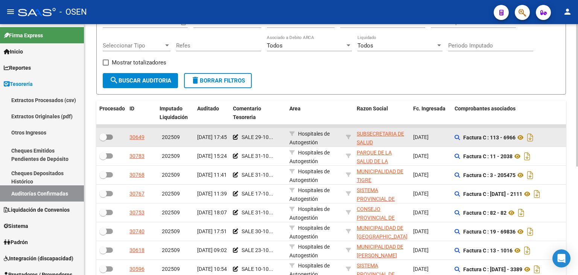
drag, startPoint x: 381, startPoint y: 158, endPoint x: 314, endPoint y: 109, distance: 82.9
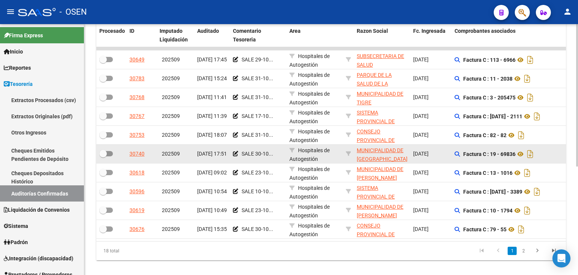
drag, startPoint x: 417, startPoint y: 145, endPoint x: 418, endPoint y: 172, distance: 27.5
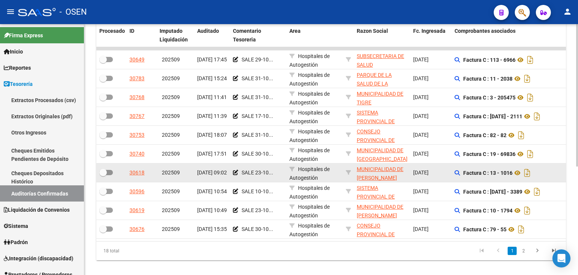
scroll to position [191, 0]
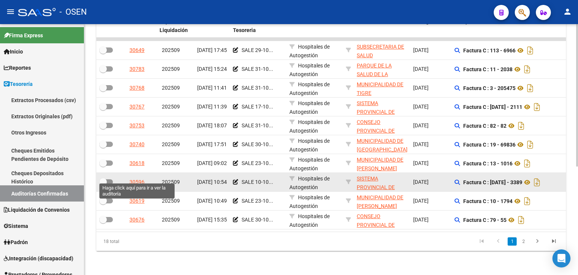
click at [137, 178] on div "30596" at bounding box center [137, 182] width 15 height 9
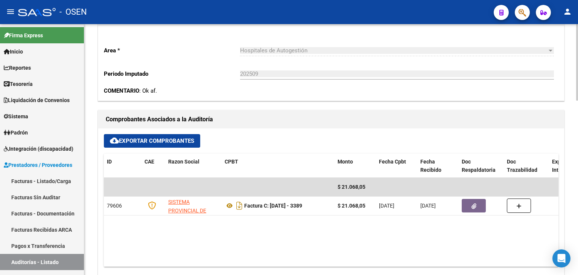
scroll to position [255, 0]
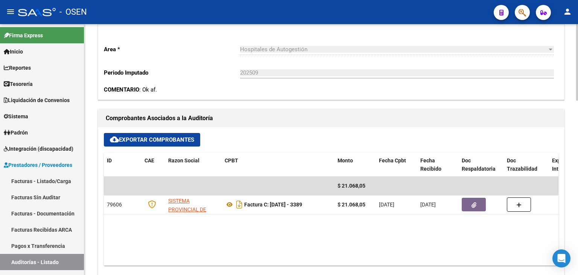
drag, startPoint x: 276, startPoint y: 122, endPoint x: 288, endPoint y: 117, distance: 12.5
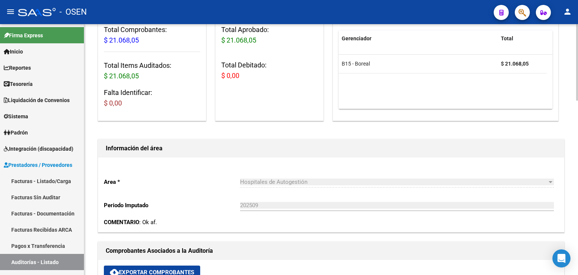
drag, startPoint x: 285, startPoint y: 94, endPoint x: 269, endPoint y: 46, distance: 50.5
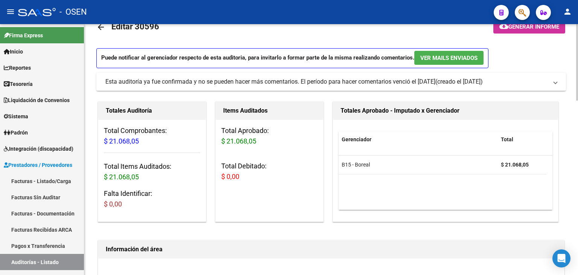
scroll to position [0, 0]
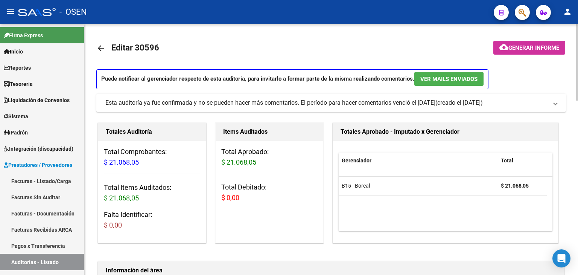
drag, startPoint x: 310, startPoint y: 148, endPoint x: 245, endPoint y: 82, distance: 92.9
click at [101, 46] on mat-icon "arrow_back" at bounding box center [100, 48] width 9 height 9
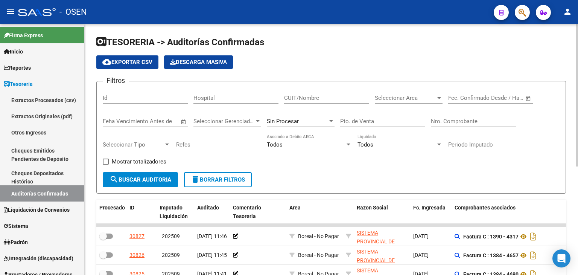
click at [528, 97] on span "Open calendar" at bounding box center [529, 98] width 18 height 18
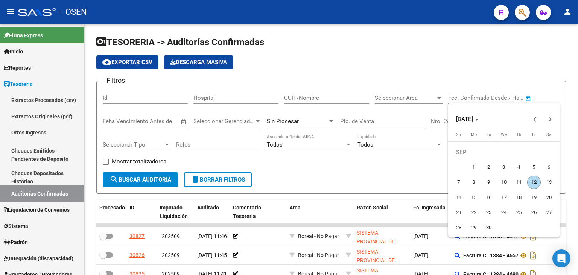
click at [532, 168] on span "5" at bounding box center [535, 167] width 14 height 14
type input "[DATE]"
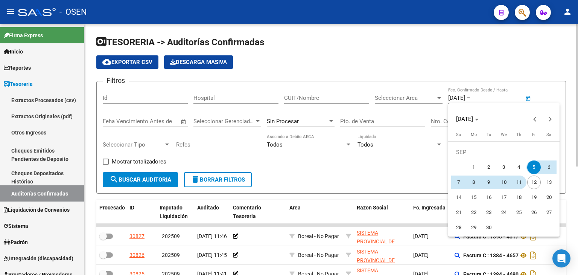
drag, startPoint x: 522, startPoint y: 184, endPoint x: 460, endPoint y: 162, distance: 66.5
click at [522, 184] on span "11" at bounding box center [520, 182] width 14 height 14
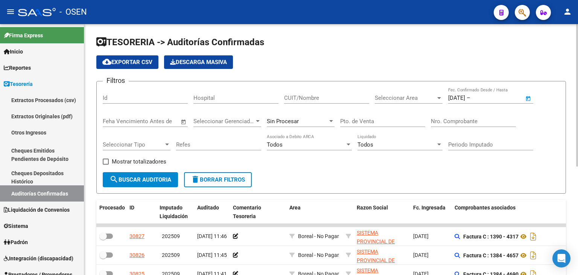
type input "[DATE]"
click at [392, 97] on span "Seleccionar Area" at bounding box center [405, 98] width 61 height 7
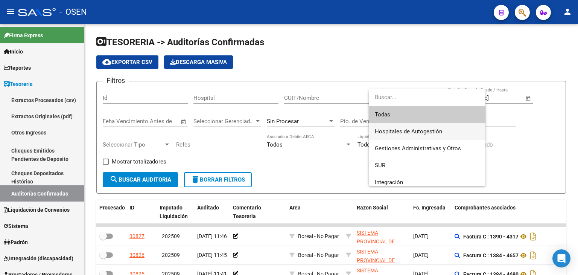
click at [400, 127] on span "Hospitales de Autogestión" at bounding box center [427, 131] width 105 height 17
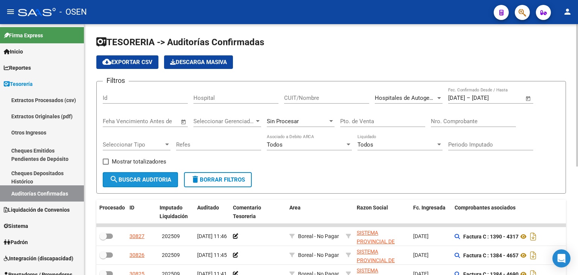
click at [171, 176] on span "search Buscar Auditoria" at bounding box center [141, 179] width 62 height 7
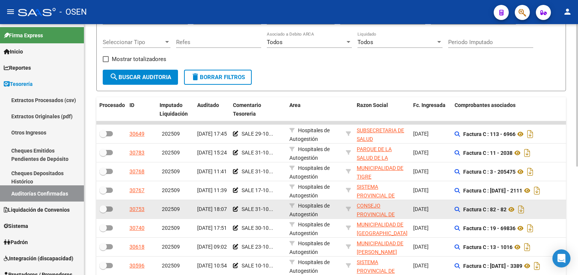
scroll to position [180, 0]
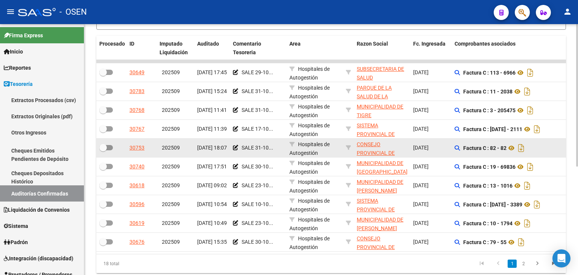
drag, startPoint x: 407, startPoint y: 174, endPoint x: 407, endPoint y: 217, distance: 43.3
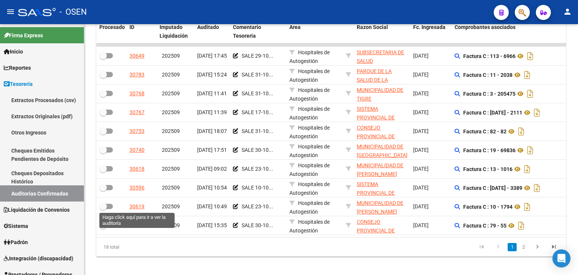
click at [137, 206] on div "30619" at bounding box center [137, 206] width 15 height 9
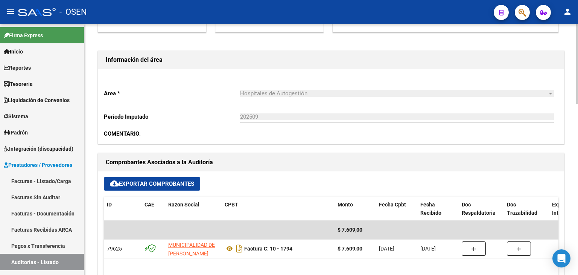
scroll to position [196, 0]
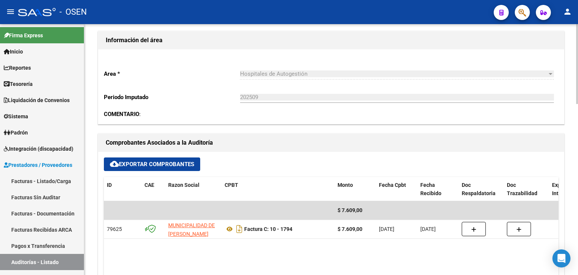
drag, startPoint x: 297, startPoint y: 96, endPoint x: 271, endPoint y: 76, distance: 32.2
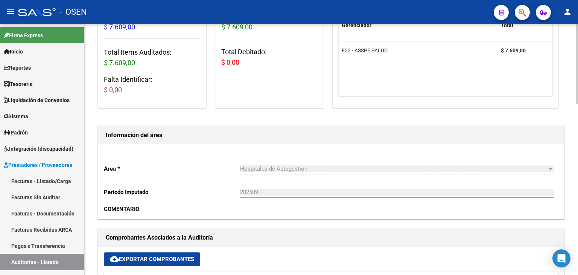
scroll to position [49, 0]
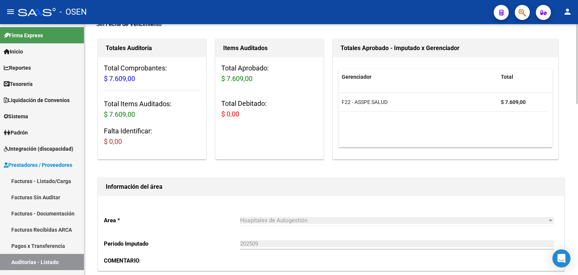
drag, startPoint x: 263, startPoint y: 127, endPoint x: 265, endPoint y: 77, distance: 50.5
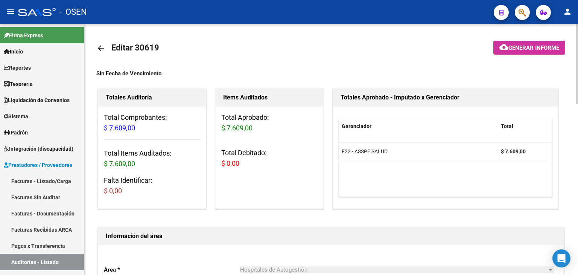
drag, startPoint x: 288, startPoint y: 67, endPoint x: 134, endPoint y: 37, distance: 156.2
click at [105, 50] on mat-icon "arrow_back" at bounding box center [100, 48] width 9 height 9
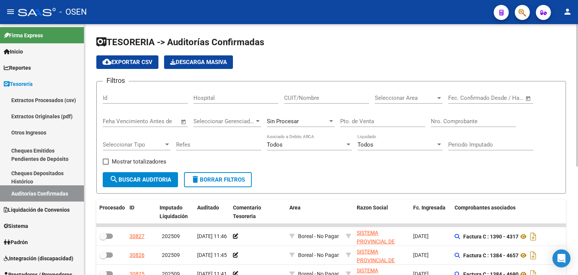
click at [533, 96] on span "Open calendar" at bounding box center [529, 98] width 18 height 18
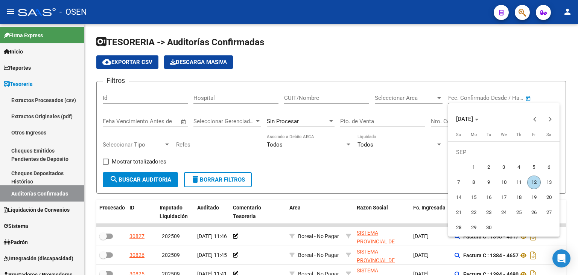
click at [535, 163] on span "5" at bounding box center [535, 167] width 14 height 14
type input "[DATE]"
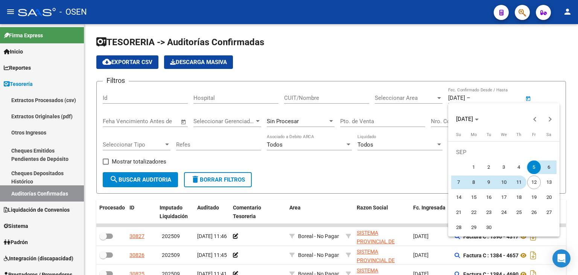
click at [515, 185] on span "11" at bounding box center [520, 182] width 14 height 14
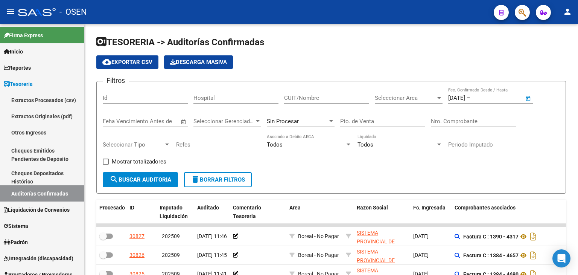
type input "[DATE]"
click at [403, 96] on span "Seleccionar Area" at bounding box center [405, 98] width 61 height 7
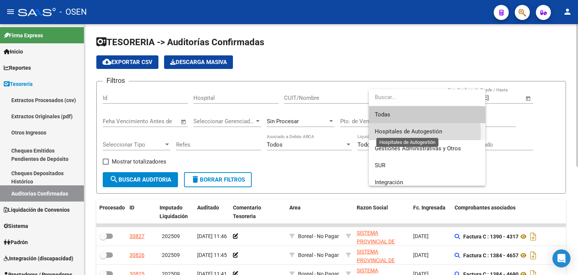
click at [398, 133] on span "Hospitales de Autogestión" at bounding box center [408, 131] width 67 height 7
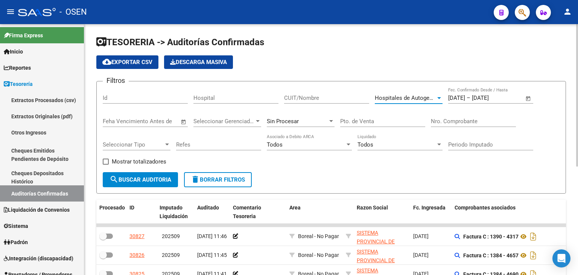
click at [135, 181] on span "search Buscar Auditoria" at bounding box center [141, 179] width 62 height 7
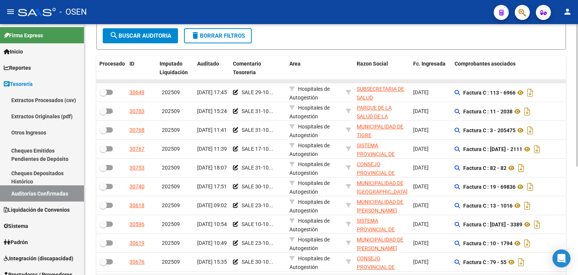
drag, startPoint x: 304, startPoint y: 49, endPoint x: 303, endPoint y: 70, distance: 21.1
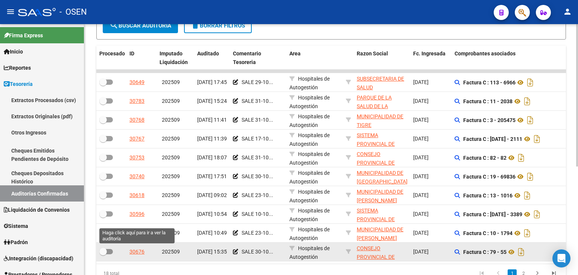
click at [143, 255] on div "30676" at bounding box center [137, 251] width 15 height 9
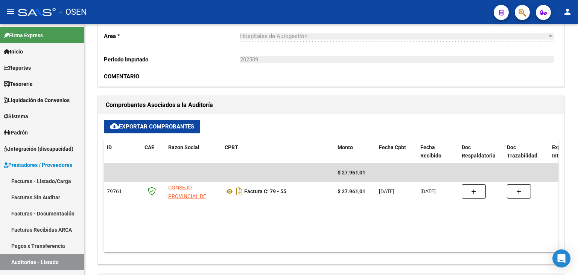
drag, startPoint x: 320, startPoint y: 64, endPoint x: 253, endPoint y: 8, distance: 87.4
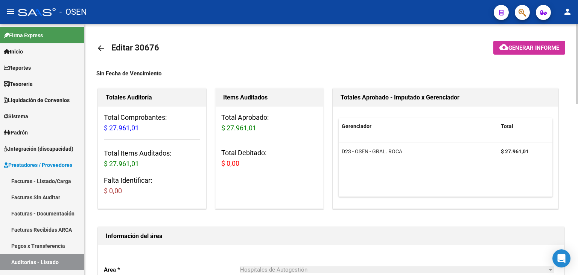
drag, startPoint x: 250, startPoint y: 86, endPoint x: 238, endPoint y: 29, distance: 58.4
click at [104, 43] on link "arrow_back" at bounding box center [103, 48] width 15 height 18
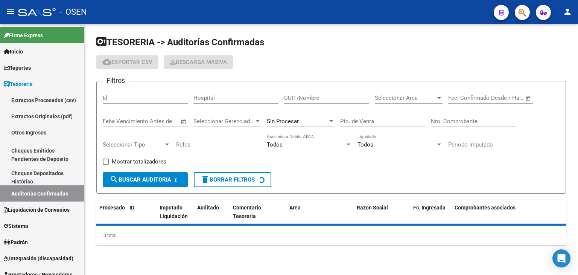
click at [527, 97] on span "Open calendar" at bounding box center [529, 98] width 18 height 18
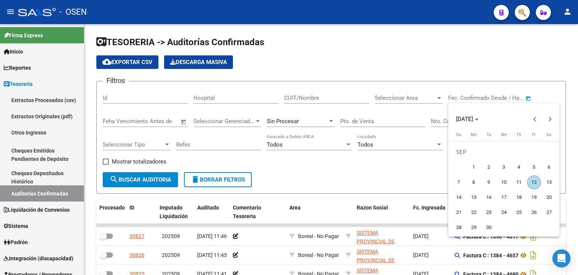
click at [530, 168] on span "5" at bounding box center [535, 167] width 14 height 14
type input "[DATE]"
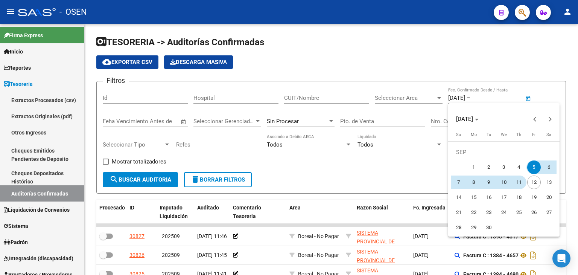
click at [519, 185] on span "11" at bounding box center [520, 182] width 14 height 14
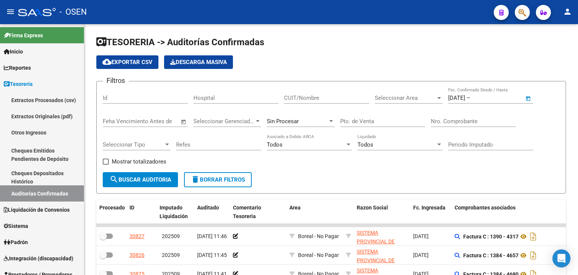
type input "[DATE]"
click at [369, 95] on div "Filtros Id Hospital CUIT/Nombre Seleccionar Area Seleccionar Area 05/09/2025 05…" at bounding box center [331, 129] width 457 height 85
click at [375, 94] on div "Seleccionar Area Seleccionar Area" at bounding box center [409, 95] width 68 height 16
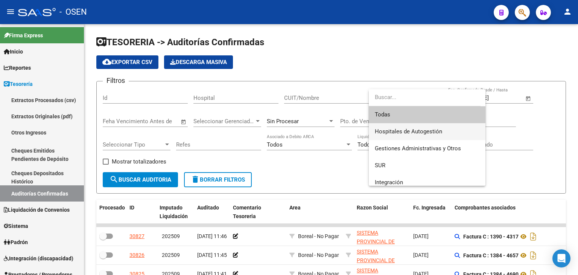
drag, startPoint x: 383, startPoint y: 137, endPoint x: 366, endPoint y: 143, distance: 17.6
click at [383, 136] on span "Hospitales de Autogestión" at bounding box center [427, 131] width 105 height 17
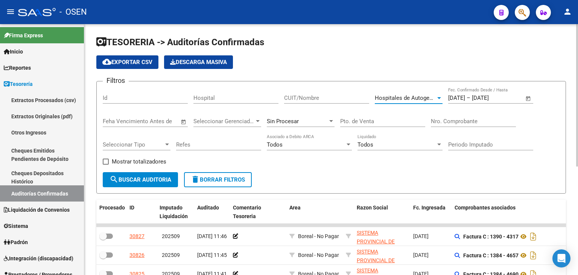
click at [147, 177] on span "search Buscar Auditoria" at bounding box center [141, 179] width 62 height 7
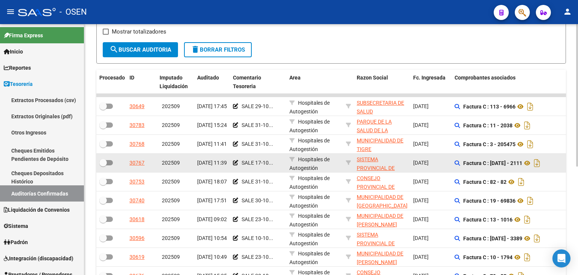
scroll to position [191, 0]
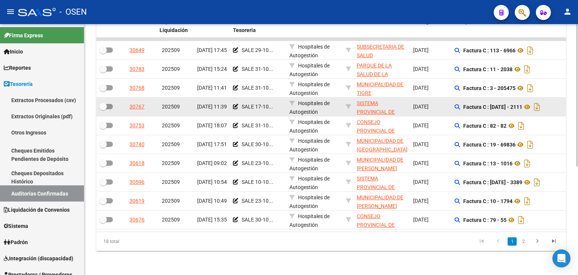
drag, startPoint x: 376, startPoint y: 70, endPoint x: 385, endPoint y: 110, distance: 40.8
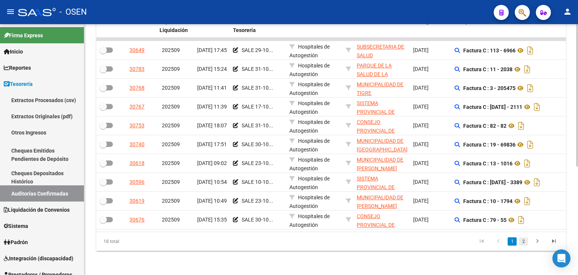
click at [522, 244] on link "2" at bounding box center [523, 241] width 9 height 8
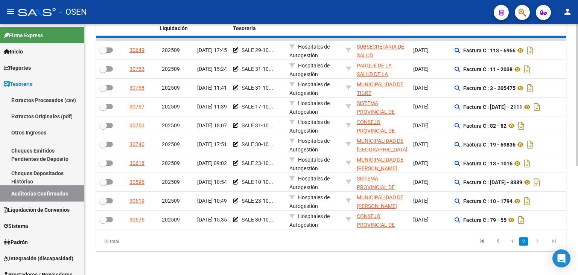
scroll to position [153, 0]
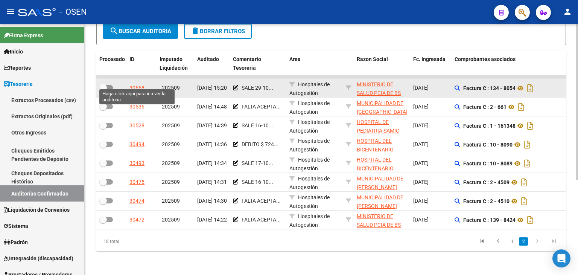
click at [142, 84] on div "30668" at bounding box center [137, 88] width 15 height 9
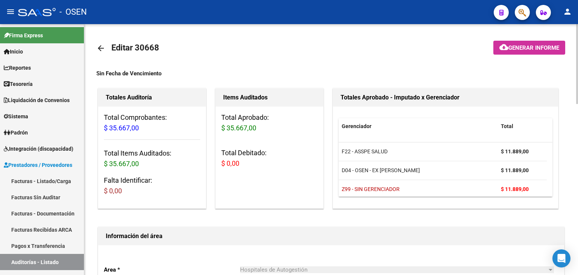
click at [102, 41] on link "arrow_back" at bounding box center [103, 48] width 15 height 18
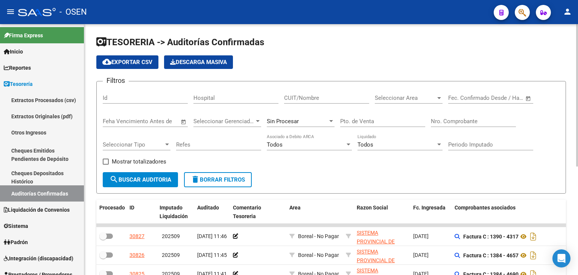
click at [526, 96] on span "Open calendar" at bounding box center [529, 98] width 18 height 18
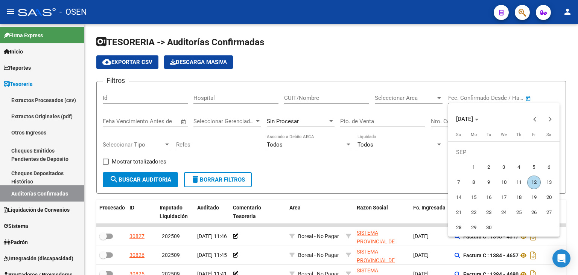
click at [536, 169] on span "5" at bounding box center [535, 167] width 14 height 14
type input "[DATE]"
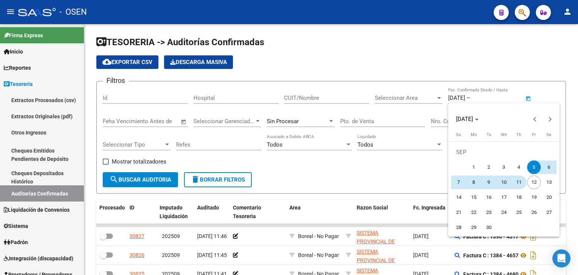
click at [519, 182] on span "11" at bounding box center [520, 182] width 14 height 14
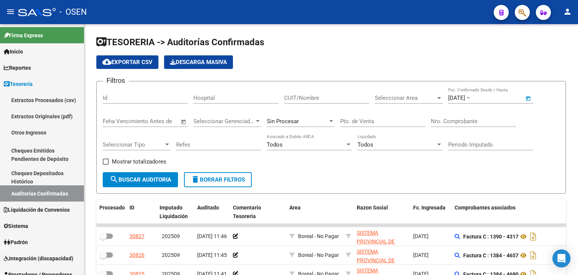
type input "[DATE]"
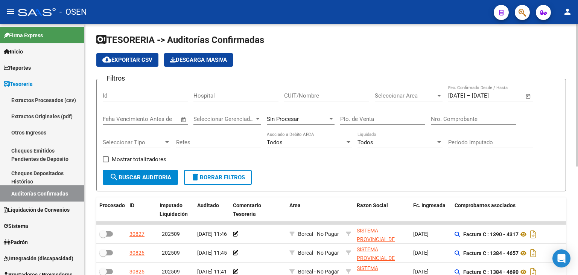
scroll to position [5, 0]
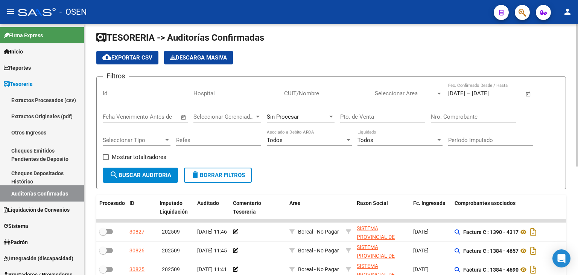
click at [382, 95] on span "Seleccionar Area" at bounding box center [405, 93] width 61 height 7
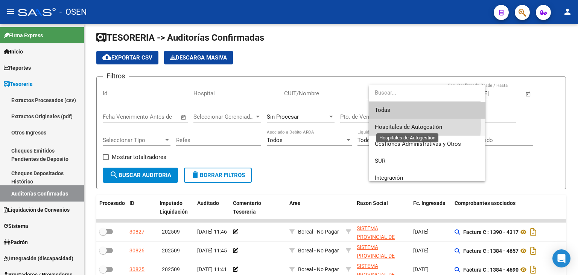
click at [383, 125] on span "Hospitales de Autogestión" at bounding box center [408, 127] width 67 height 7
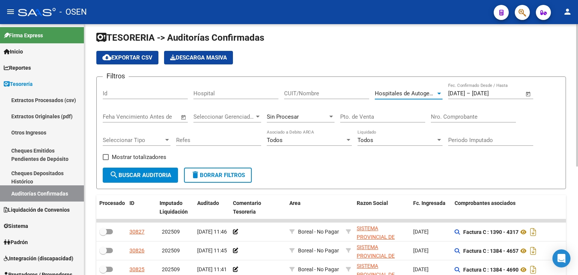
click at [143, 178] on button "search Buscar Auditoria" at bounding box center [140, 175] width 75 height 15
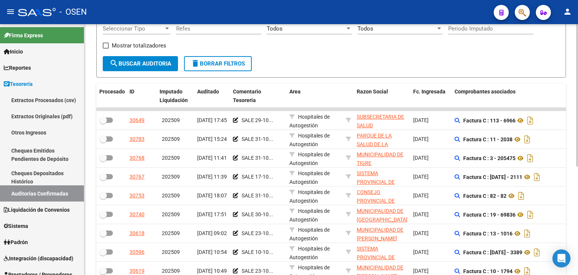
scroll to position [191, 0]
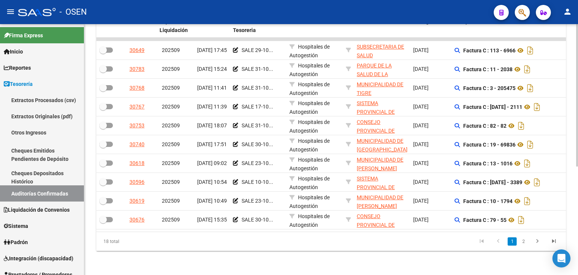
drag, startPoint x: 396, startPoint y: 171, endPoint x: 460, endPoint y: 228, distance: 86.1
click at [525, 244] on link "2" at bounding box center [523, 241] width 9 height 8
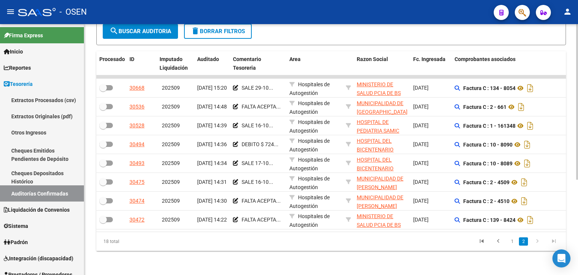
scroll to position [153, 0]
drag, startPoint x: 435, startPoint y: 252, endPoint x: 432, endPoint y: 255, distance: 4.3
click at [435, 252] on div "TESORERIA -> Auditorías Confirmadas cloud_download Exportar CSV Descarga Masiva…" at bounding box center [331, 75] width 494 height 399
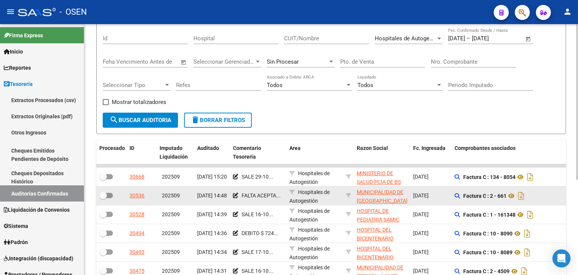
scroll to position [0, 0]
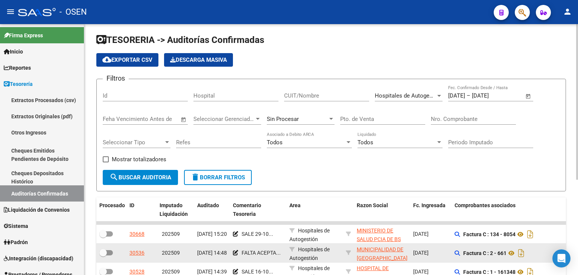
drag, startPoint x: 449, startPoint y: 241, endPoint x: 444, endPoint y: 190, distance: 51.4
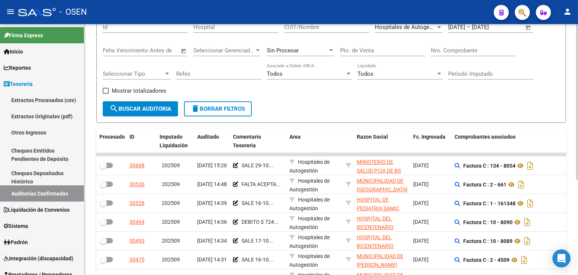
scroll to position [153, 0]
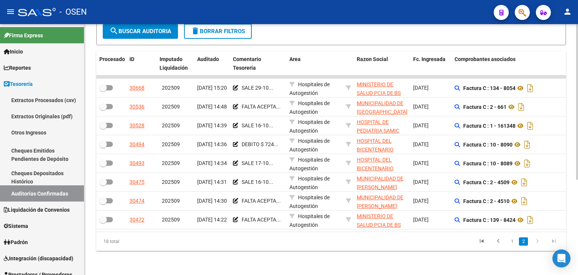
drag, startPoint x: 409, startPoint y: 184, endPoint x: 414, endPoint y: 241, distance: 57.5
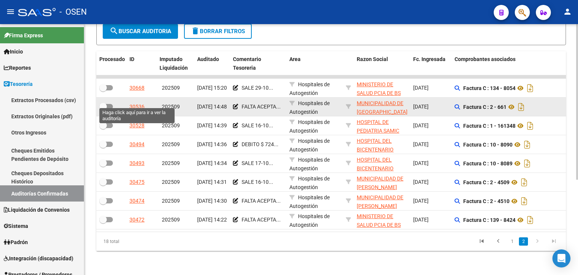
click at [133, 102] on div "30536" at bounding box center [137, 106] width 15 height 9
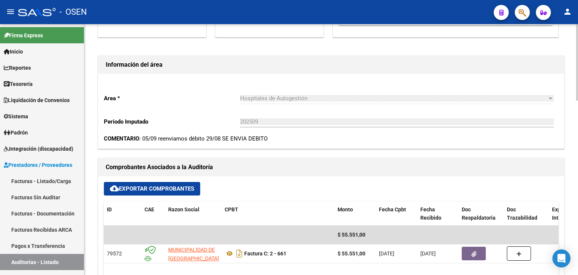
drag, startPoint x: 323, startPoint y: 128, endPoint x: 318, endPoint y: 101, distance: 28.3
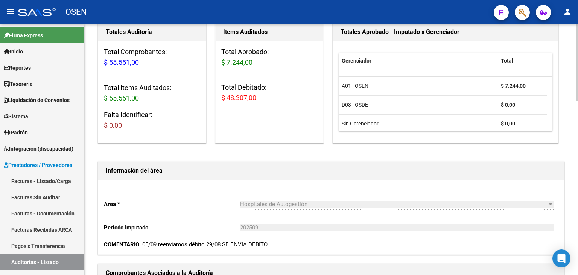
drag, startPoint x: 259, startPoint y: 88, endPoint x: 253, endPoint y: 49, distance: 39.3
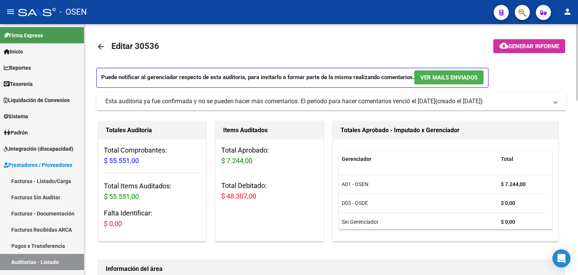
scroll to position [0, 0]
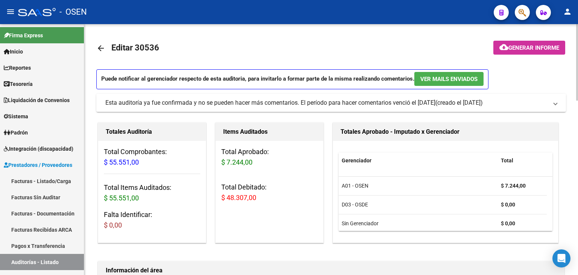
drag, startPoint x: 353, startPoint y: 160, endPoint x: 340, endPoint y: 75, distance: 86.5
click at [99, 47] on mat-icon "arrow_back" at bounding box center [100, 48] width 9 height 9
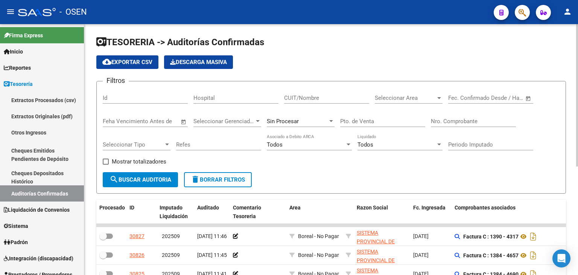
click at [525, 98] on span "Open calendar" at bounding box center [529, 98] width 18 height 18
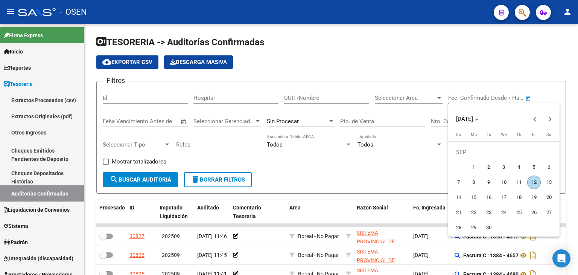
click at [532, 169] on span "5" at bounding box center [535, 167] width 14 height 14
type input "[DATE]"
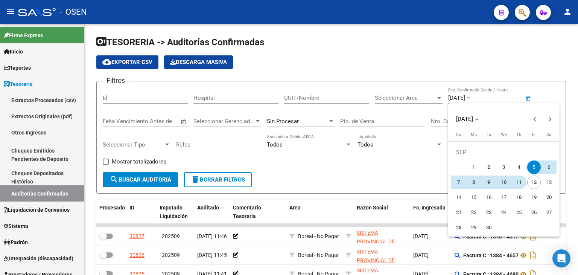
click at [514, 184] on span "11" at bounding box center [520, 182] width 14 height 14
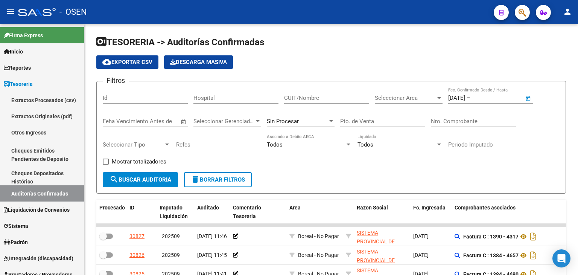
type input "[DATE]"
click at [417, 93] on div "Seleccionar Area Seleccionar Area" at bounding box center [409, 95] width 68 height 16
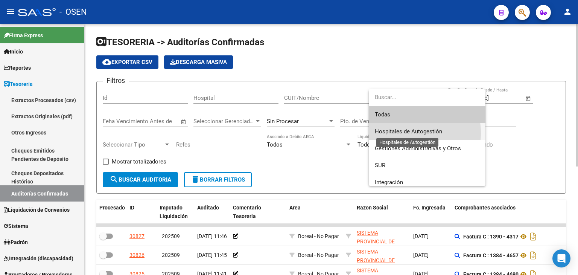
drag, startPoint x: 409, startPoint y: 133, endPoint x: 403, endPoint y: 137, distance: 7.0
click at [409, 134] on span "Hospitales de Autogestión" at bounding box center [408, 131] width 67 height 7
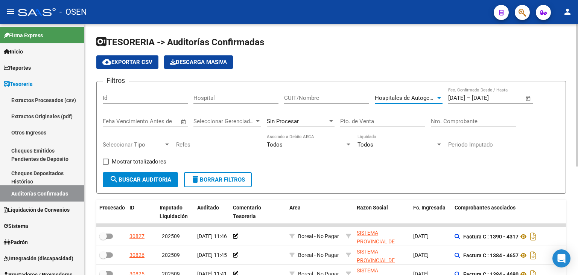
click at [144, 182] on span "search Buscar Auditoria" at bounding box center [141, 179] width 62 height 7
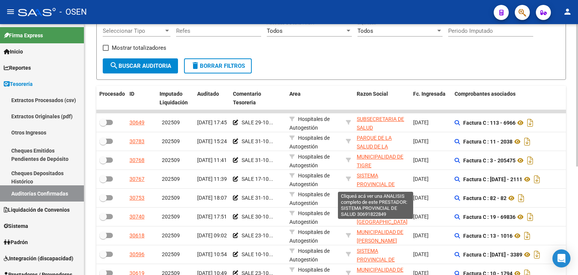
scroll to position [191, 0]
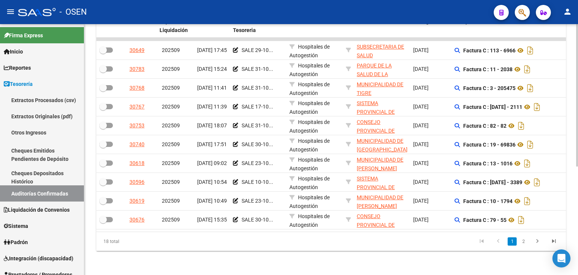
drag, startPoint x: 357, startPoint y: 167, endPoint x: 376, endPoint y: 231, distance: 66.6
click at [520, 240] on link "2" at bounding box center [523, 241] width 9 height 8
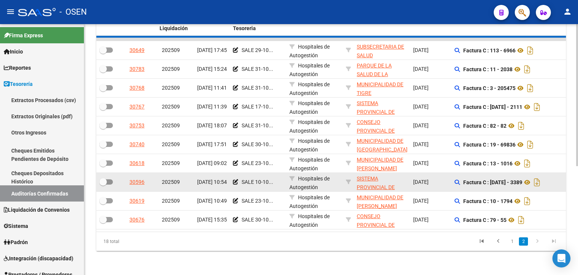
scroll to position [153, 0]
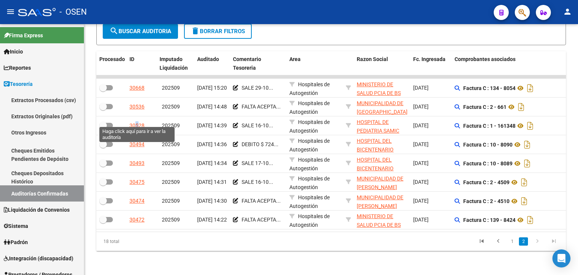
click at [137, 121] on div "30528" at bounding box center [137, 125] width 15 height 9
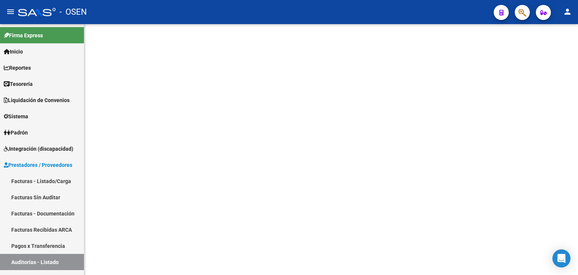
click at [137, 118] on mat-sidenav-content at bounding box center [331, 149] width 494 height 251
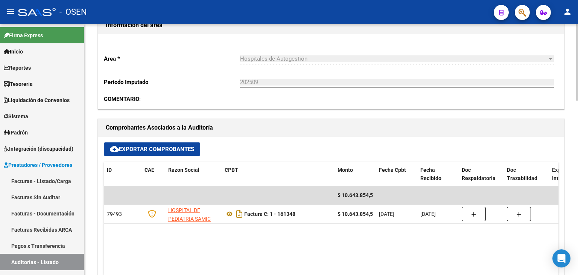
drag, startPoint x: 259, startPoint y: 46, endPoint x: 259, endPoint y: 56, distance: 9.4
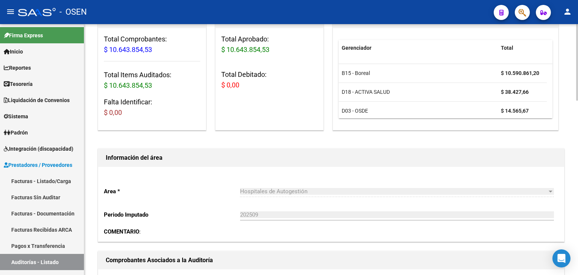
drag, startPoint x: 333, startPoint y: 109, endPoint x: 334, endPoint y: 78, distance: 30.5
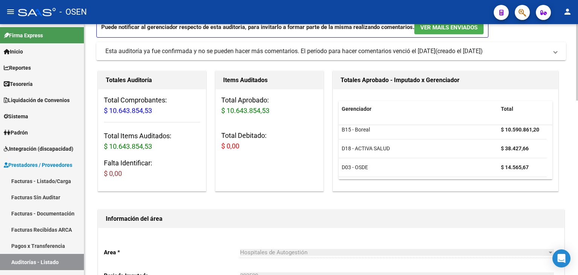
scroll to position [0, 0]
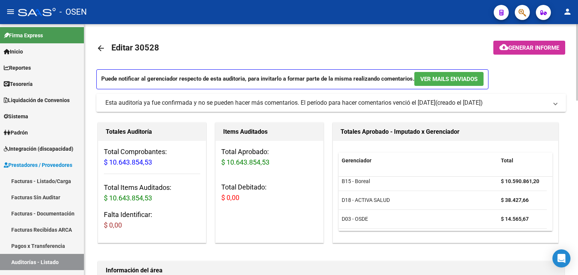
drag, startPoint x: 180, startPoint y: 157, endPoint x: 136, endPoint y: 59, distance: 107.4
click at [101, 47] on mat-icon "arrow_back" at bounding box center [100, 48] width 9 height 9
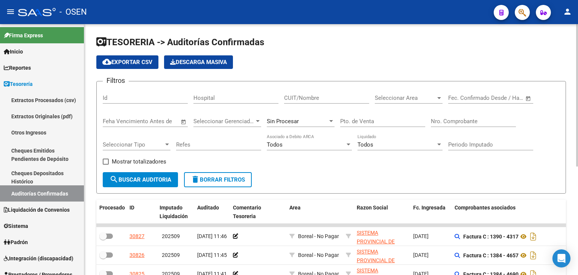
click at [526, 93] on span "Open calendar" at bounding box center [529, 98] width 18 height 18
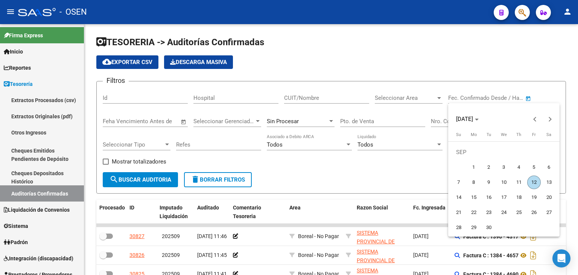
drag, startPoint x: 522, startPoint y: 165, endPoint x: 520, endPoint y: 174, distance: 9.3
click at [522, 165] on span "4" at bounding box center [520, 167] width 14 height 14
type input "[DATE]"
click at [521, 166] on span "4" at bounding box center [520, 167] width 14 height 14
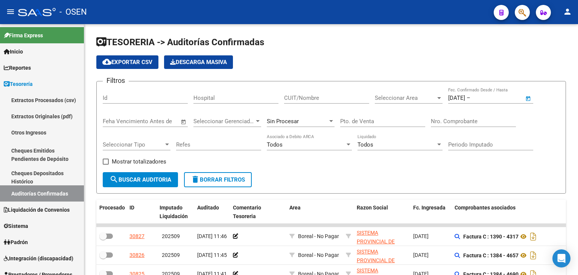
type input "[DATE]"
click at [534, 98] on span "Open calendar" at bounding box center [529, 98] width 18 height 18
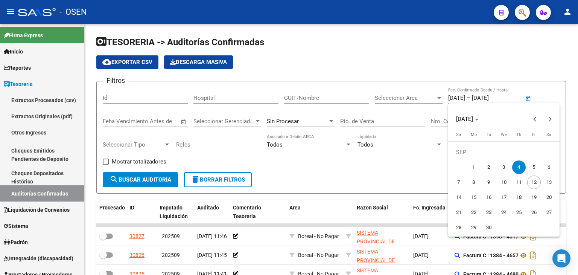
click at [533, 163] on span "5" at bounding box center [535, 167] width 14 height 14
type input "[DATE]"
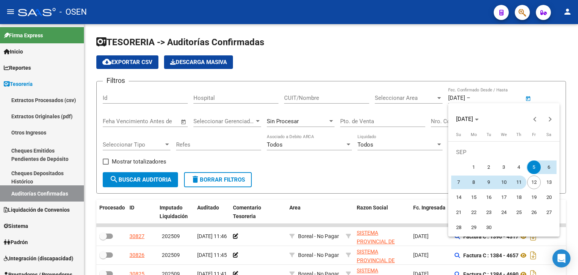
click at [519, 181] on span "11" at bounding box center [520, 182] width 14 height 14
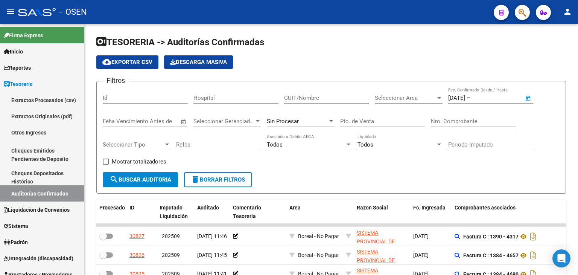
type input "[DATE]"
click at [399, 100] on span "Seleccionar Area" at bounding box center [405, 98] width 61 height 7
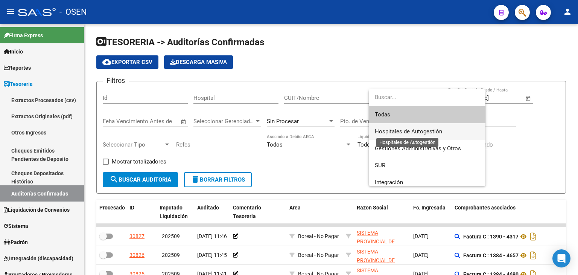
click at [395, 131] on span "Hospitales de Autogestión" at bounding box center [408, 131] width 67 height 7
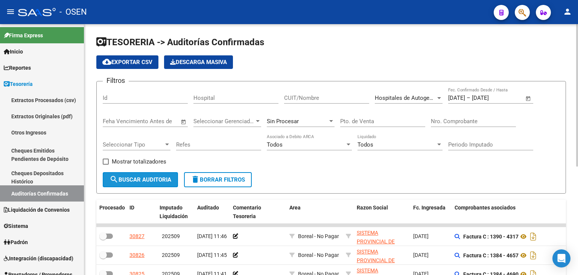
click at [145, 179] on span "search Buscar Auditoria" at bounding box center [141, 179] width 62 height 7
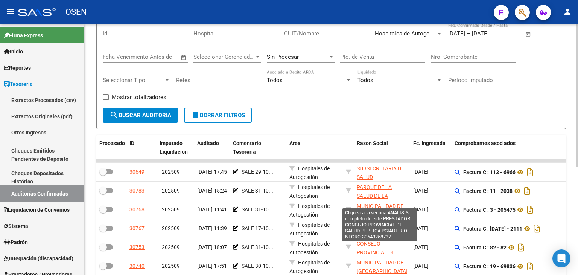
scroll to position [191, 0]
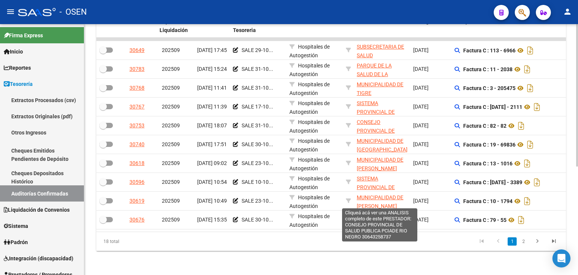
drag, startPoint x: 377, startPoint y: 174, endPoint x: 390, endPoint y: 235, distance: 62.4
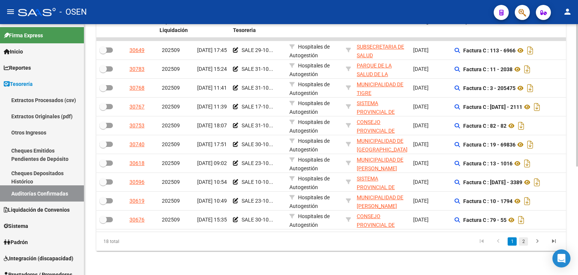
click at [524, 241] on link "2" at bounding box center [523, 241] width 9 height 8
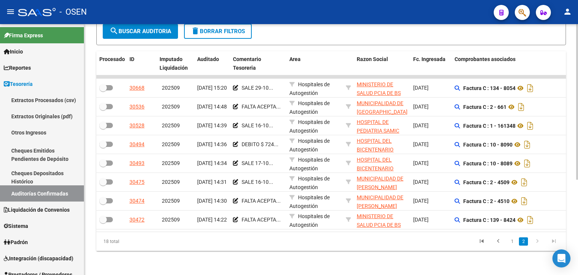
scroll to position [153, 0]
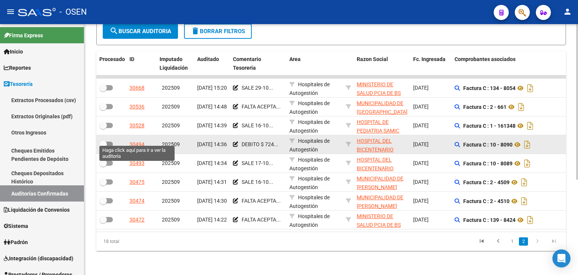
click at [131, 141] on div "30494" at bounding box center [137, 144] width 15 height 9
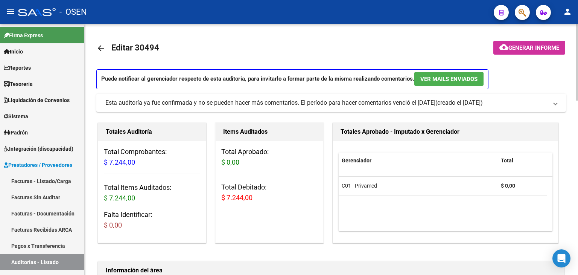
click at [101, 46] on mat-icon "arrow_back" at bounding box center [100, 48] width 9 height 9
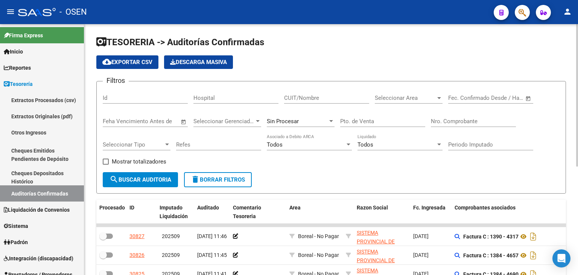
click at [531, 99] on span "Open calendar" at bounding box center [529, 98] width 18 height 18
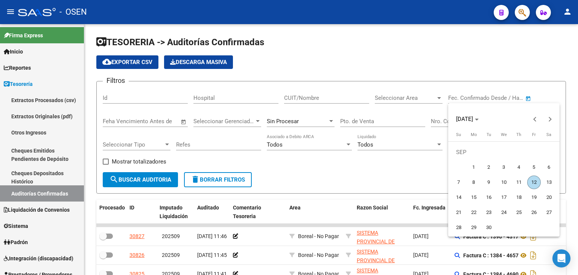
click at [531, 171] on span "5" at bounding box center [535, 167] width 14 height 14
type input "[DATE]"
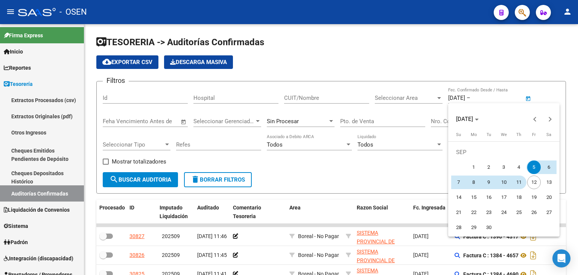
click at [522, 183] on span "11" at bounding box center [520, 182] width 14 height 14
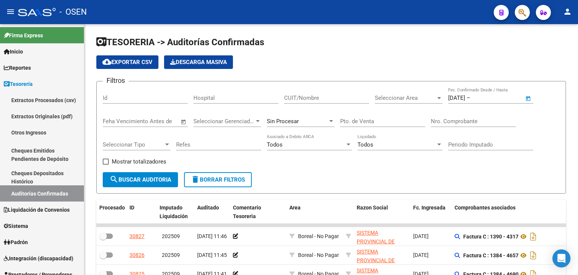
type input "[DATE]"
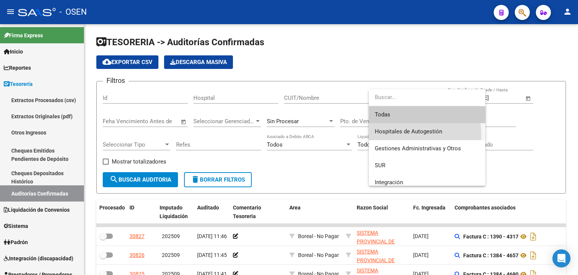
click at [397, 135] on span "Hospitales de Autogestión" at bounding box center [427, 131] width 105 height 17
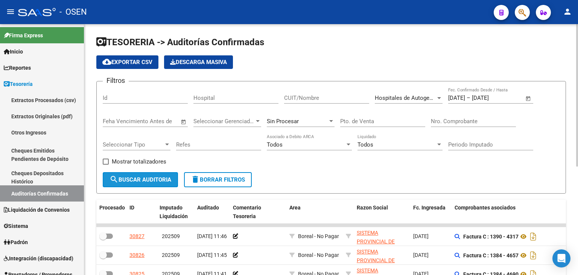
click at [151, 180] on span "search Buscar Auditoria" at bounding box center [141, 179] width 62 height 7
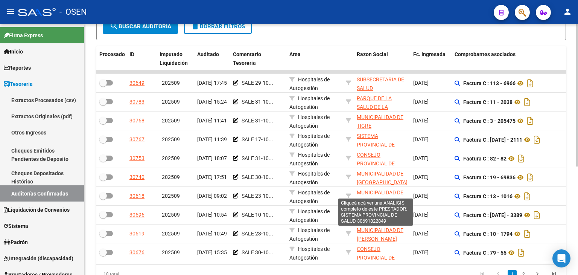
drag, startPoint x: 369, startPoint y: 175, endPoint x: 378, endPoint y: 241, distance: 66.4
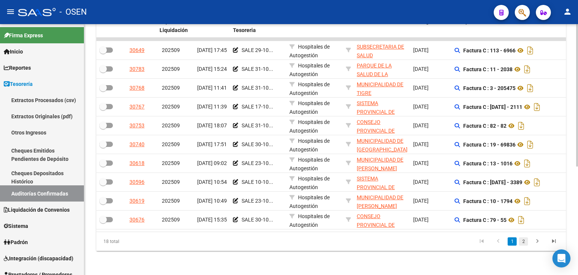
click at [520, 244] on link "2" at bounding box center [523, 241] width 9 height 8
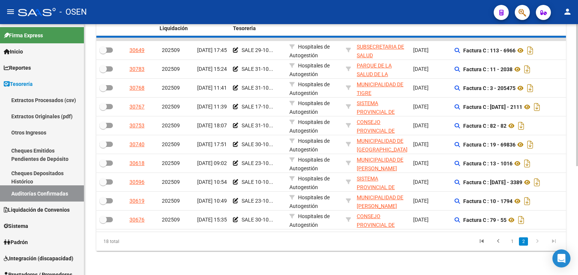
scroll to position [153, 0]
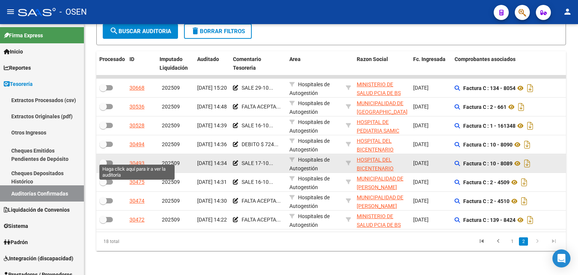
click at [140, 159] on div "30493" at bounding box center [137, 163] width 15 height 9
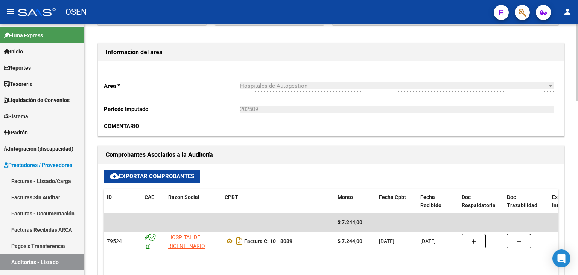
drag, startPoint x: 295, startPoint y: 138, endPoint x: 304, endPoint y: 152, distance: 16.5
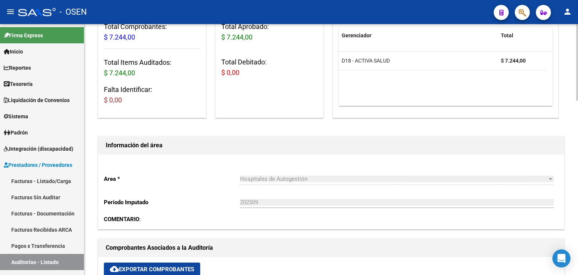
scroll to position [48, 0]
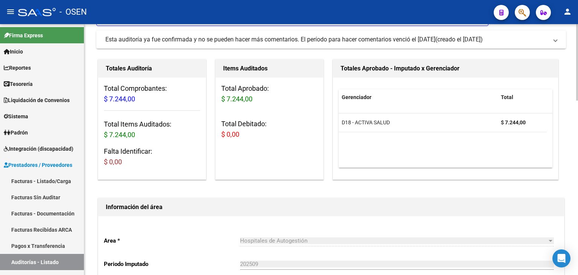
drag, startPoint x: 309, startPoint y: 136, endPoint x: 300, endPoint y: 101, distance: 35.3
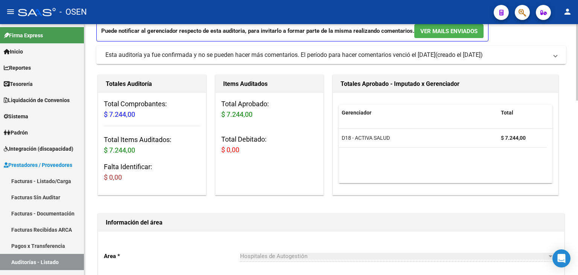
scroll to position [0, 0]
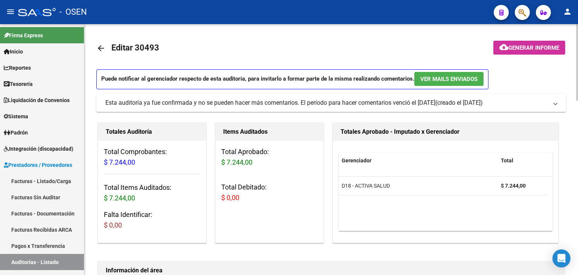
drag, startPoint x: 299, startPoint y: 158, endPoint x: 274, endPoint y: 62, distance: 99.1
click at [104, 52] on mat-icon "arrow_back" at bounding box center [100, 48] width 9 height 9
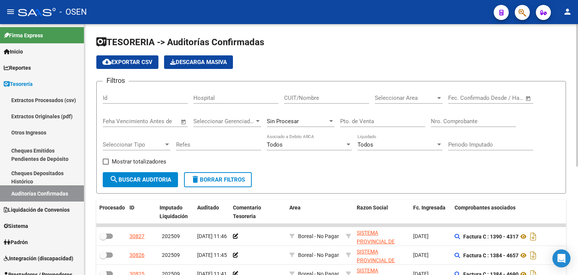
click at [530, 97] on span "Open calendar" at bounding box center [529, 98] width 18 height 18
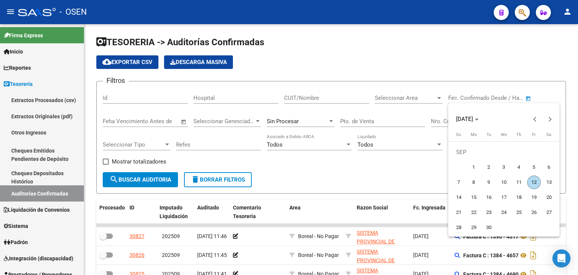
click at [533, 166] on span "5" at bounding box center [535, 167] width 14 height 14
type input "[DATE]"
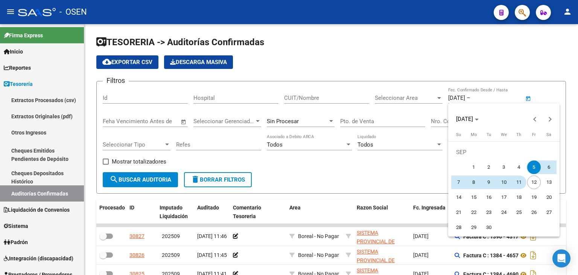
click at [517, 183] on span "11" at bounding box center [520, 182] width 14 height 14
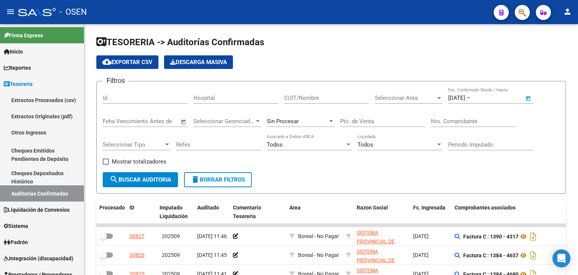
type input "[DATE]"
click at [427, 99] on span "Seleccionar Area" at bounding box center [405, 98] width 61 height 7
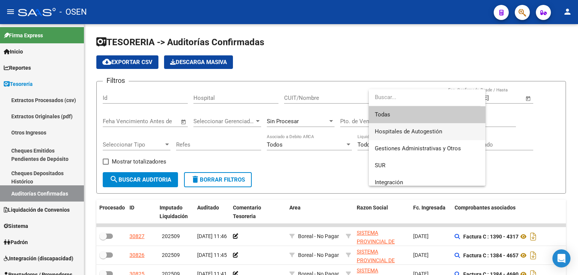
click at [402, 136] on span "Hospitales de Autogestión" at bounding box center [427, 131] width 105 height 17
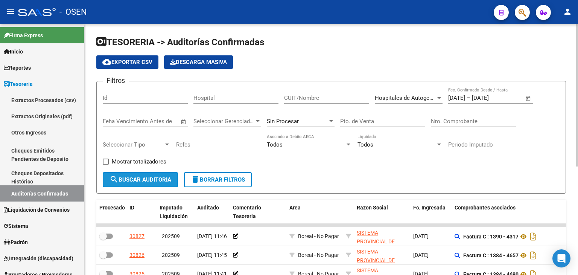
click at [125, 180] on span "search Buscar Auditoria" at bounding box center [141, 179] width 62 height 7
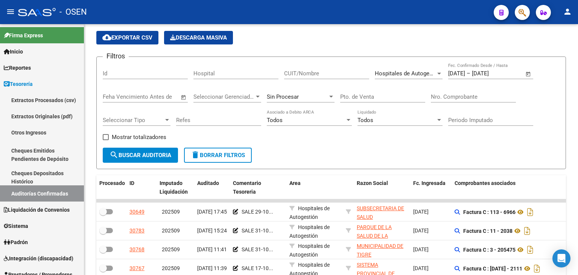
scroll to position [191, 0]
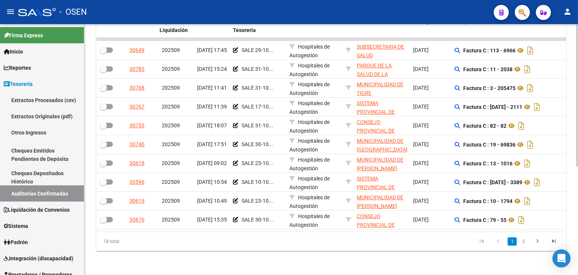
drag, startPoint x: 436, startPoint y: 195, endPoint x: 491, endPoint y: 269, distance: 91.8
click at [522, 240] on link "2" at bounding box center [523, 241] width 9 height 8
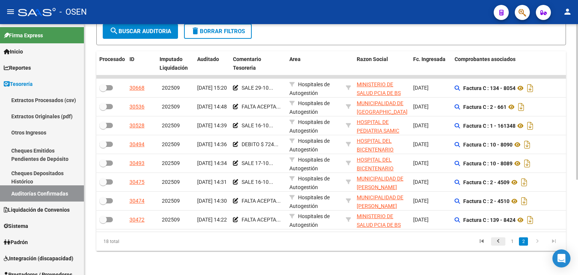
scroll to position [153, 0]
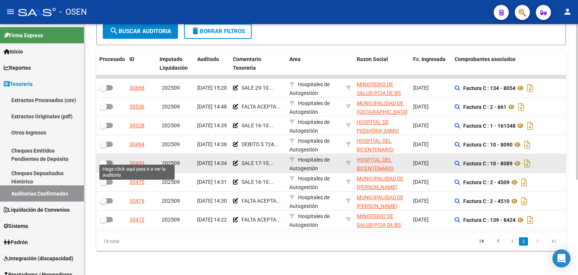
click at [140, 159] on div "30493" at bounding box center [137, 163] width 15 height 9
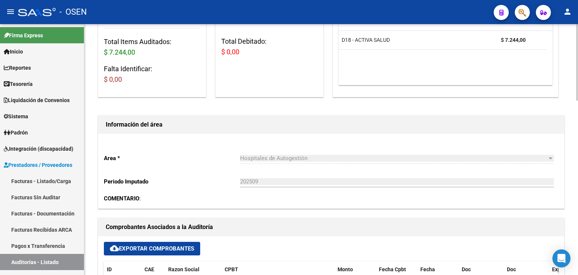
drag, startPoint x: 319, startPoint y: 130, endPoint x: 307, endPoint y: 77, distance: 54.5
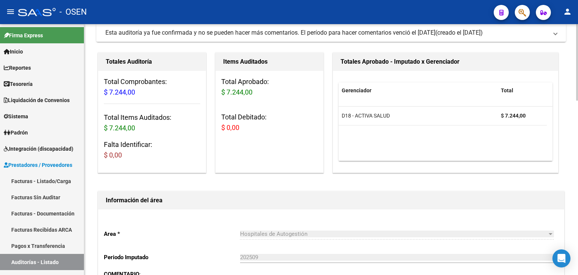
drag, startPoint x: 87, startPoint y: 59, endPoint x: 97, endPoint y: 30, distance: 30.6
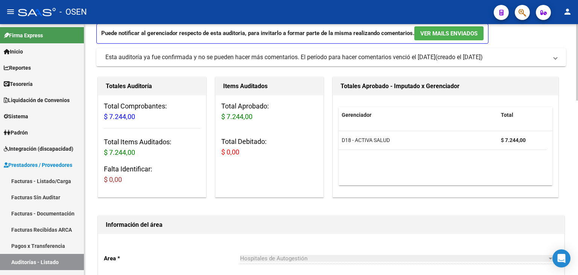
drag, startPoint x: 94, startPoint y: 35, endPoint x: 98, endPoint y: 50, distance: 15.6
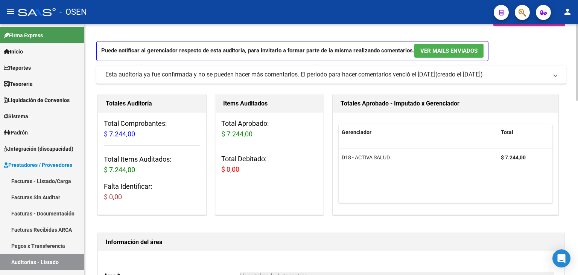
scroll to position [0, 0]
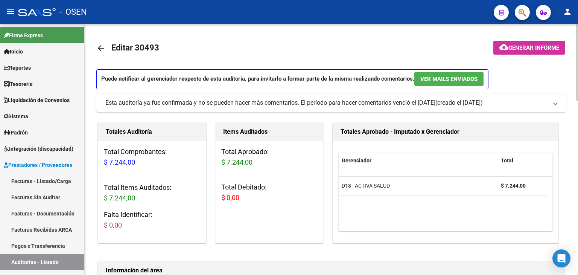
drag, startPoint x: 85, startPoint y: 85, endPoint x: 93, endPoint y: 39, distance: 46.6
click at [102, 48] on mat-icon "arrow_back" at bounding box center [100, 48] width 9 height 9
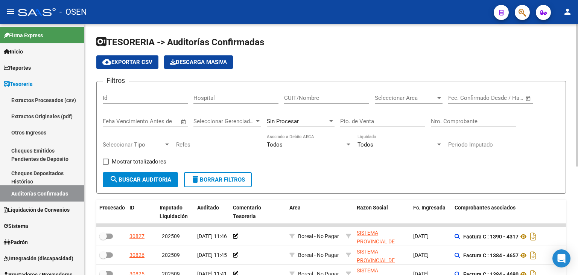
click at [534, 99] on span "Open calendar" at bounding box center [529, 98] width 18 height 18
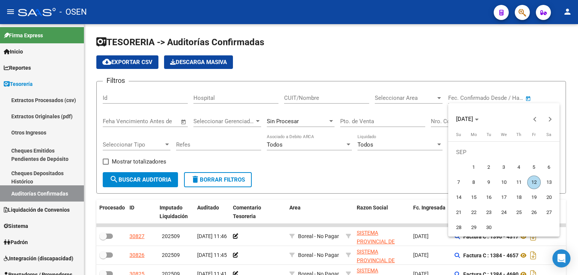
drag, startPoint x: 534, startPoint y: 169, endPoint x: 524, endPoint y: 181, distance: 15.3
click at [533, 169] on span "5" at bounding box center [535, 167] width 14 height 14
type input "[DATE]"
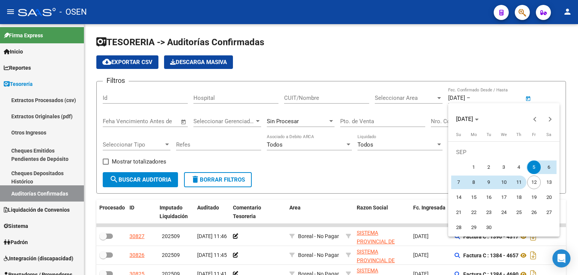
click at [520, 186] on span "11" at bounding box center [520, 182] width 14 height 14
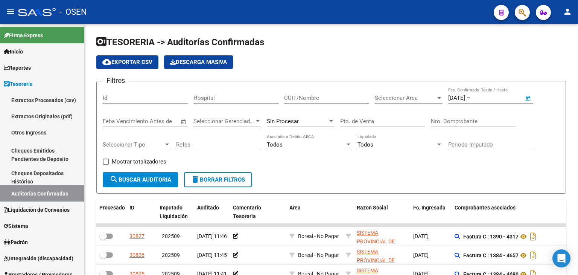
type input "[DATE]"
click at [397, 96] on span "Seleccionar Area" at bounding box center [405, 98] width 61 height 7
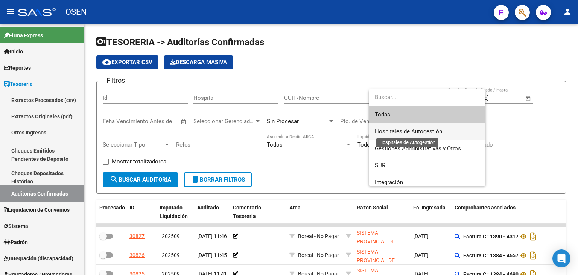
click at [399, 130] on span "Hospitales de Autogestión" at bounding box center [408, 131] width 67 height 7
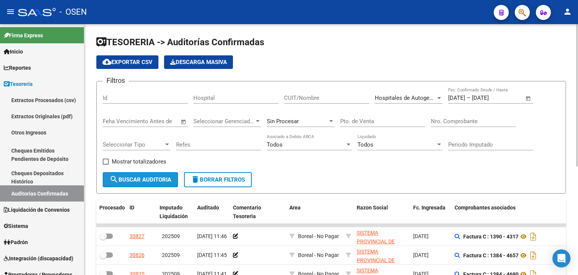
click at [162, 176] on span "search Buscar Auditoria" at bounding box center [141, 179] width 62 height 7
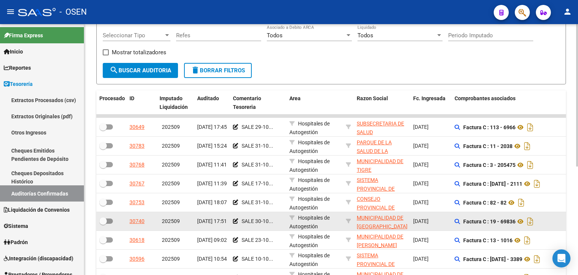
scroll to position [191, 0]
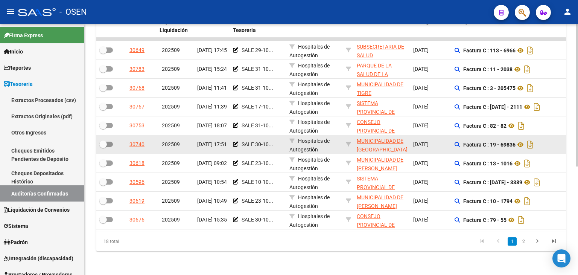
drag, startPoint x: 351, startPoint y: 70, endPoint x: 381, endPoint y: 146, distance: 82.1
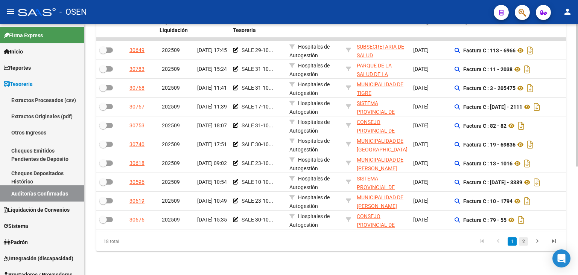
click at [526, 241] on link "2" at bounding box center [523, 241] width 9 height 8
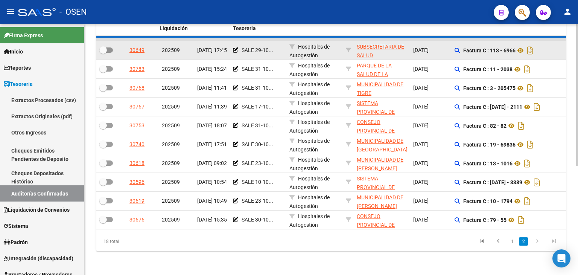
scroll to position [153, 0]
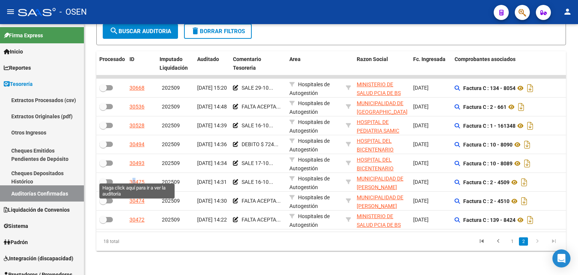
click at [134, 178] on div "30475" at bounding box center [137, 182] width 15 height 9
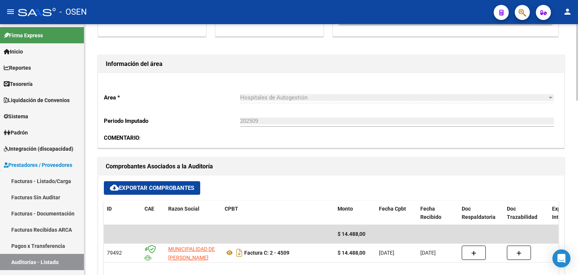
drag, startPoint x: 250, startPoint y: 61, endPoint x: 257, endPoint y: 92, distance: 32.0
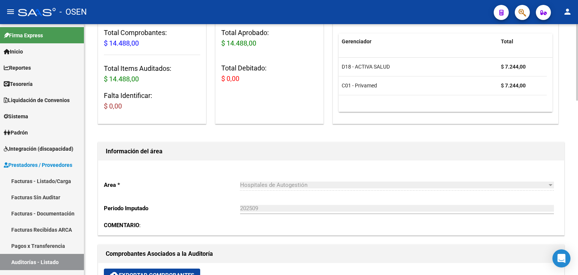
scroll to position [67, 0]
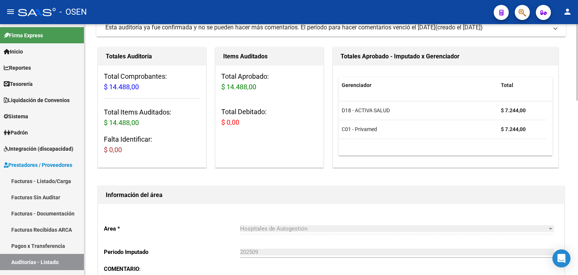
drag, startPoint x: 261, startPoint y: 75, endPoint x: 267, endPoint y: 34, distance: 42.0
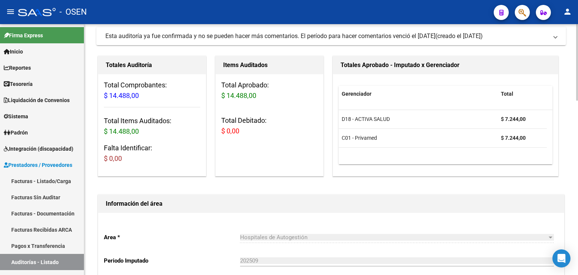
scroll to position [0, 0]
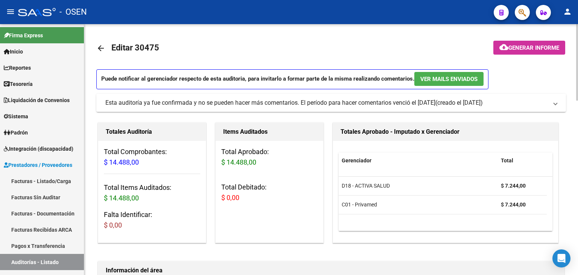
drag, startPoint x: 353, startPoint y: 215, endPoint x: 316, endPoint y: 118, distance: 104.1
click at [102, 46] on mat-icon "arrow_back" at bounding box center [100, 48] width 9 height 9
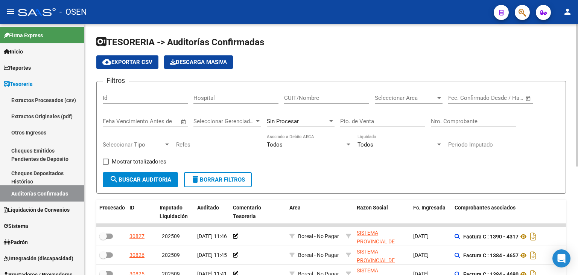
click at [536, 104] on span "Open calendar" at bounding box center [529, 98] width 18 height 18
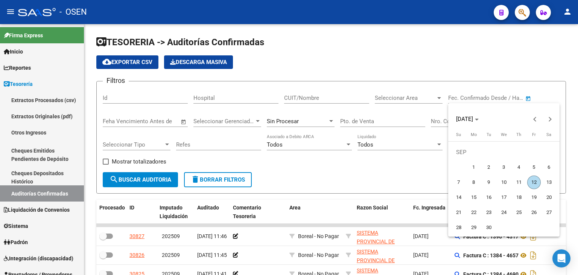
click at [535, 167] on span "5" at bounding box center [535, 167] width 14 height 14
type input "[DATE]"
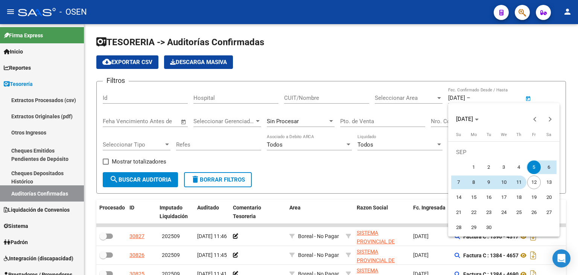
click at [520, 180] on span "11" at bounding box center [520, 182] width 14 height 14
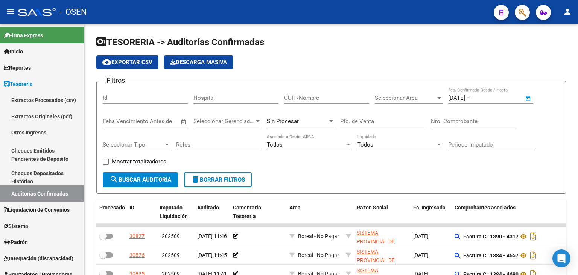
type input "[DATE]"
click at [391, 101] on div "Seleccionar Area Seleccionar Area" at bounding box center [409, 95] width 68 height 16
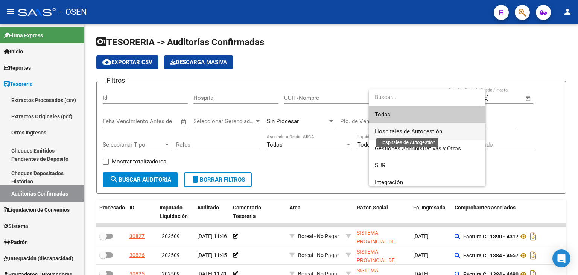
click at [394, 134] on span "Hospitales de Autogestión" at bounding box center [408, 131] width 67 height 7
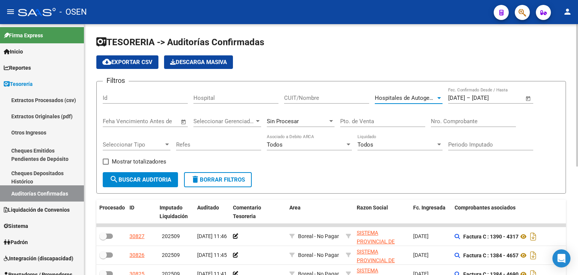
click at [151, 182] on span "search Buscar Auditoria" at bounding box center [141, 179] width 62 height 7
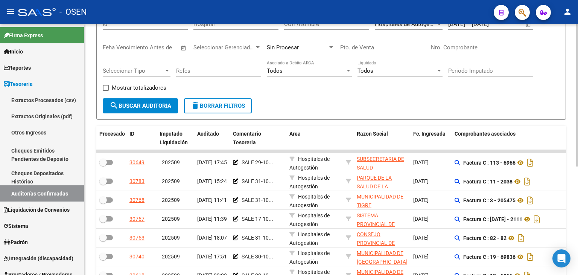
drag, startPoint x: 294, startPoint y: 74, endPoint x: 305, endPoint y: 97, distance: 25.3
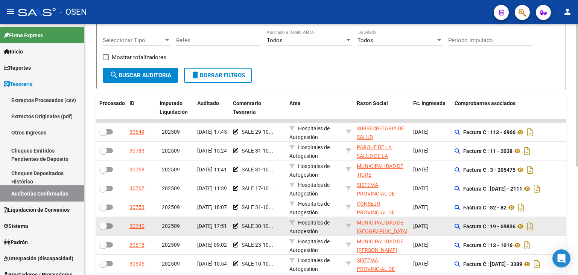
scroll to position [191, 0]
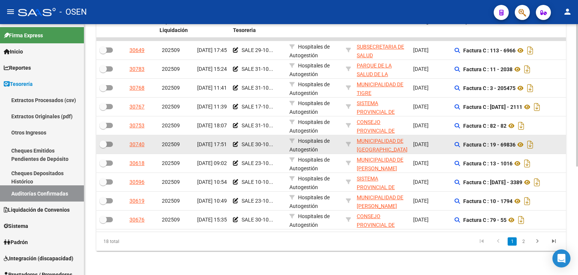
drag, startPoint x: 322, startPoint y: 137, endPoint x: 340, endPoint y: 180, distance: 45.9
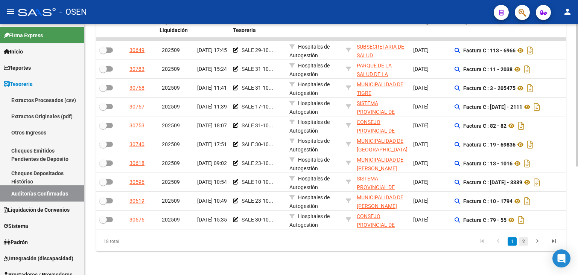
click at [526, 245] on link "2" at bounding box center [523, 241] width 9 height 8
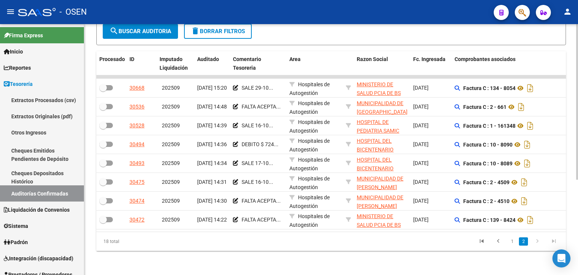
scroll to position [153, 0]
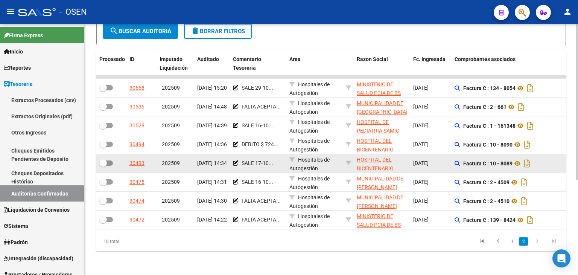
click at [281, 160] on div "SALE 17-10..." at bounding box center [258, 163] width 50 height 9
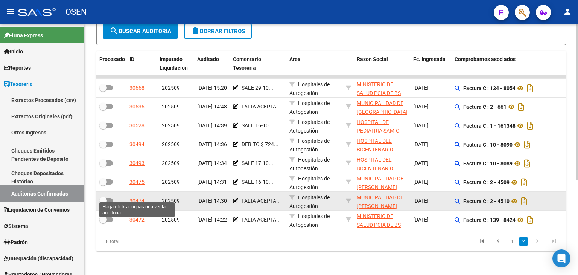
click at [137, 197] on div "30474" at bounding box center [137, 201] width 15 height 9
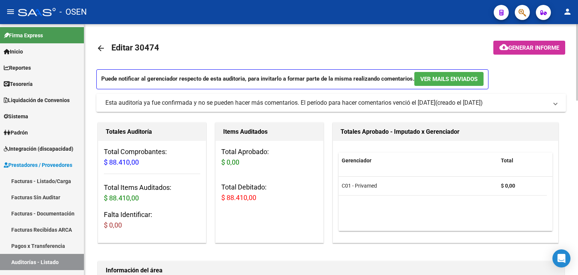
click at [101, 47] on mat-icon "arrow_back" at bounding box center [100, 48] width 9 height 9
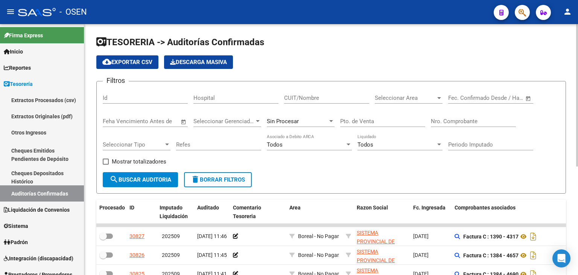
click at [526, 98] on span "Open calendar" at bounding box center [529, 98] width 18 height 18
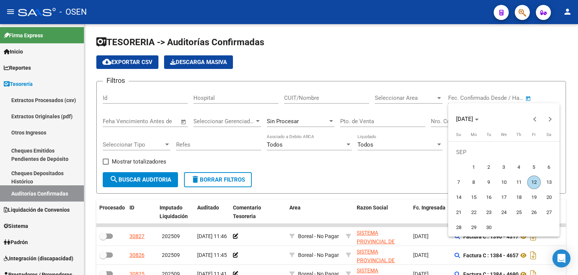
click at [533, 168] on span "5" at bounding box center [535, 167] width 14 height 14
type input "[DATE]"
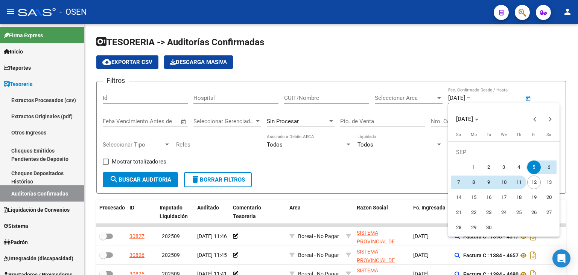
click at [521, 181] on span "11" at bounding box center [520, 182] width 14 height 14
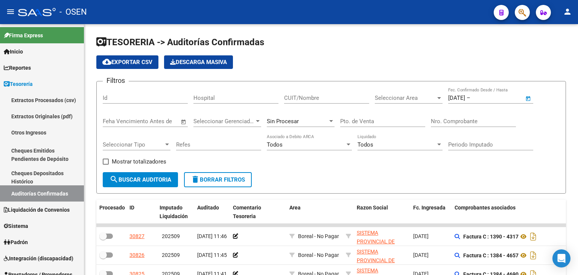
type input "[DATE]"
click at [415, 102] on div "Seleccionar Area Seleccionar Area" at bounding box center [409, 98] width 68 height 23
drag, startPoint x: 392, startPoint y: 104, endPoint x: 393, endPoint y: 108, distance: 4.2
click at [393, 104] on div "Seleccionar Area Seleccionar Area" at bounding box center [409, 98] width 68 height 23
click at [392, 98] on span "Seleccionar Area" at bounding box center [405, 98] width 61 height 7
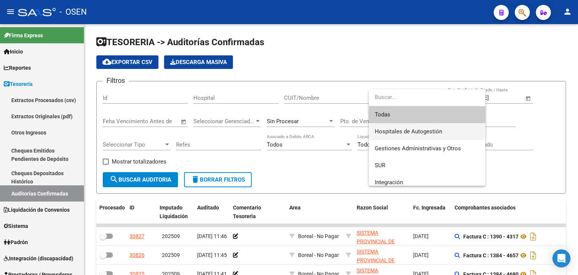
click at [396, 130] on span "Hospitales de Autogestión" at bounding box center [408, 131] width 67 height 7
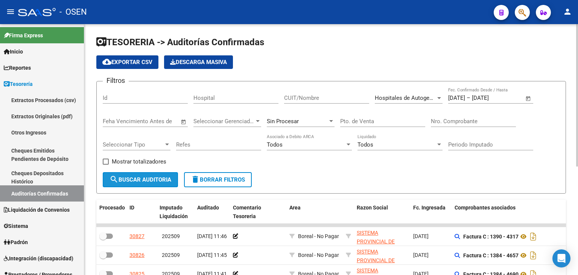
click at [150, 176] on span "search Buscar Auditoria" at bounding box center [141, 179] width 62 height 7
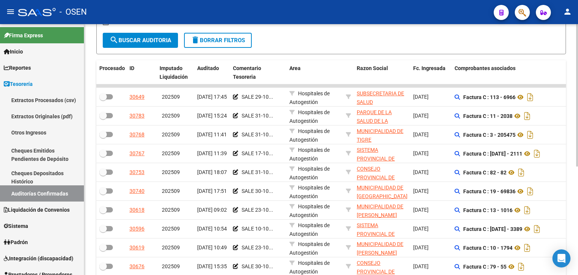
drag, startPoint x: 390, startPoint y: 197, endPoint x: 439, endPoint y: 252, distance: 73.9
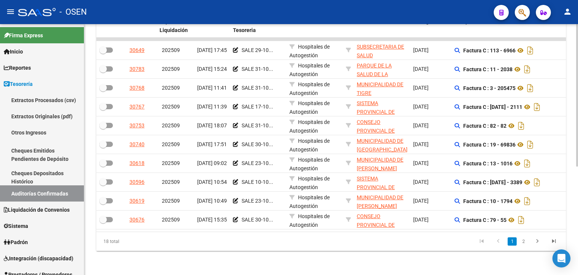
click at [525, 240] on link "2" at bounding box center [523, 241] width 9 height 8
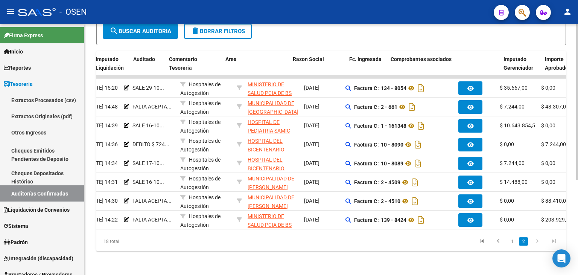
scroll to position [0, 0]
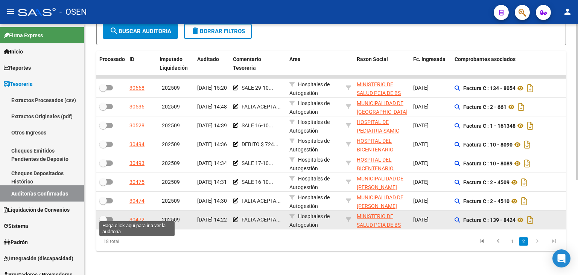
click at [141, 215] on div "30472" at bounding box center [137, 219] width 15 height 9
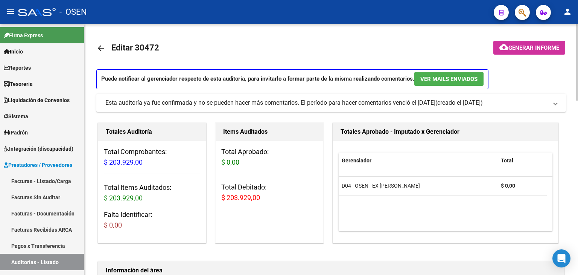
click at [99, 47] on mat-icon "arrow_back" at bounding box center [100, 48] width 9 height 9
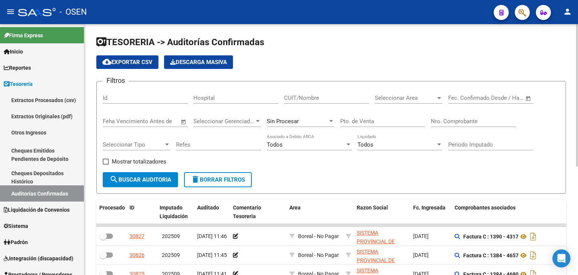
drag, startPoint x: 356, startPoint y: 70, endPoint x: 410, endPoint y: 59, distance: 56.1
click at [230, 179] on span "delete Borrar Filtros" at bounding box center [218, 179] width 54 height 7
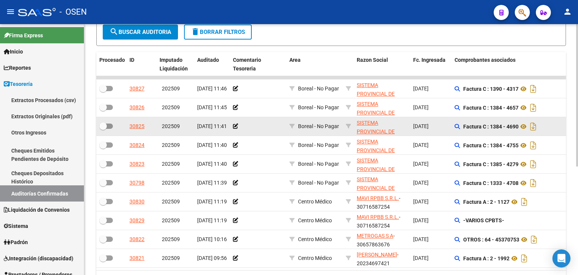
scroll to position [191, 0]
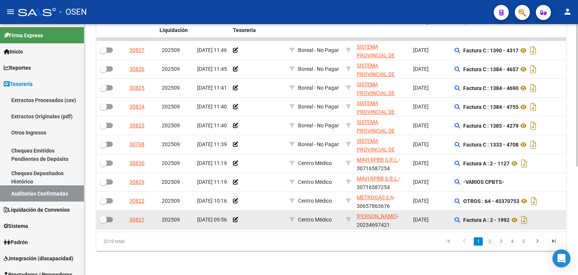
drag, startPoint x: 349, startPoint y: 162, endPoint x: 362, endPoint y: 210, distance: 49.4
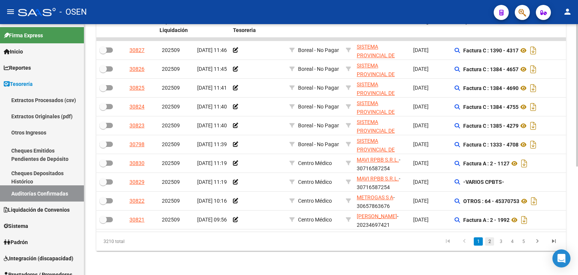
click at [489, 243] on link "2" at bounding box center [489, 241] width 9 height 8
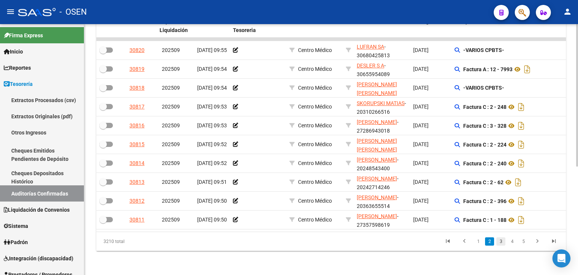
click at [499, 241] on link "3" at bounding box center [501, 241] width 9 height 8
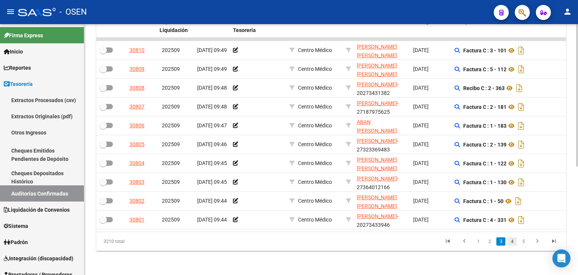
click at [510, 243] on link "4" at bounding box center [512, 241] width 9 height 8
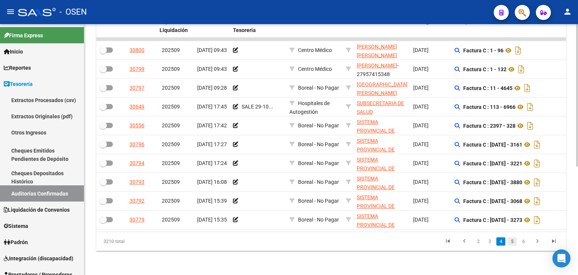
click at [516, 241] on link "5" at bounding box center [512, 241] width 9 height 8
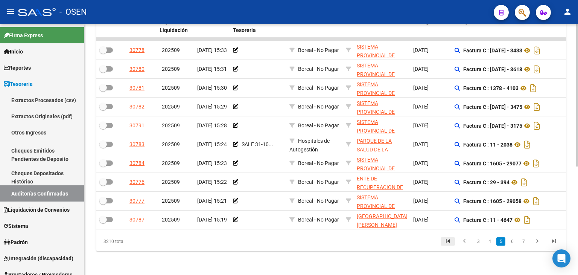
click at [450, 241] on icon "go to first page" at bounding box center [448, 242] width 10 height 9
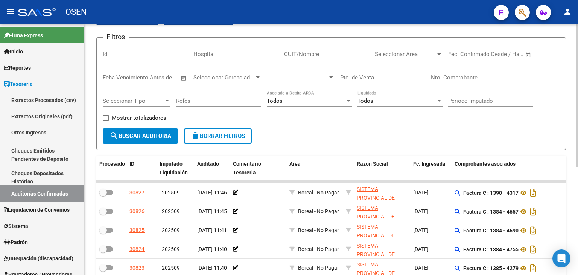
click at [573, 75] on div "TESORERIA -> Auditorías Confirmadas cloud_download Exportar CSV Descarga Masiva…" at bounding box center [332, 198] width 496 height 437
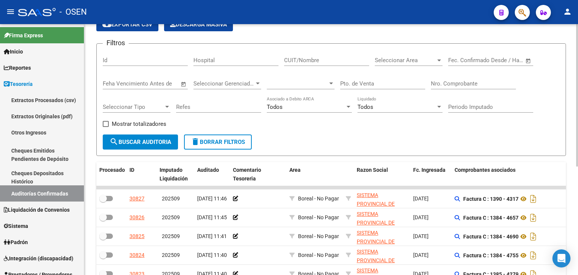
click at [466, 82] on input "Nro. Comprobante" at bounding box center [473, 83] width 85 height 7
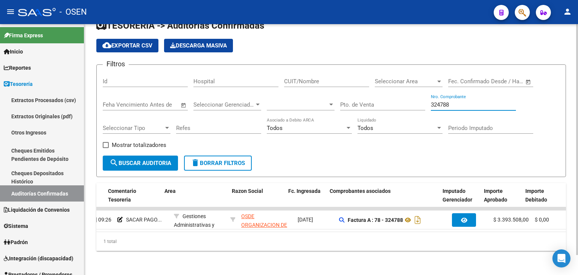
scroll to position [0, 125]
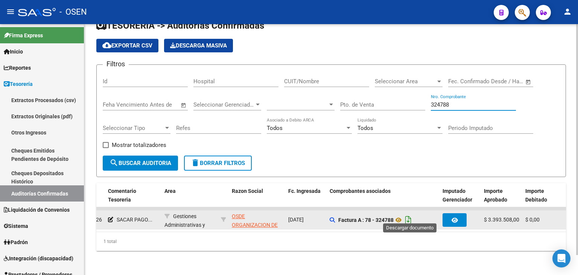
click at [412, 214] on icon "Descargar documento" at bounding box center [409, 220] width 10 height 12
drag, startPoint x: 452, startPoint y: 100, endPoint x: 345, endPoint y: 94, distance: 107.9
click at [346, 95] on div "Filtros Id Hospital CUIT/Nombre Seleccionar Area Seleccionar Area Fecha inicio …" at bounding box center [331, 113] width 457 height 85
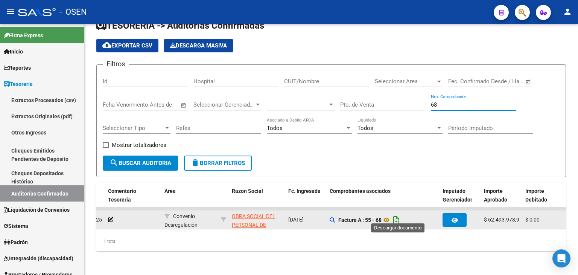
click at [398, 214] on icon "Descargar documento" at bounding box center [397, 220] width 10 height 12
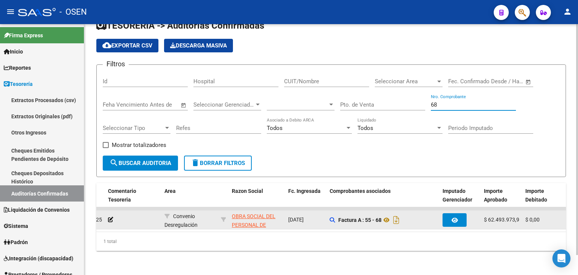
drag, startPoint x: 444, startPoint y: 100, endPoint x: 343, endPoint y: 87, distance: 101.8
click at [353, 95] on div "Filtros Id Hospital CUIT/Nombre Seleccionar Area Seleccionar Area Fecha inicio …" at bounding box center [331, 113] width 457 height 85
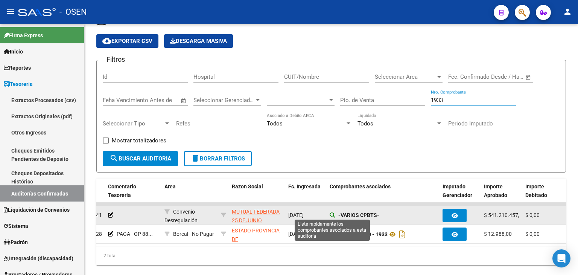
click at [332, 214] on icon at bounding box center [332, 214] width 5 height 5
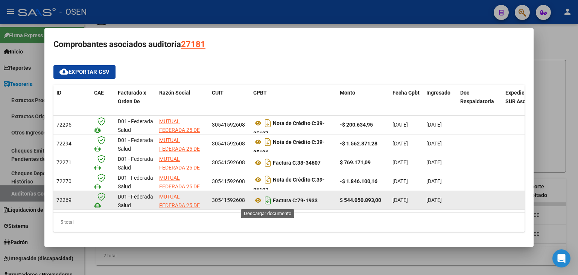
click at [268, 204] on icon "Descargar documento" at bounding box center [268, 200] width 10 height 12
click at [345, 15] on div at bounding box center [289, 137] width 578 height 275
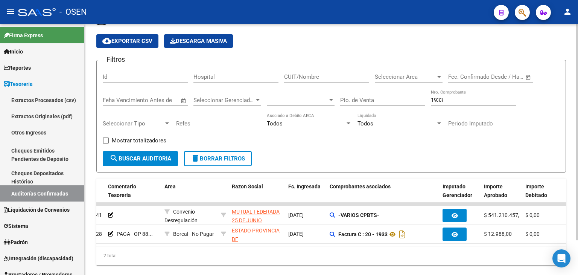
click at [412, 156] on form "Filtros Id Hospital CUIT/Nombre Seleccionar Area Seleccionar Area Fecha inicio …" at bounding box center [331, 116] width 470 height 113
drag, startPoint x: 442, startPoint y: 100, endPoint x: 389, endPoint y: 121, distance: 57.6
click at [391, 106] on div "Filtros Id Hospital CUIT/Nombre Seleccionar Area Seleccionar Area Fecha inicio …" at bounding box center [331, 108] width 457 height 85
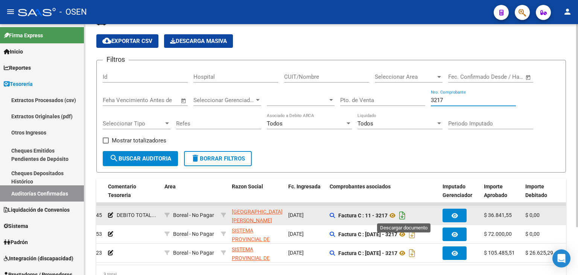
click at [402, 212] on icon "Descargar documento" at bounding box center [403, 215] width 10 height 12
click at [452, 106] on div "3217 Nro. Comprobante" at bounding box center [473, 101] width 85 height 23
click at [452, 102] on input "3217" at bounding box center [473, 100] width 85 height 7
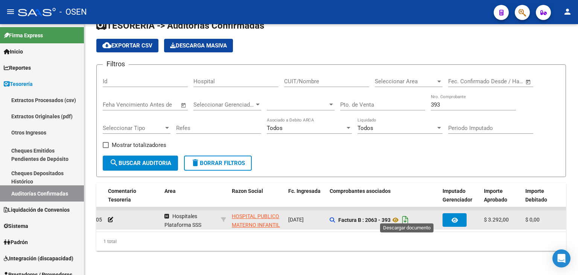
click at [407, 214] on icon "Descargar documento" at bounding box center [406, 220] width 10 height 12
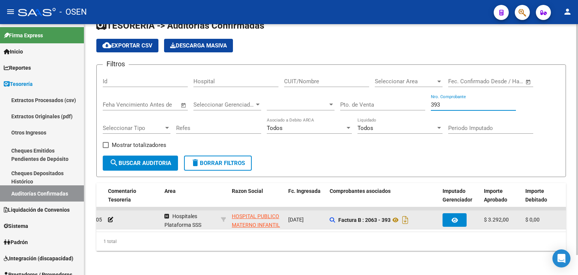
drag, startPoint x: 452, startPoint y: 100, endPoint x: 395, endPoint y: 107, distance: 57.3
click at [402, 100] on div "Filtros Id Hospital CUIT/Nombre Seleccionar Area Seleccionar Area Fecha inicio …" at bounding box center [331, 113] width 457 height 85
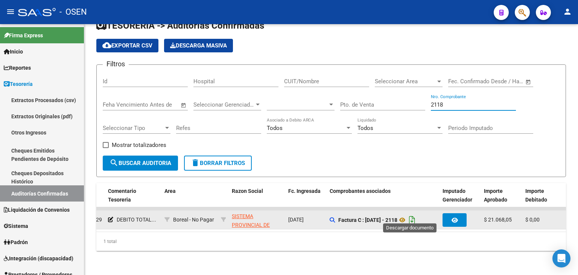
click at [409, 217] on icon "Descargar documento" at bounding box center [412, 220] width 10 height 12
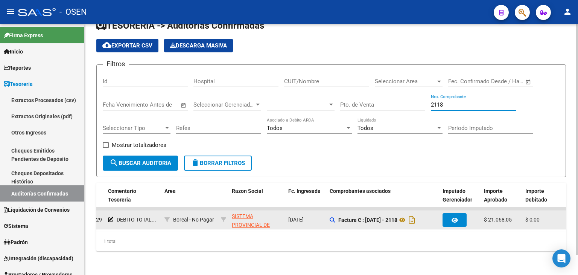
drag, startPoint x: 454, startPoint y: 101, endPoint x: 384, endPoint y: 112, distance: 70.5
click at [381, 98] on div "Filtros Id Hospital CUIT/Nombre Seleccionar Area Seleccionar Area Fecha inicio …" at bounding box center [331, 113] width 457 height 85
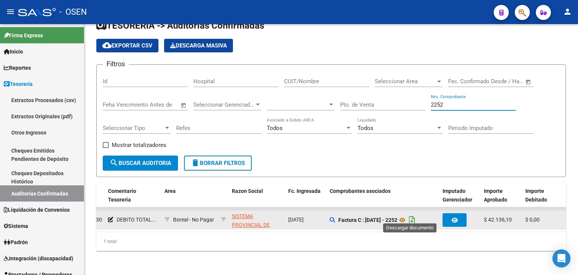
click at [410, 214] on icon "Descargar documento" at bounding box center [412, 220] width 10 height 12
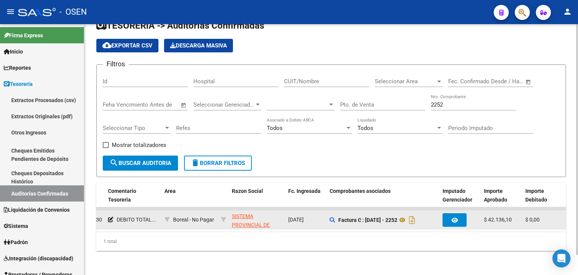
drag, startPoint x: 444, startPoint y: 101, endPoint x: 407, endPoint y: 114, distance: 39.4
click at [409, 107] on div "Filtros Id Hospital CUIT/Nombre Seleccionar Area Seleccionar Area Fecha inicio …" at bounding box center [331, 113] width 457 height 85
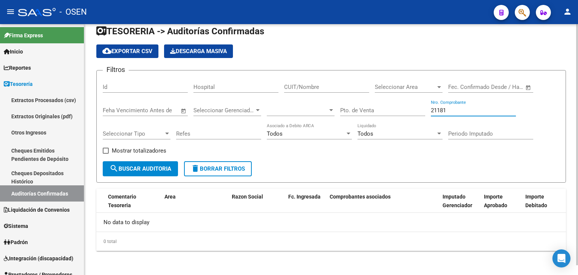
scroll to position [10, 0]
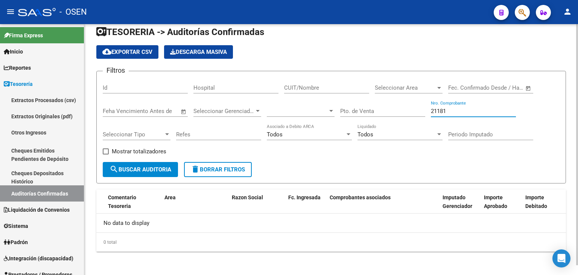
click at [447, 111] on input "21181" at bounding box center [473, 111] width 85 height 7
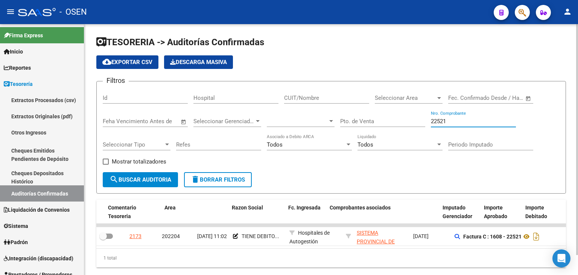
type input "22521"
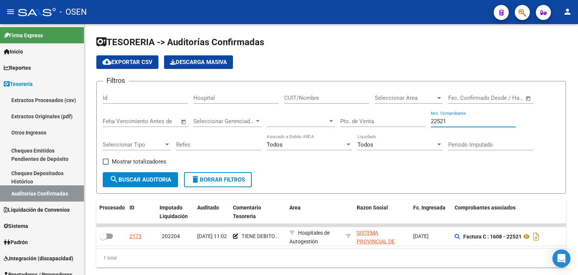
click at [466, 124] on input "22521" at bounding box center [473, 121] width 85 height 7
click at [467, 122] on input "22521" at bounding box center [473, 121] width 85 height 7
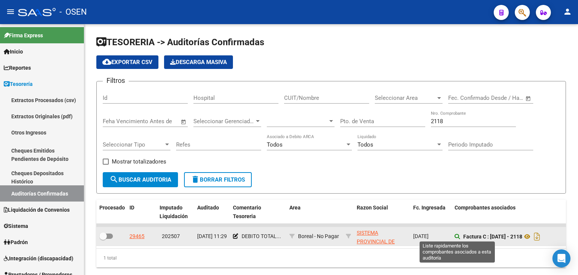
click at [458, 237] on icon at bounding box center [457, 236] width 5 height 5
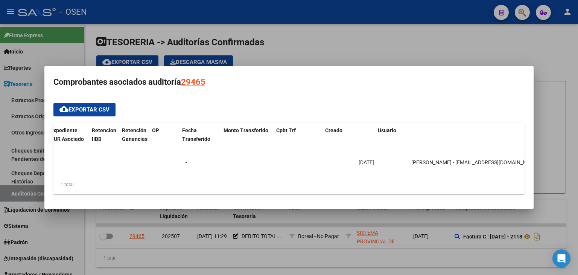
scroll to position [0, 456]
drag, startPoint x: 422, startPoint y: 256, endPoint x: 383, endPoint y: 256, distance: 38.4
click at [421, 256] on div at bounding box center [289, 137] width 578 height 275
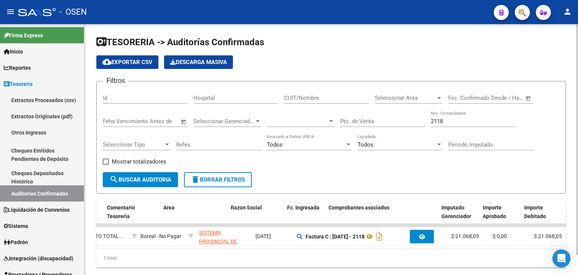
scroll to position [0, 0]
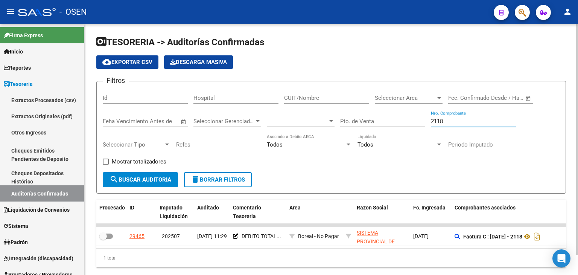
drag, startPoint x: 453, startPoint y: 124, endPoint x: 397, endPoint y: 139, distance: 58.1
click at [397, 136] on div "Filtros Id Hospital CUIT/Nombre Seleccionar Area Seleccionar Area Fecha inicio …" at bounding box center [331, 129] width 457 height 85
type input "2"
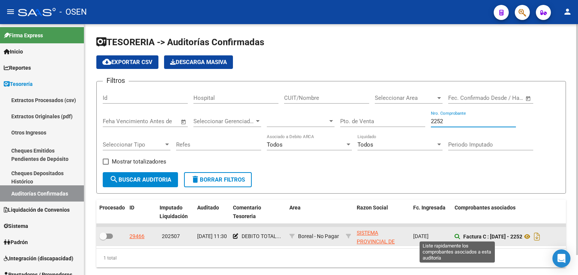
click at [457, 238] on icon at bounding box center [457, 236] width 5 height 5
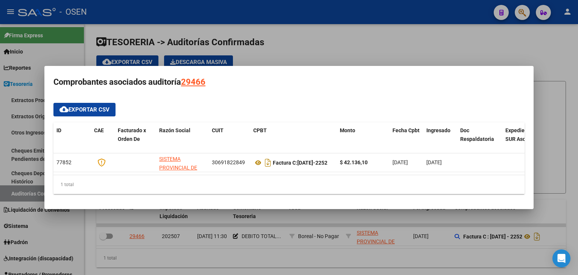
drag, startPoint x: 236, startPoint y: 178, endPoint x: 249, endPoint y: 179, distance: 13.2
click at [249, 179] on div "1 total" at bounding box center [288, 184] width 471 height 19
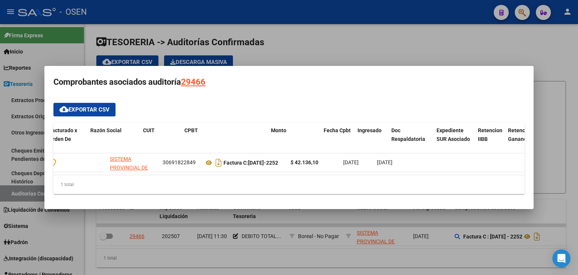
scroll to position [0, 89]
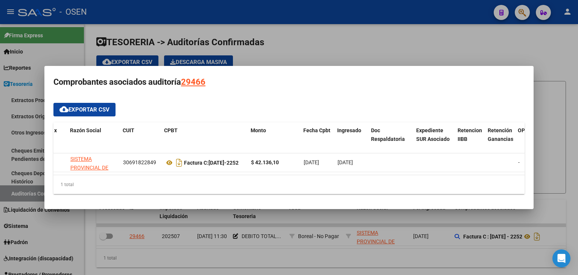
click at [375, 262] on div at bounding box center [289, 137] width 578 height 275
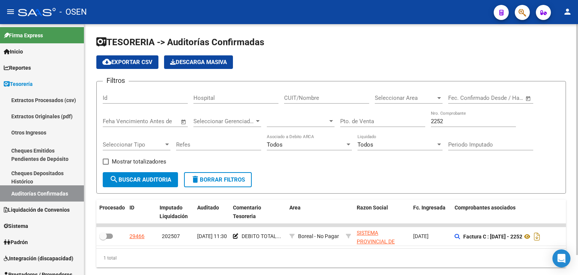
click at [433, 177] on form "Filtros Id Hospital CUIT/Nombre Seleccionar Area Seleccionar Area Fecha inicio …" at bounding box center [331, 137] width 470 height 113
drag, startPoint x: 445, startPoint y: 123, endPoint x: 363, endPoint y: 139, distance: 83.2
click at [414, 121] on div "Filtros Id Hospital CUIT/Nombre Seleccionar Area Seleccionar Area Fecha inicio …" at bounding box center [331, 129] width 457 height 85
drag, startPoint x: 243, startPoint y: 261, endPoint x: 281, endPoint y: 267, distance: 39.3
click at [243, 261] on div "1 total" at bounding box center [331, 258] width 470 height 19
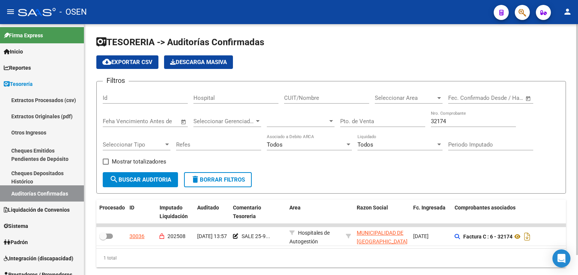
click at [246, 259] on div "1 total" at bounding box center [331, 258] width 470 height 19
drag, startPoint x: 467, startPoint y: 117, endPoint x: 410, endPoint y: 123, distance: 57.6
click at [422, 121] on div "Filtros Id Hospital CUIT/Nombre Seleccionar Area Seleccionar Area Fecha inicio …" at bounding box center [331, 129] width 457 height 85
click at [447, 124] on input "32174" at bounding box center [473, 121] width 85 height 7
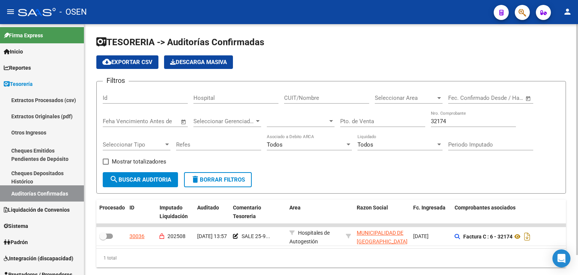
drag, startPoint x: 448, startPoint y: 124, endPoint x: 447, endPoint y: 133, distance: 8.8
click at [448, 126] on div "32174 Nro. Comprobante" at bounding box center [473, 119] width 85 height 16
click at [443, 119] on input "32174" at bounding box center [473, 121] width 85 height 7
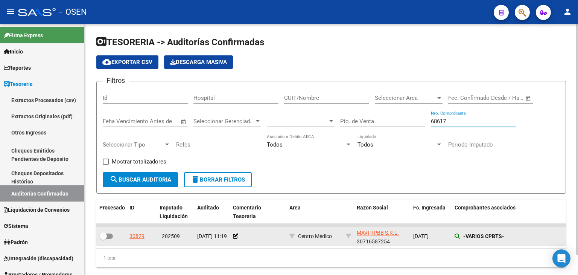
type input "68617"
click at [455, 235] on icon at bounding box center [457, 235] width 5 height 5
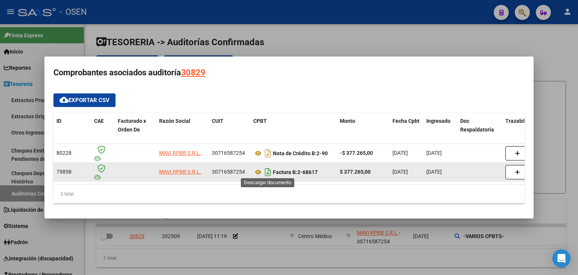
click at [266, 167] on icon "Descargar documento" at bounding box center [268, 172] width 10 height 12
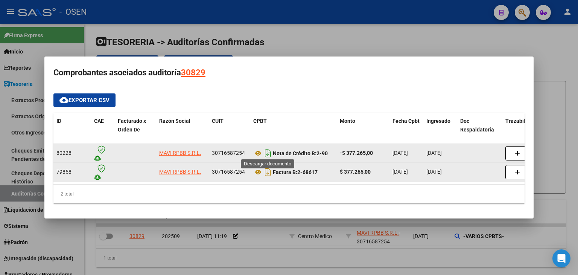
click at [267, 153] on icon "Descargar documento" at bounding box center [268, 153] width 10 height 12
click at [192, 202] on div "2 total" at bounding box center [288, 194] width 471 height 19
click at [349, 261] on div at bounding box center [289, 137] width 578 height 275
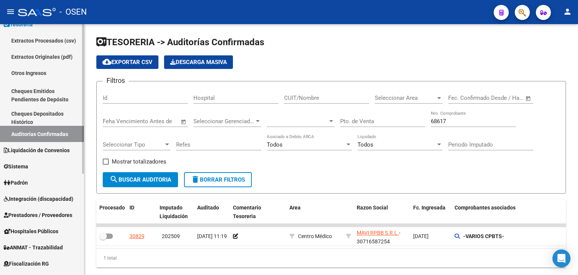
click at [78, 183] on div "Firma Express Inicio Calendario SSS Instructivos Contacto OS Reportes Tablero d…" at bounding box center [43, 175] width 86 height 420
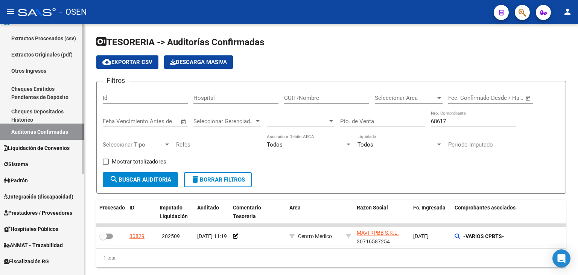
click at [38, 215] on span "Prestadores / Proveedores" at bounding box center [38, 213] width 69 height 8
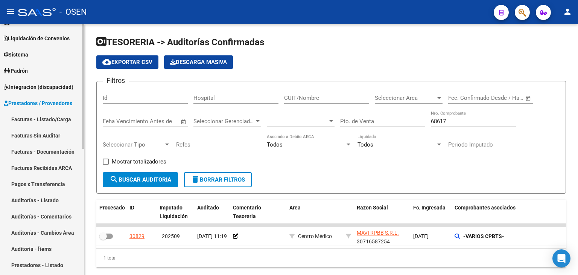
click at [53, 119] on link "Facturas - Listado/Carga" at bounding box center [42, 119] width 84 height 16
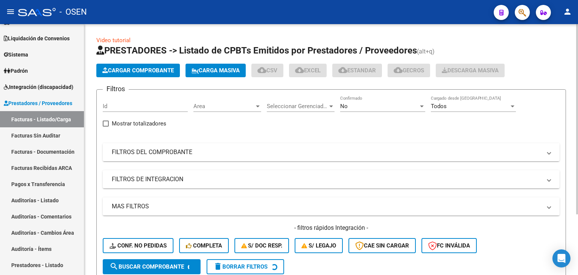
drag, startPoint x: 424, startPoint y: 149, endPoint x: 390, endPoint y: 131, distance: 37.7
click at [424, 149] on mat-panel-title "FILTROS DEL COMPROBANTE" at bounding box center [327, 152] width 430 height 8
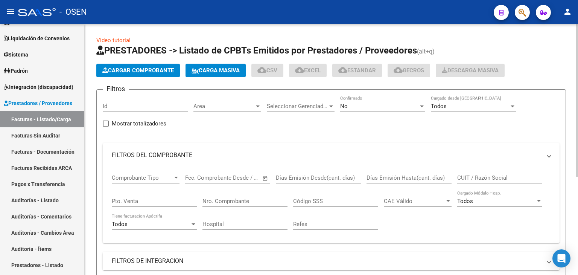
click at [386, 112] on div "No Confirmado" at bounding box center [382, 107] width 85 height 23
click at [363, 105] on div "No" at bounding box center [379, 106] width 78 height 7
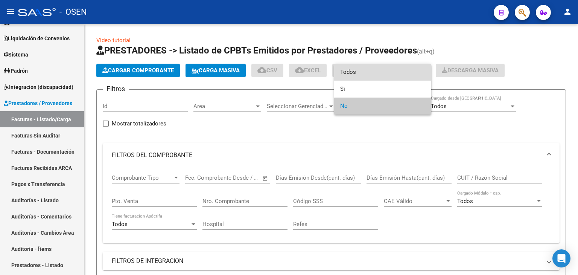
drag, startPoint x: 362, startPoint y: 79, endPoint x: 420, endPoint y: 102, distance: 63.1
click at [362, 79] on span "Todos" at bounding box center [382, 72] width 85 height 17
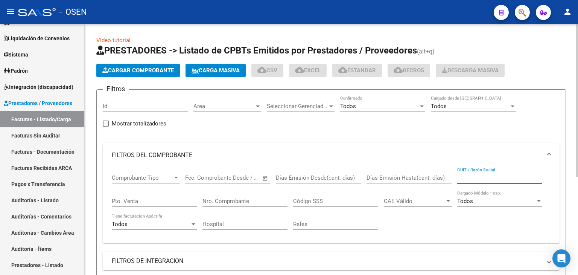
click at [470, 174] on input "CUIT / Razón Social" at bounding box center [500, 177] width 85 height 7
click at [234, 203] on input "Nro. Comprobante" at bounding box center [245, 201] width 85 height 7
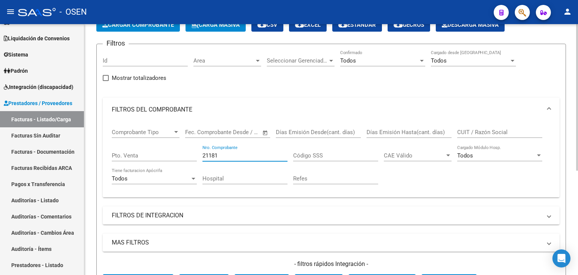
scroll to position [42, 0]
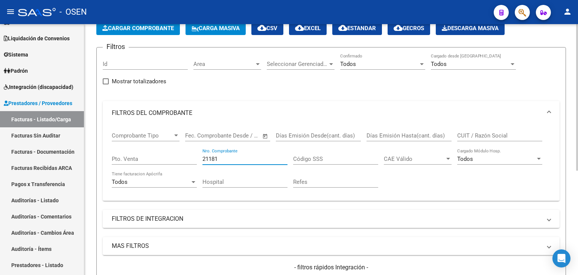
click at [577, 82] on div at bounding box center [578, 122] width 2 height 146
type input "21181"
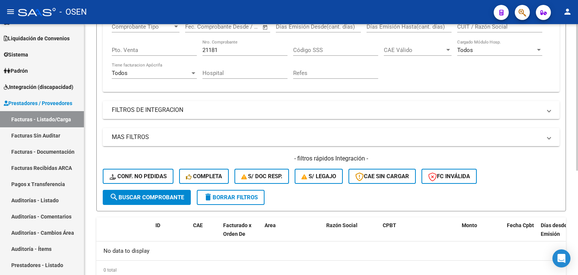
drag, startPoint x: 438, startPoint y: 184, endPoint x: 444, endPoint y: 222, distance: 38.6
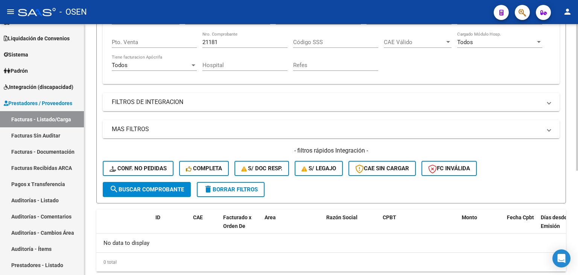
click at [227, 39] on input "21181" at bounding box center [245, 42] width 85 height 7
click at [226, 39] on input "21181" at bounding box center [245, 42] width 85 height 7
type input "21181"
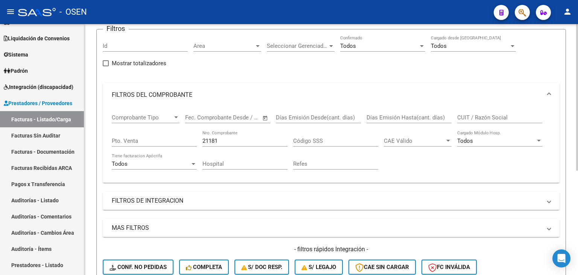
drag, startPoint x: 264, startPoint y: 85, endPoint x: 215, endPoint y: 27, distance: 75.9
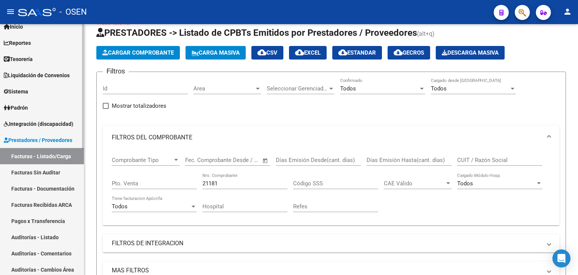
scroll to position [0, 0]
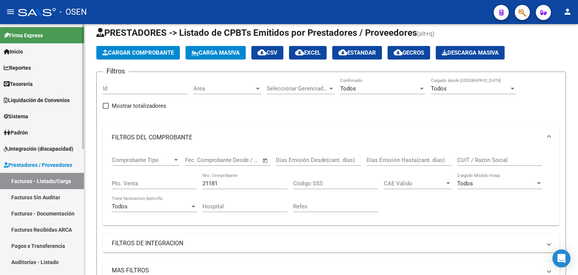
click at [79, 60] on div "Firma Express Inicio Calendario SSS Instructivos Contacto OS Reportes Tablero d…" at bounding box center [43, 276] width 86 height 505
click at [48, 66] on link "Reportes" at bounding box center [42, 68] width 84 height 16
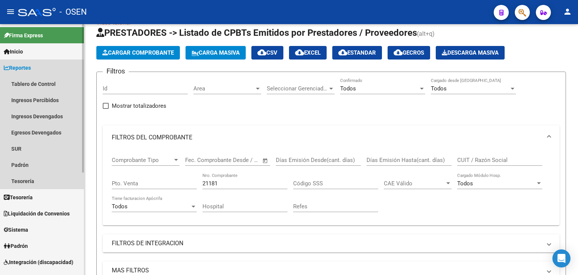
click at [45, 70] on link "Reportes" at bounding box center [42, 68] width 84 height 16
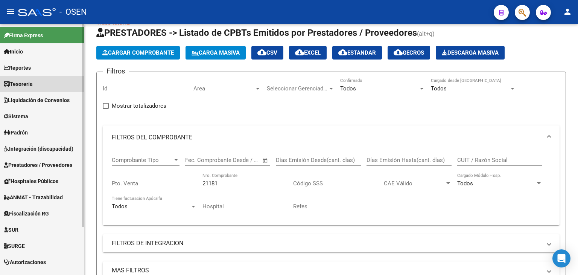
click at [29, 89] on link "Tesorería" at bounding box center [42, 84] width 84 height 16
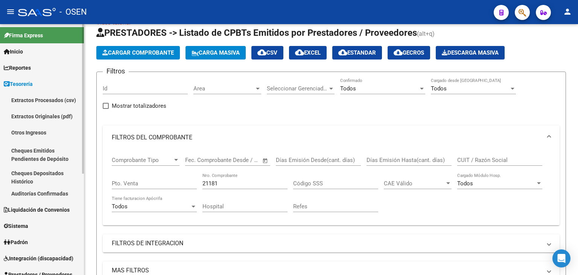
click at [37, 193] on link "Auditorías Confirmadas" at bounding box center [42, 193] width 84 height 16
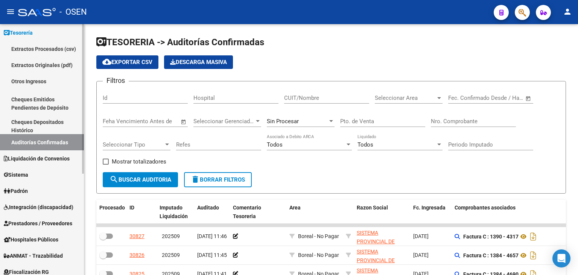
scroll to position [61, 0]
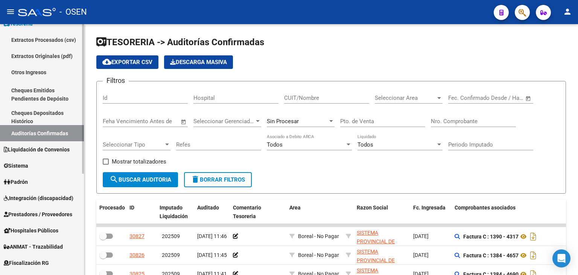
click at [84, 195] on div at bounding box center [83, 135] width 2 height 150
click at [51, 210] on span "Prestadores / Proveedores" at bounding box center [38, 213] width 69 height 8
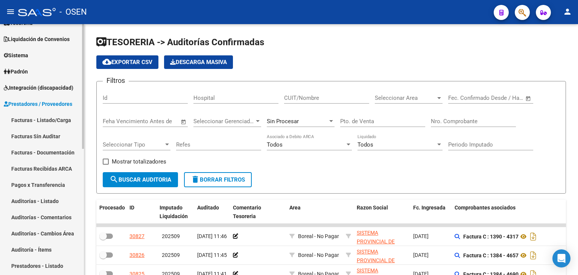
click at [50, 121] on link "Facturas - Listado/Carga" at bounding box center [42, 120] width 84 height 16
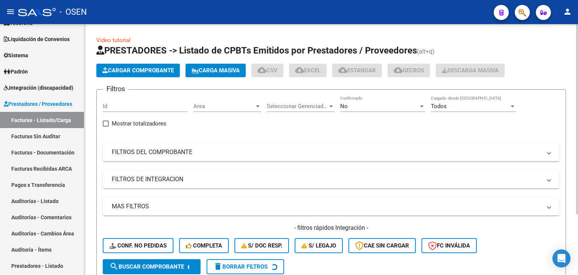
click at [352, 148] on mat-panel-title "FILTROS DEL COMPROBANTE" at bounding box center [327, 152] width 430 height 8
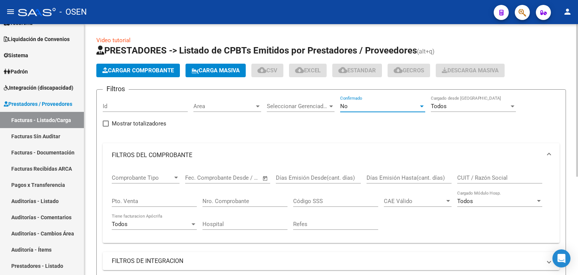
click at [342, 108] on span "No" at bounding box center [344, 106] width 8 height 7
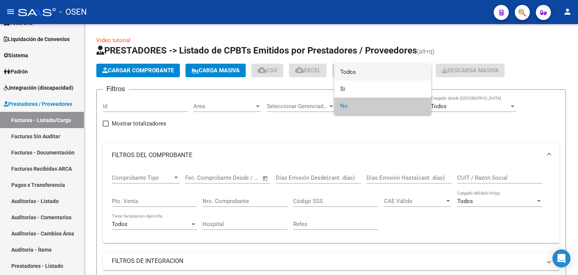
click at [342, 74] on span "Todos" at bounding box center [382, 72] width 85 height 17
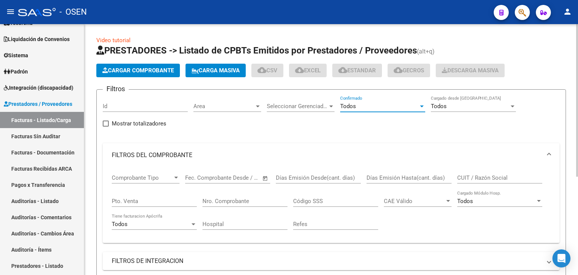
drag, startPoint x: 487, startPoint y: 176, endPoint x: 481, endPoint y: 177, distance: 6.1
click at [486, 176] on input "CUIT / Razón Social" at bounding box center [500, 177] width 85 height 7
click at [212, 202] on input "Nro. Comprobante" at bounding box center [245, 201] width 85 height 7
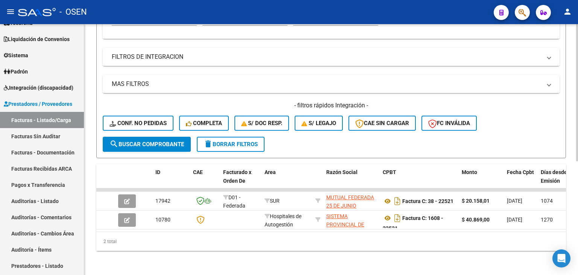
scroll to position [208, 0]
click at [539, 256] on div "Video tutorial PRESTADORES -> Listado de CPBTs Emitidos por Prestadores / Prove…" at bounding box center [332, 47] width 496 height 455
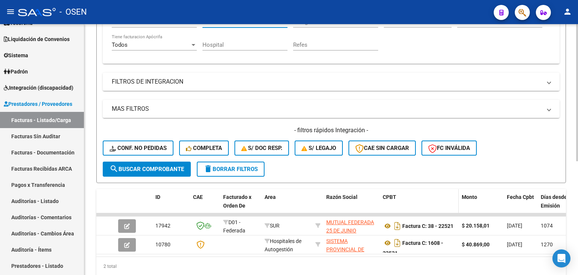
scroll to position [171, 0]
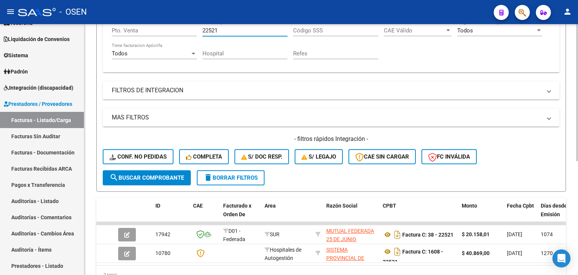
type input "22521"
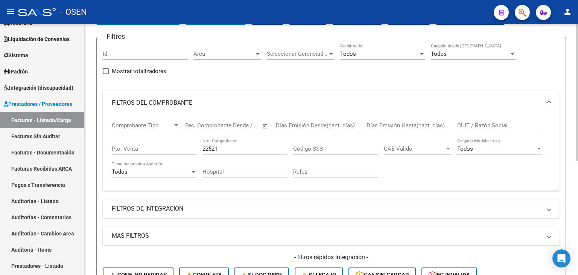
scroll to position [0, 0]
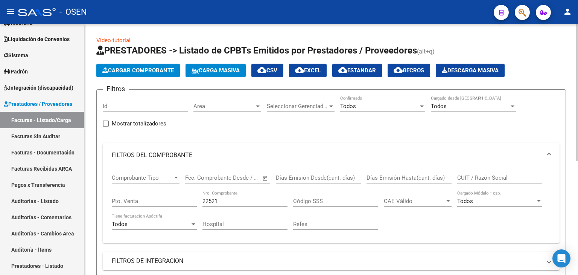
drag, startPoint x: 365, startPoint y: 182, endPoint x: 366, endPoint y: 111, distance: 70.4
click at [49, 29] on link "Tesorería" at bounding box center [42, 23] width 84 height 16
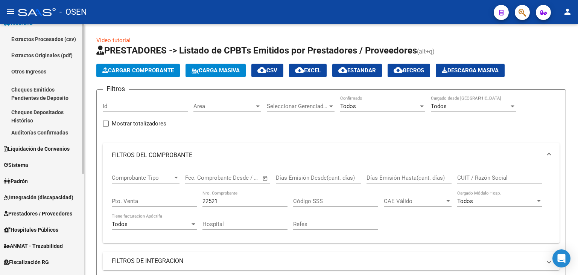
click at [57, 132] on link "Auditorías Confirmadas" at bounding box center [42, 132] width 84 height 16
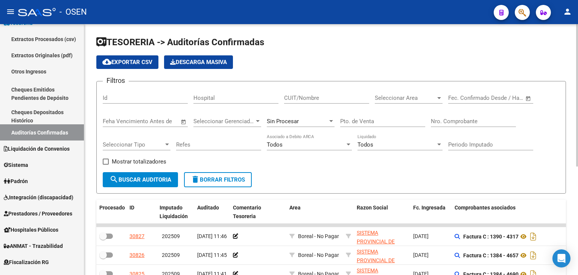
click at [435, 122] on input "Nro. Comprobante" at bounding box center [473, 121] width 85 height 7
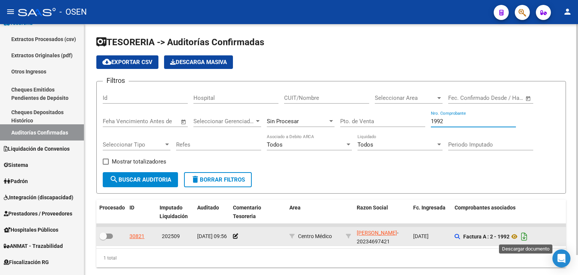
click at [526, 240] on icon "Descargar documento" at bounding box center [525, 236] width 10 height 12
click at [446, 124] on input "1992" at bounding box center [473, 121] width 85 height 7
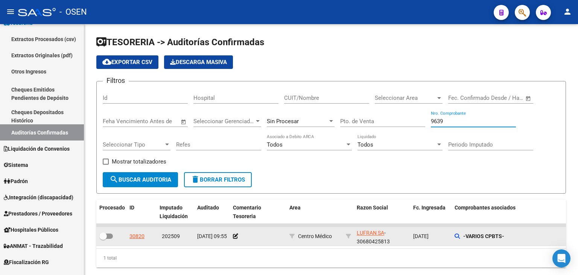
click at [455, 241] on datatable-body-cell "-VARIOS CPBTS-" at bounding box center [508, 236] width 113 height 18
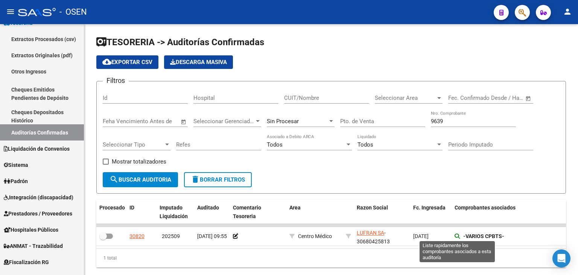
click at [456, 236] on icon at bounding box center [457, 235] width 5 height 5
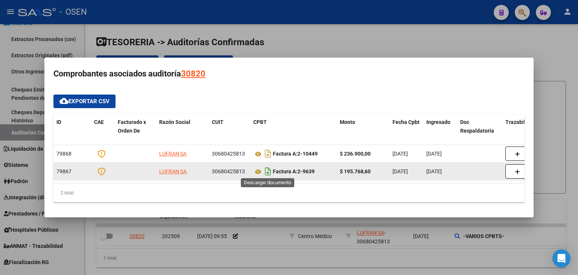
click at [269, 169] on icon "Descargar documento" at bounding box center [268, 171] width 10 height 12
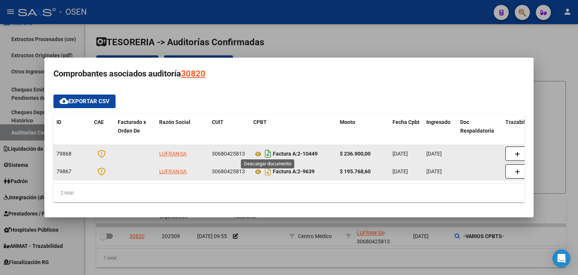
click at [267, 148] on icon "Descargar documento" at bounding box center [268, 154] width 10 height 12
click at [395, 82] on mat-dialog-container "Comprobantes asociados auditoría 30820 cloud_download Exportar CSV ID CAE Factu…" at bounding box center [289, 138] width 490 height 160
click at [400, 44] on div at bounding box center [289, 137] width 578 height 275
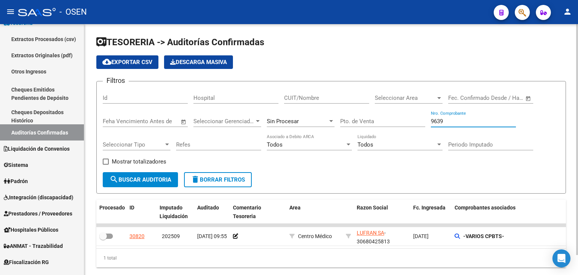
drag, startPoint x: 443, startPoint y: 122, endPoint x: 398, endPoint y: 133, distance: 46.6
click at [397, 126] on div "Filtros Id Hospital CUIT/Nombre Seleccionar Area Seleccionar Area Fecha inicio …" at bounding box center [331, 129] width 457 height 85
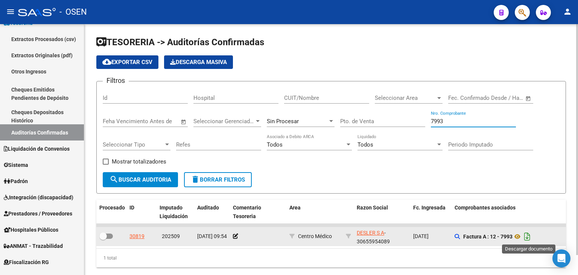
click at [527, 234] on icon "Descargar documento" at bounding box center [528, 236] width 10 height 12
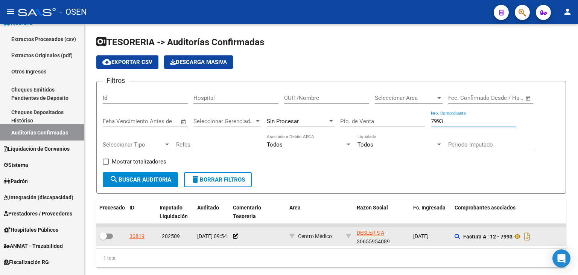
drag, startPoint x: 462, startPoint y: 121, endPoint x: 395, endPoint y: 119, distance: 67.8
click at [395, 119] on div "Filtros Id Hospital CUIT/Nombre Seleccionar Area Seleccionar Area Fecha inicio …" at bounding box center [331, 129] width 457 height 85
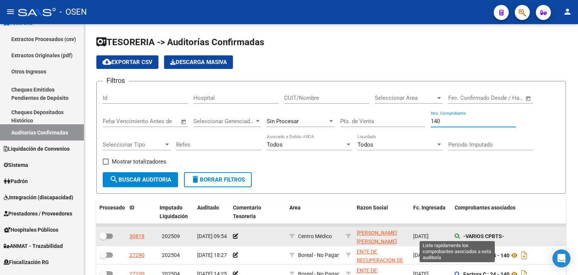
click at [455, 233] on icon at bounding box center [457, 235] width 5 height 5
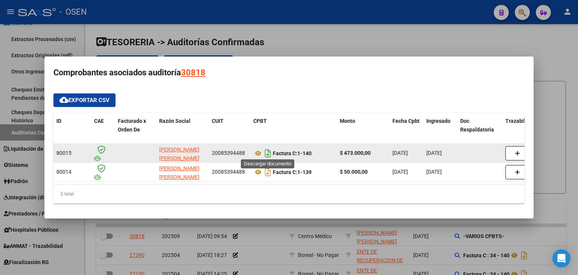
click at [270, 149] on icon "Descargar documento" at bounding box center [268, 153] width 10 height 12
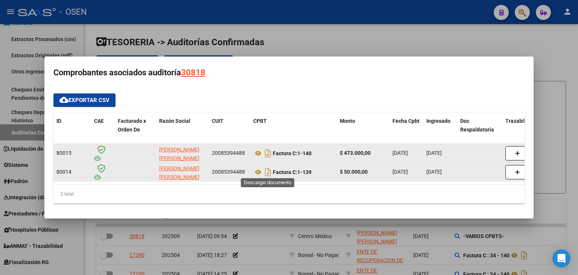
click at [269, 173] on icon "Descargar documento" at bounding box center [268, 172] width 10 height 12
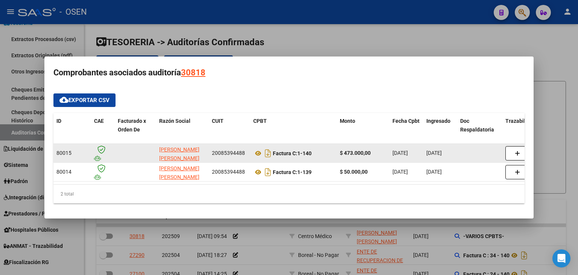
click at [265, 234] on div at bounding box center [289, 137] width 578 height 275
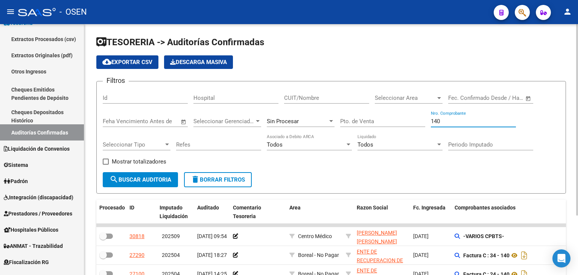
drag, startPoint x: 424, startPoint y: 125, endPoint x: 383, endPoint y: 133, distance: 41.4
click at [385, 132] on div "Filtros Id Hospital CUIT/Nombre Seleccionar Area Seleccionar Area Fecha inicio …" at bounding box center [331, 129] width 457 height 85
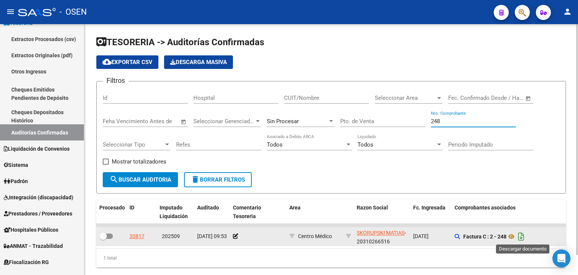
click at [523, 236] on icon "Descargar documento" at bounding box center [522, 236] width 10 height 12
drag, startPoint x: 454, startPoint y: 119, endPoint x: 382, endPoint y: 124, distance: 72.5
click at [378, 122] on div "Filtros Id Hospital CUIT/Nombre Seleccionar Area Seleccionar Area Fecha inicio …" at bounding box center [331, 129] width 457 height 85
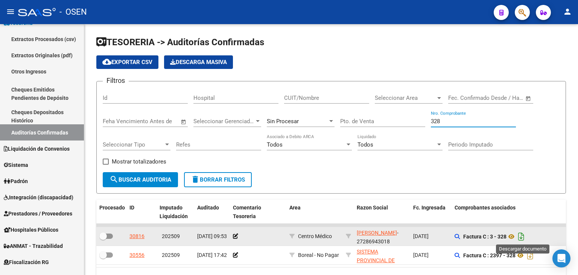
click at [520, 237] on icon "Descargar documento" at bounding box center [522, 236] width 10 height 12
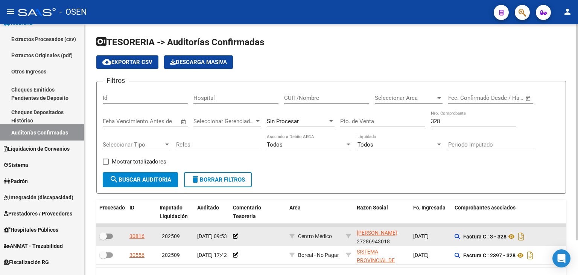
drag, startPoint x: 409, startPoint y: 172, endPoint x: 404, endPoint y: 183, distance: 12.6
click at [409, 172] on form "Filtros Id Hospital CUIT/Nombre Seleccionar Area Seleccionar Area Fecha inicio …" at bounding box center [331, 137] width 470 height 113
drag, startPoint x: 464, startPoint y: 119, endPoint x: 306, endPoint y: 116, distance: 158.2
click at [307, 115] on div "Filtros Id Hospital CUIT/Nombre Seleccionar Area Seleccionar Area Fecha inicio …" at bounding box center [331, 129] width 457 height 85
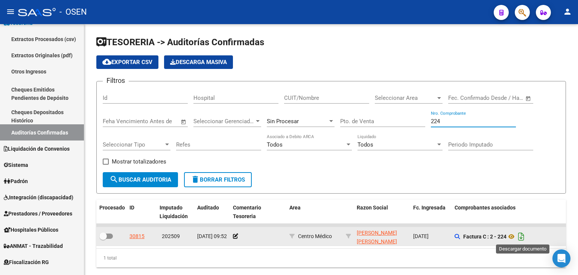
click at [526, 234] on icon "Descargar documento" at bounding box center [522, 236] width 10 height 12
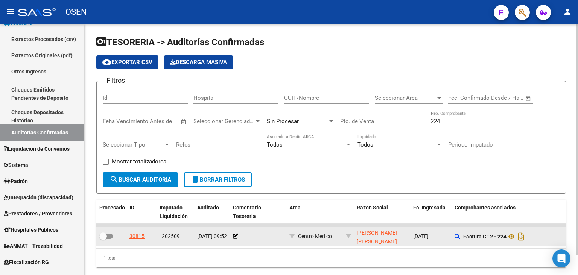
click at [400, 168] on div "Filtros Id Hospital CUIT/Nombre Seleccionar Area Seleccionar Area Fecha inicio …" at bounding box center [331, 129] width 457 height 85
drag, startPoint x: 461, startPoint y: 124, endPoint x: 369, endPoint y: 124, distance: 92.3
click at [369, 124] on div "Filtros Id Hospital CUIT/Nombre Seleccionar Area Seleccionar Area Fecha inicio …" at bounding box center [331, 129] width 457 height 85
click at [449, 124] on div "224 Nro. Comprobante" at bounding box center [473, 119] width 85 height 16
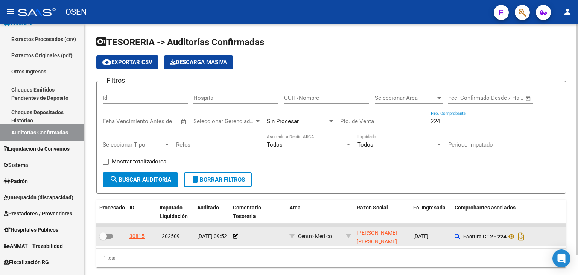
click at [449, 120] on input "224" at bounding box center [473, 121] width 85 height 7
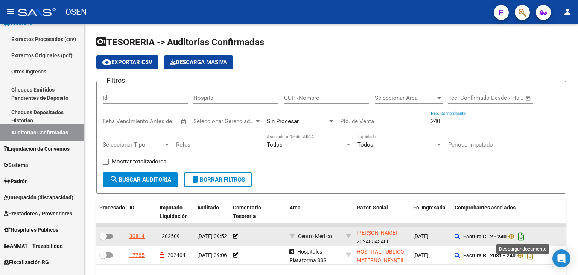
click at [524, 233] on icon "Descargar documento" at bounding box center [522, 236] width 10 height 12
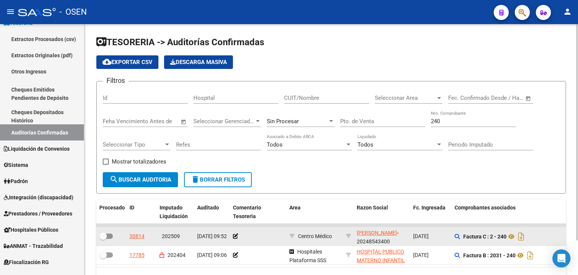
drag, startPoint x: 413, startPoint y: 182, endPoint x: 411, endPoint y: 176, distance: 5.6
click at [413, 181] on form "Filtros Id Hospital CUIT/Nombre Seleccionar Area Seleccionar Area Fecha inicio …" at bounding box center [331, 137] width 470 height 113
drag, startPoint x: 443, startPoint y: 121, endPoint x: 418, endPoint y: 122, distance: 24.9
click at [418, 123] on div "Filtros Id Hospital CUIT/Nombre Seleccionar Area Seleccionar Area Fecha inicio …" at bounding box center [331, 129] width 457 height 85
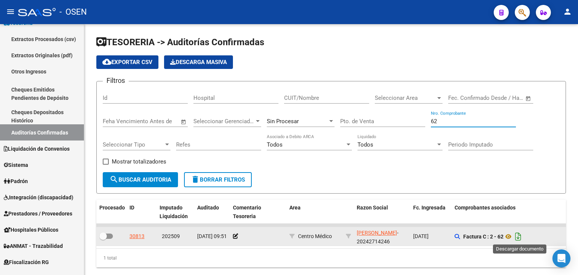
click at [523, 235] on icon "Descargar documento" at bounding box center [519, 236] width 10 height 12
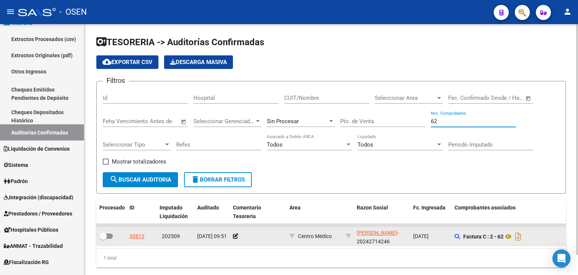
drag, startPoint x: 455, startPoint y: 121, endPoint x: 415, endPoint y: 125, distance: 40.5
click at [415, 125] on div "Filtros Id Hospital CUIT/Nombre Seleccionar Area Seleccionar Area Fecha inicio …" at bounding box center [331, 129] width 457 height 85
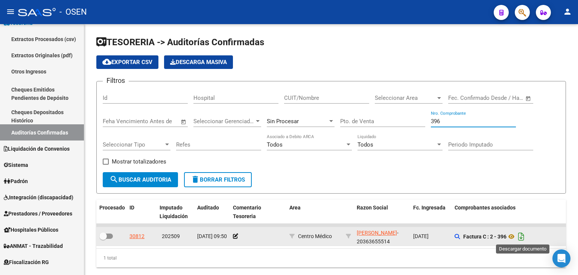
click at [522, 235] on icon "Descargar documento" at bounding box center [522, 236] width 10 height 12
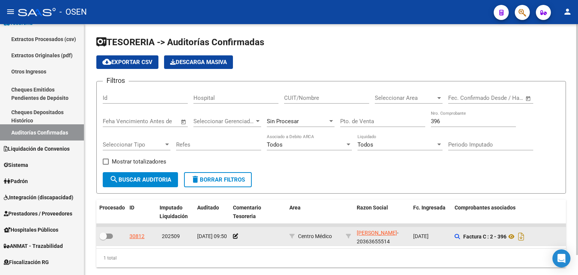
click at [452, 122] on input "396" at bounding box center [473, 121] width 85 height 7
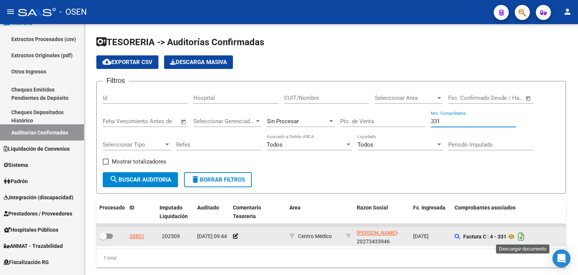
click at [525, 238] on icon "Descargar documento" at bounding box center [522, 236] width 10 height 12
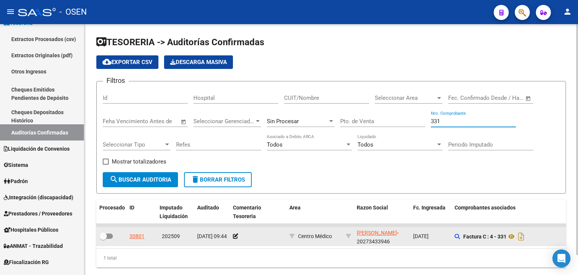
drag, startPoint x: 452, startPoint y: 121, endPoint x: 434, endPoint y: 120, distance: 18.1
click at [434, 120] on input "331" at bounding box center [473, 121] width 85 height 7
type input "3"
type input "0"
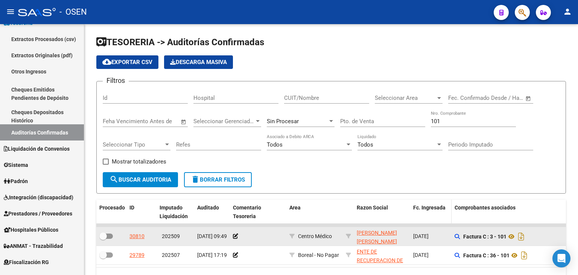
drag, startPoint x: 422, startPoint y: 177, endPoint x: 432, endPoint y: 213, distance: 37.4
click at [422, 176] on form "Filtros Id Hospital CUIT/Nombre Seleccionar Area Seleccionar Area Fecha inicio …" at bounding box center [331, 137] width 470 height 113
click at [525, 235] on icon "Descargar documento" at bounding box center [522, 236] width 10 height 12
click at [520, 233] on icon "Descargar documento" at bounding box center [522, 236] width 10 height 12
click at [458, 127] on div "101 Nro. Comprobante" at bounding box center [473, 122] width 85 height 23
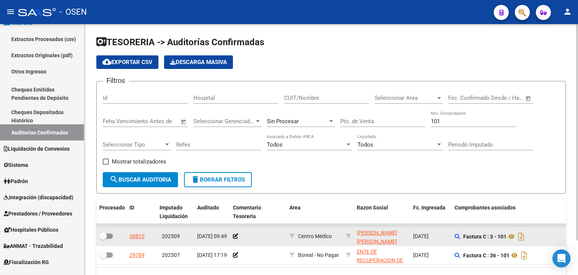
click at [457, 121] on input "101" at bounding box center [473, 121] width 85 height 7
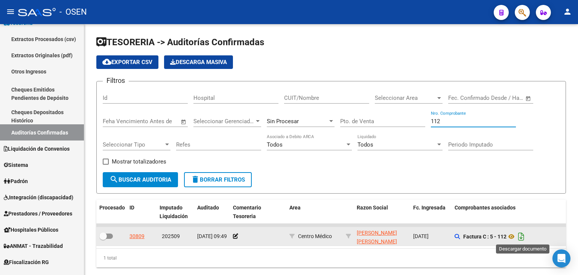
type input "112"
click at [526, 238] on icon "Descargar documento" at bounding box center [522, 236] width 10 height 12
